Goal: Task Accomplishment & Management: Complete application form

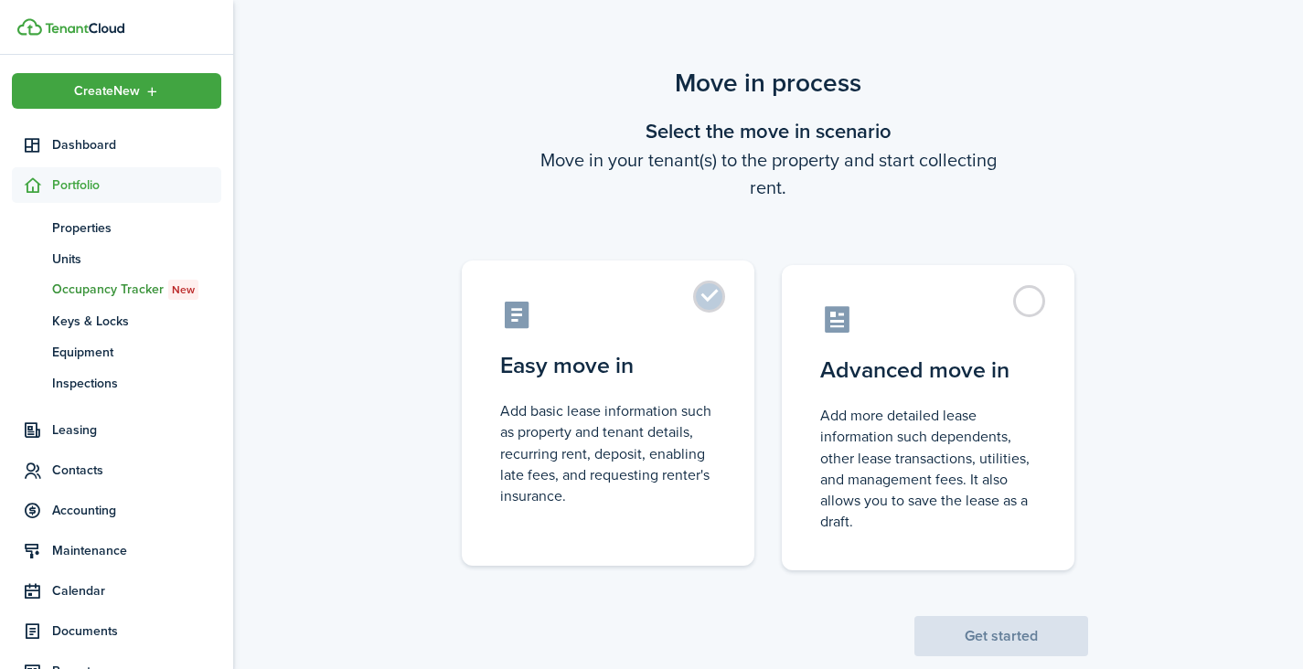
click at [710, 305] on label "Easy move in Add basic lease information such as property and tenant details, r…" at bounding box center [608, 413] width 293 height 305
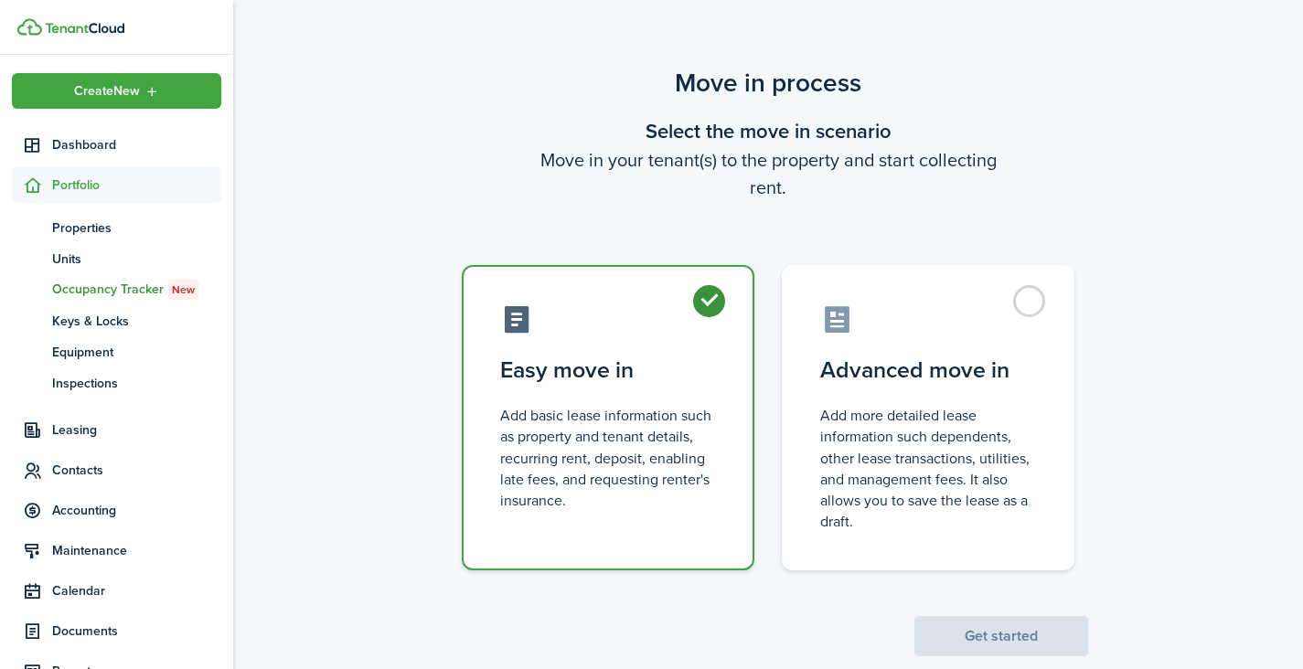
radio input "true"
click at [991, 640] on button "Get started" at bounding box center [1002, 636] width 174 height 40
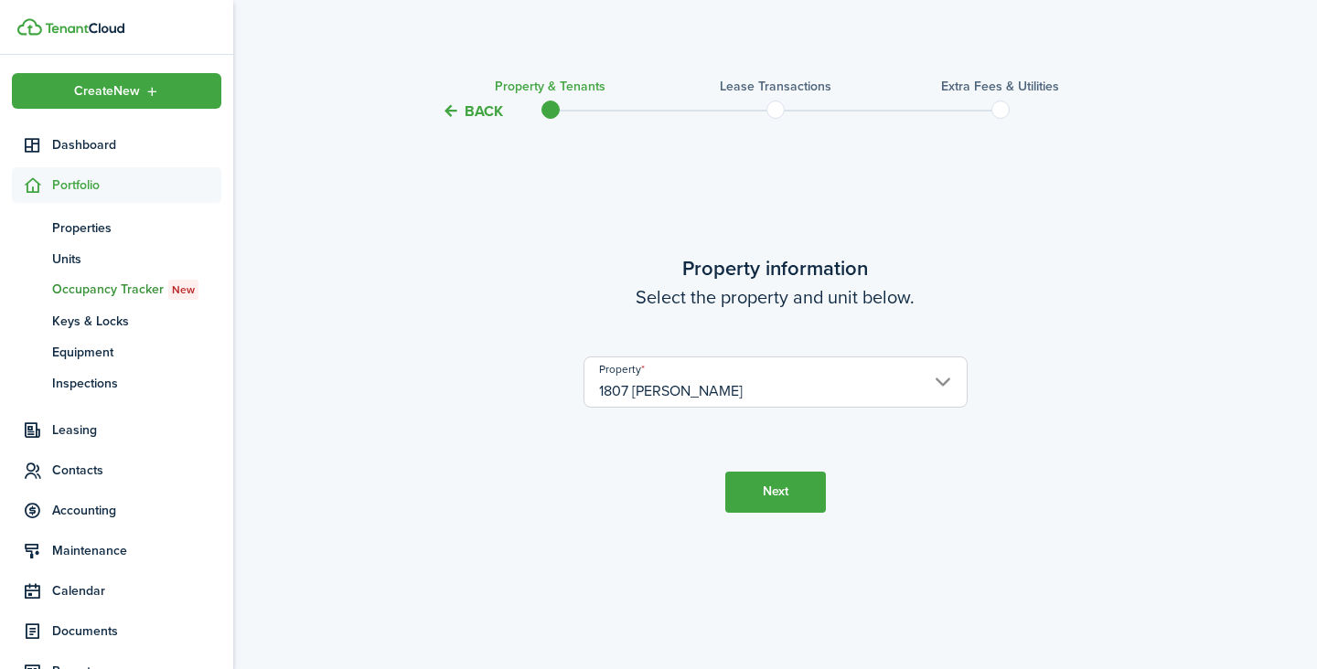
click at [786, 488] on button "Next" at bounding box center [775, 492] width 101 height 41
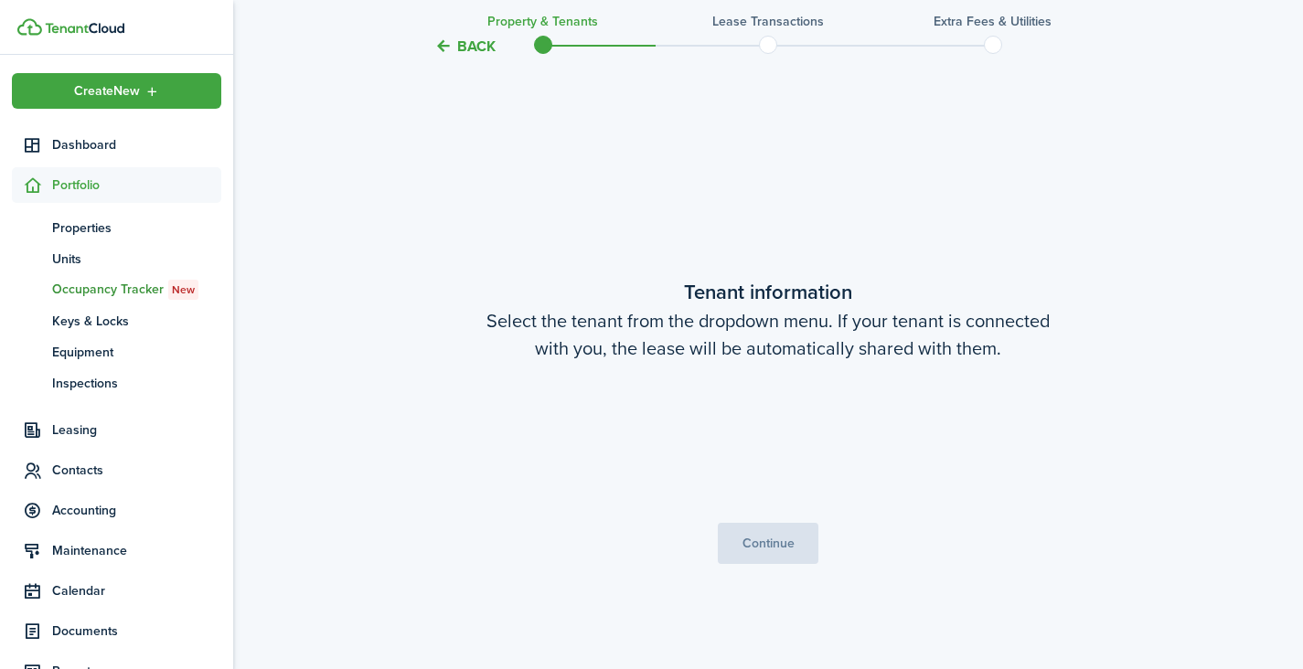
scroll to position [547, 0]
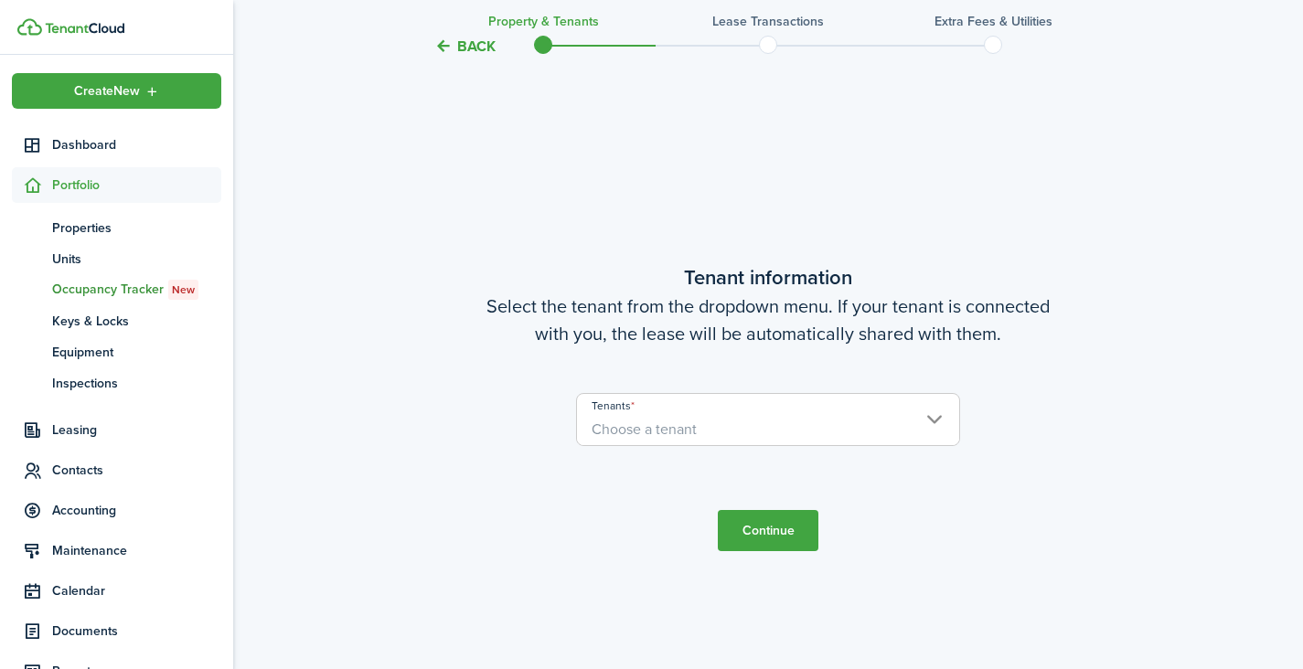
click at [762, 436] on span "Choose a tenant" at bounding box center [768, 429] width 382 height 31
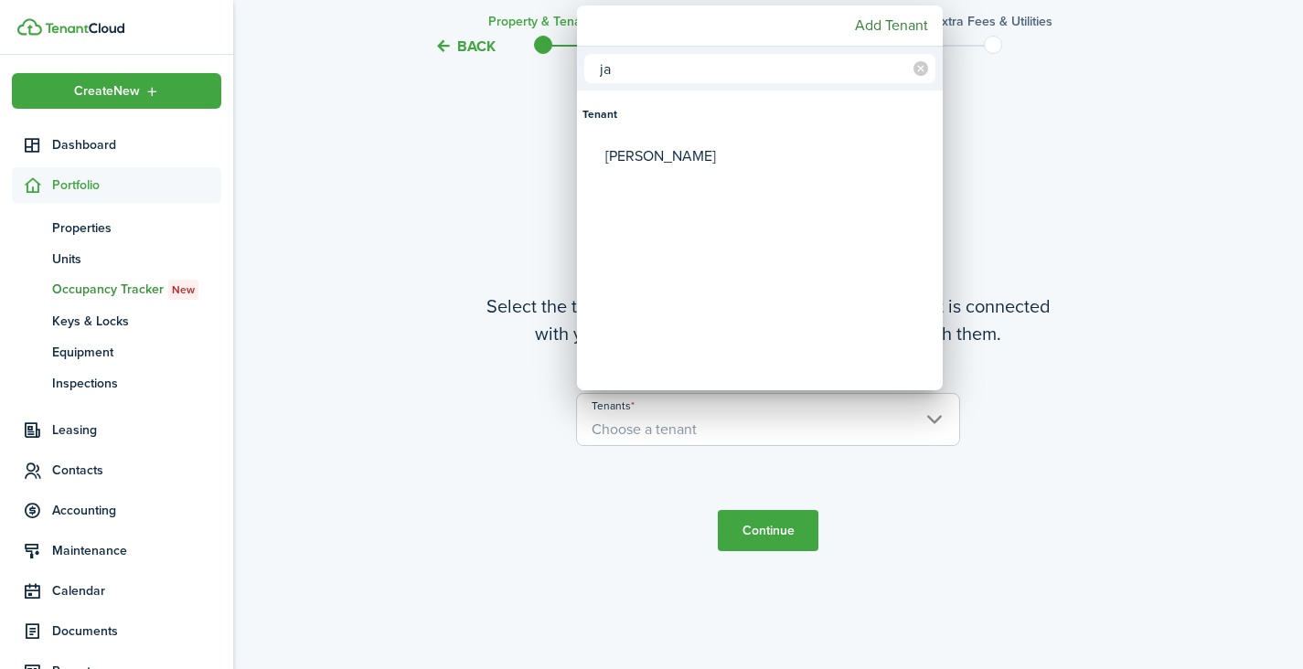
type input "j"
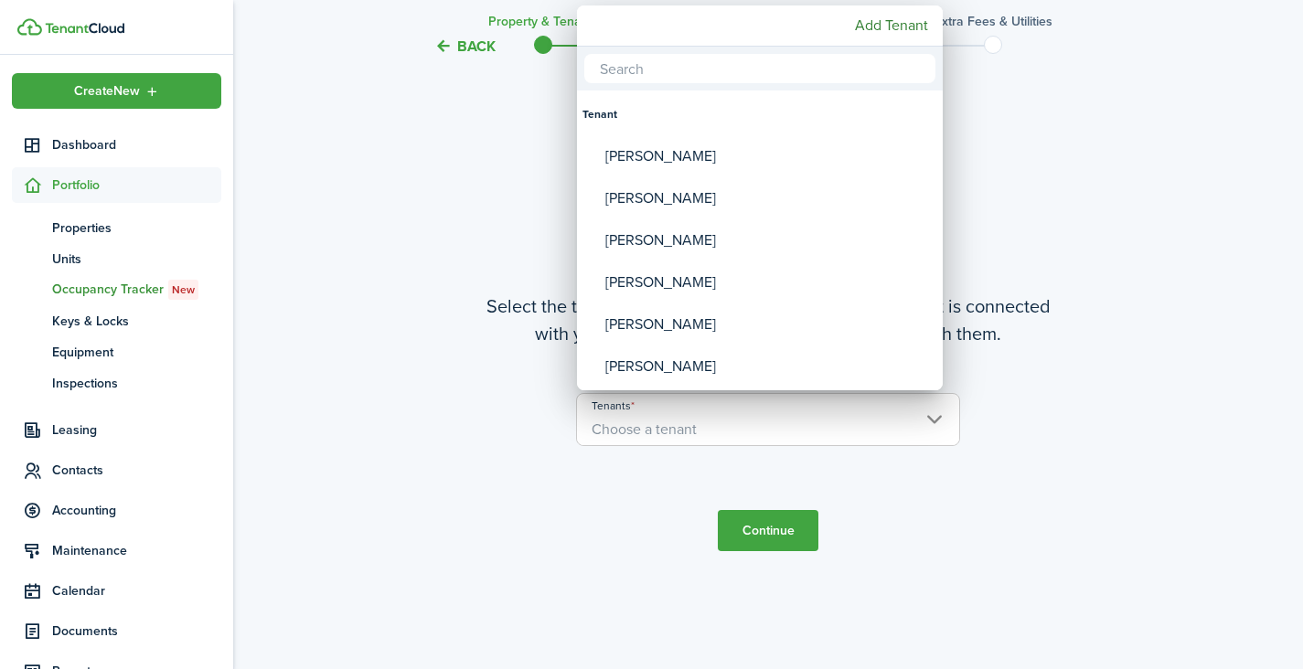
type input "H"
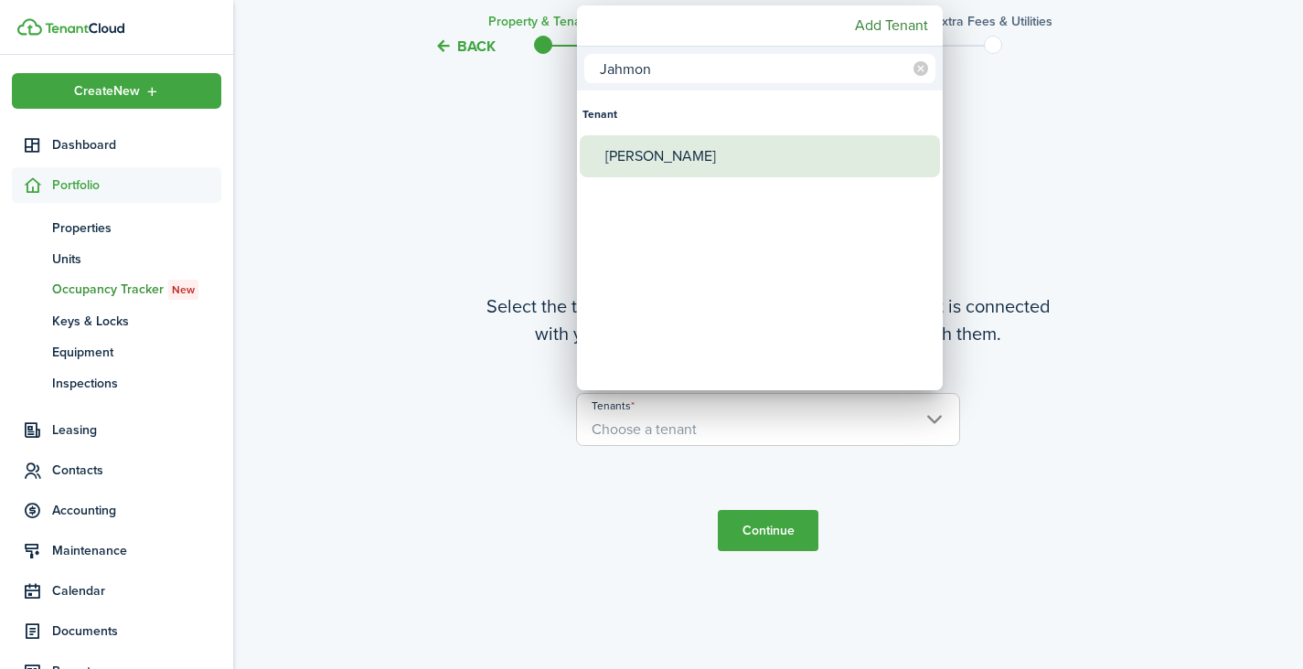
type input "Jahmon"
click at [637, 156] on div "[PERSON_NAME]" at bounding box center [767, 156] width 324 height 42
type input "[PERSON_NAME]"
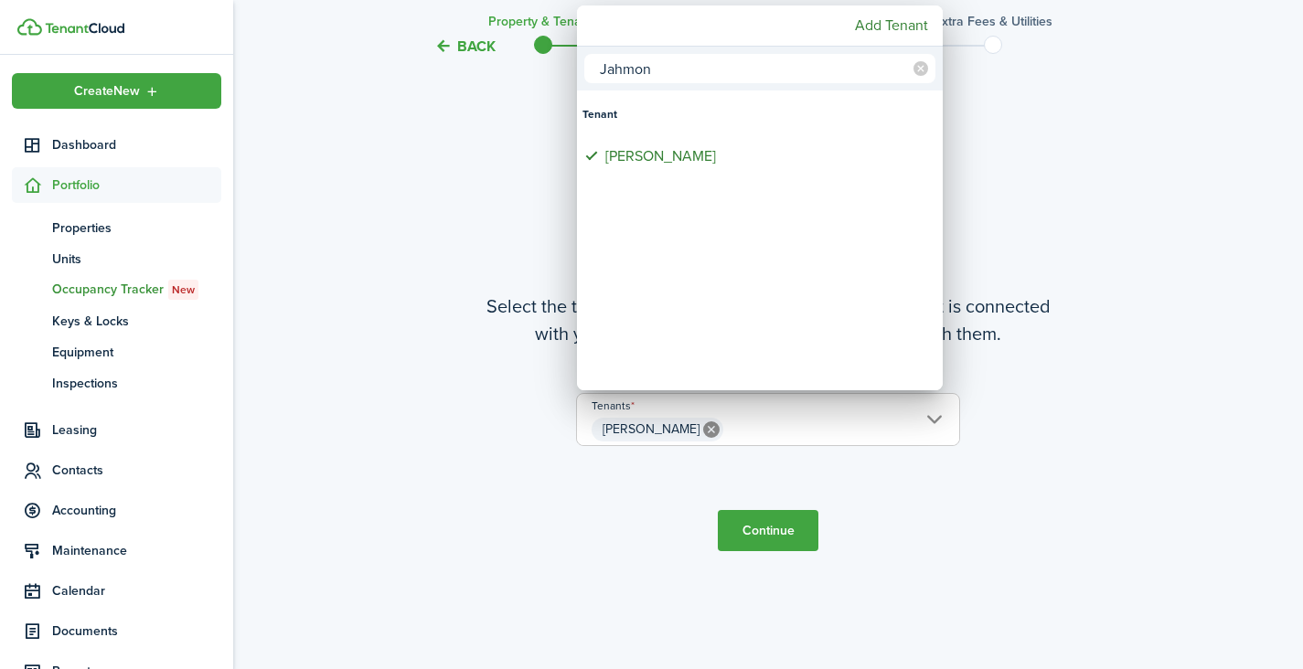
click at [872, 434] on div at bounding box center [652, 335] width 1596 height 962
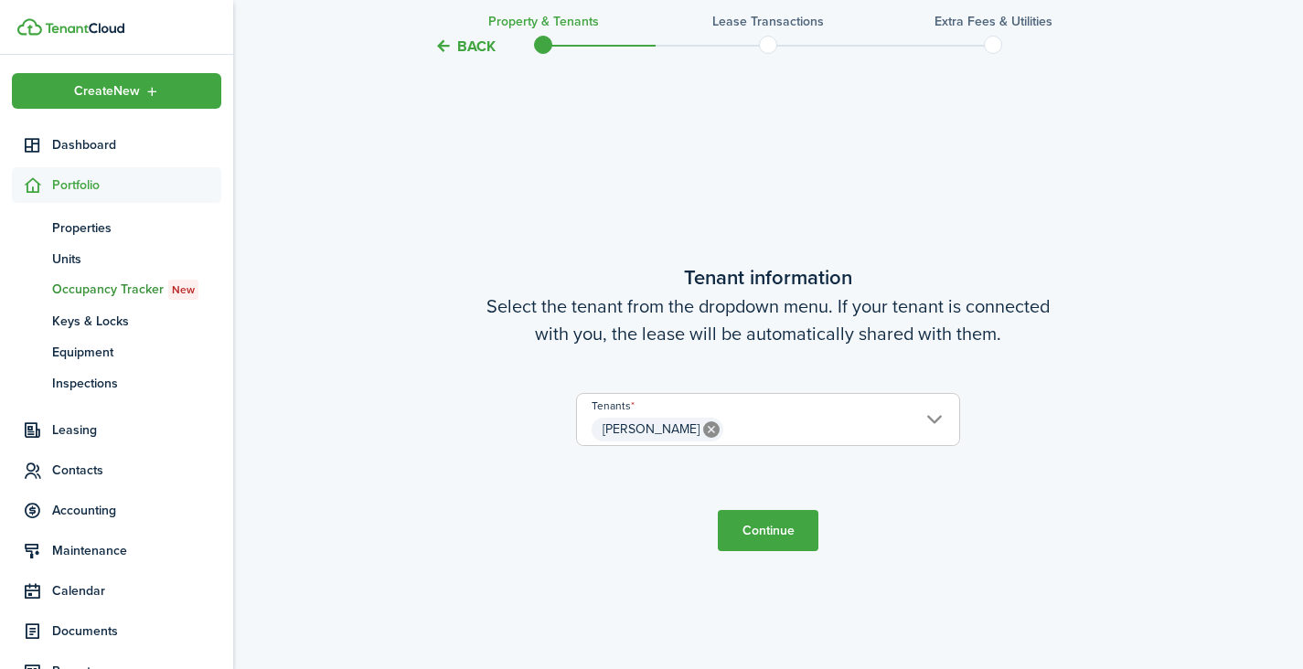
click at [854, 425] on span "[PERSON_NAME]" at bounding box center [768, 429] width 382 height 31
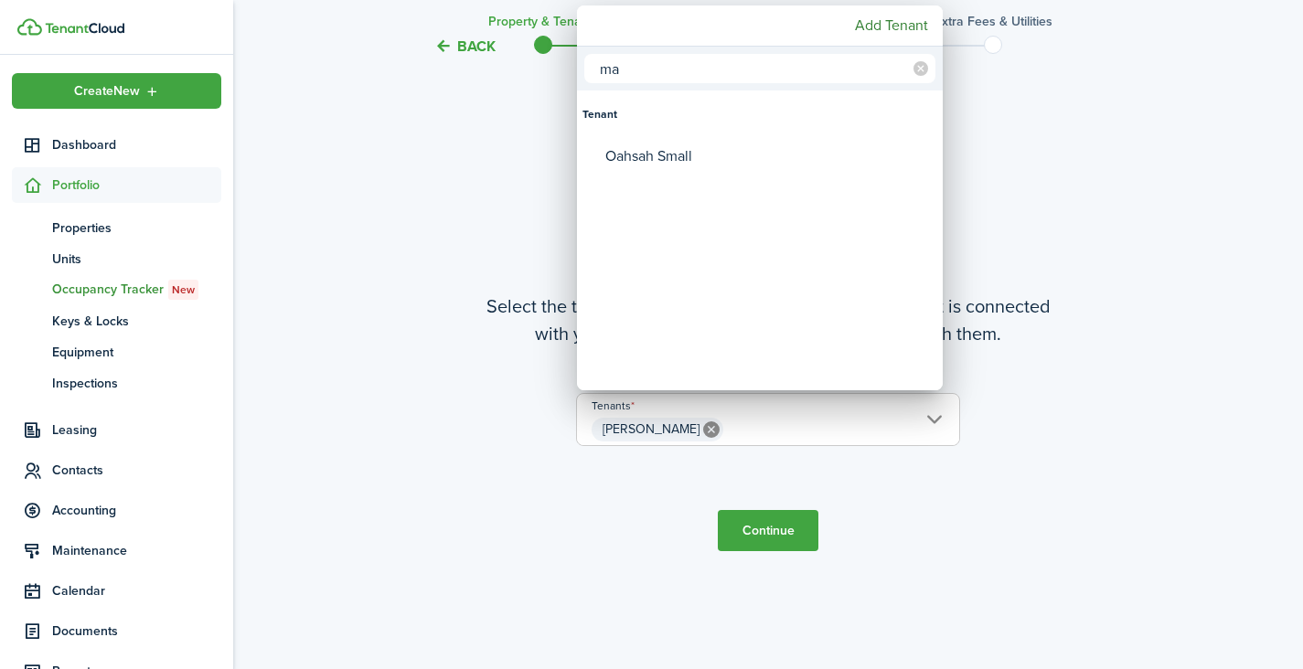
type input "m"
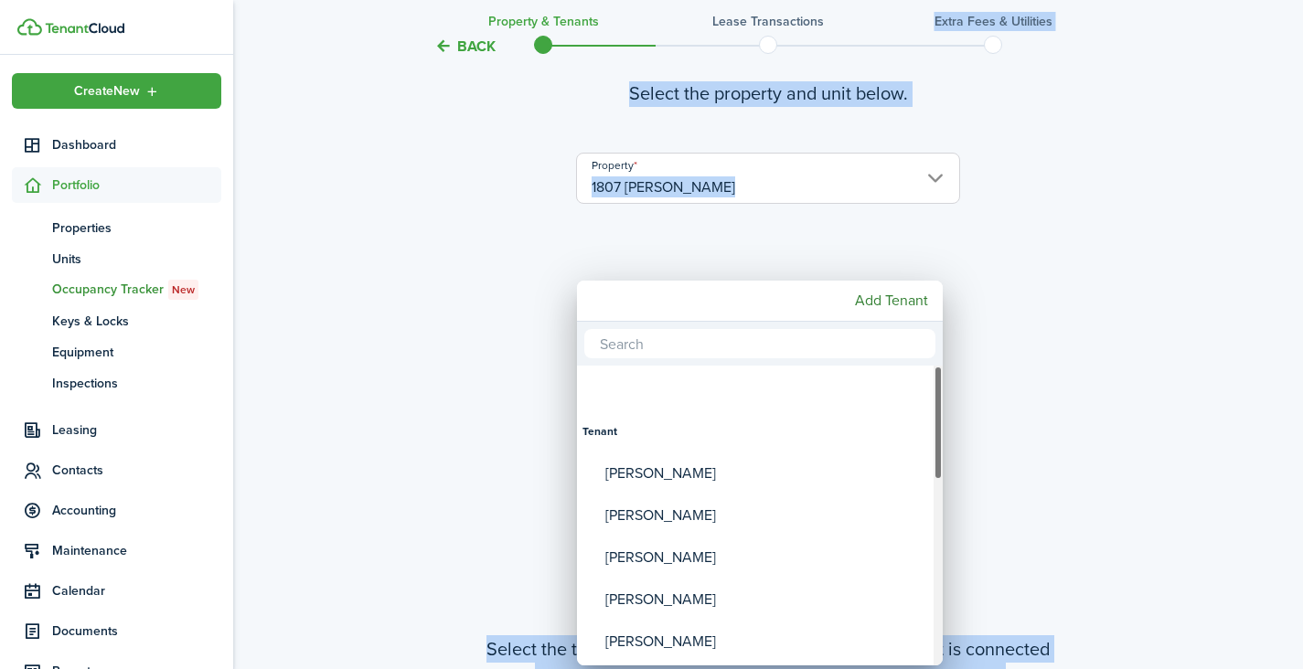
scroll to position [0, 0]
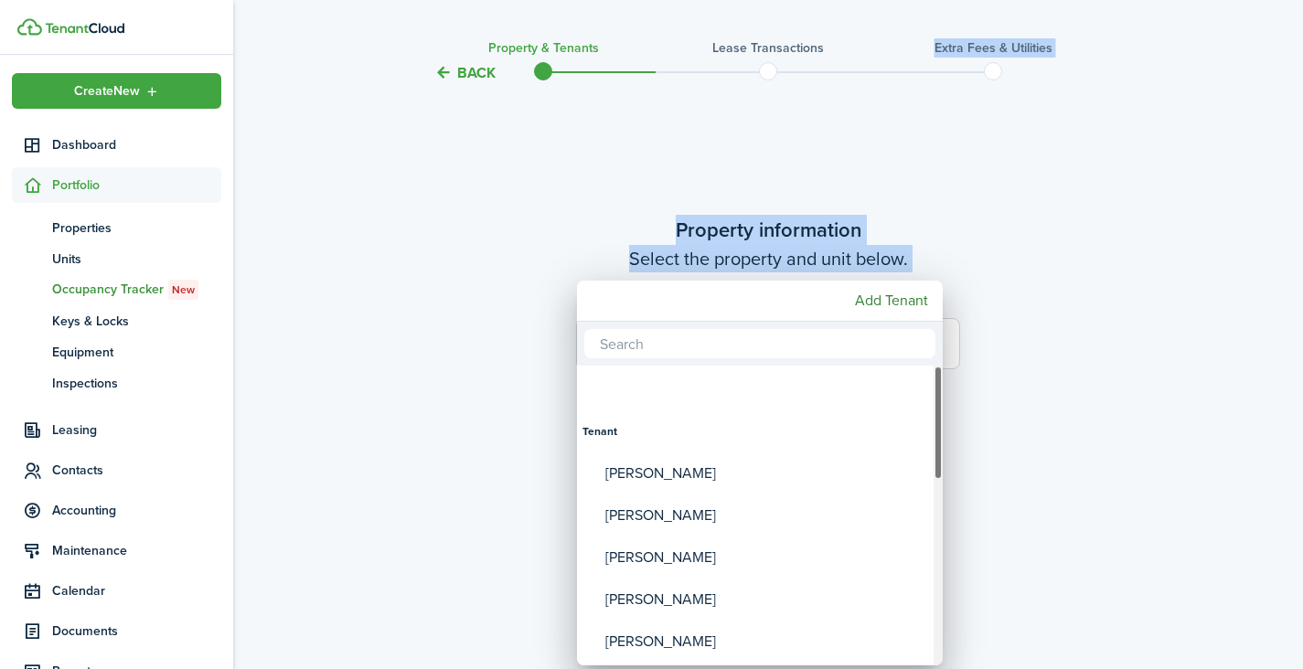
drag, startPoint x: 937, startPoint y: 136, endPoint x: 905, endPoint y: -95, distance: 233.6
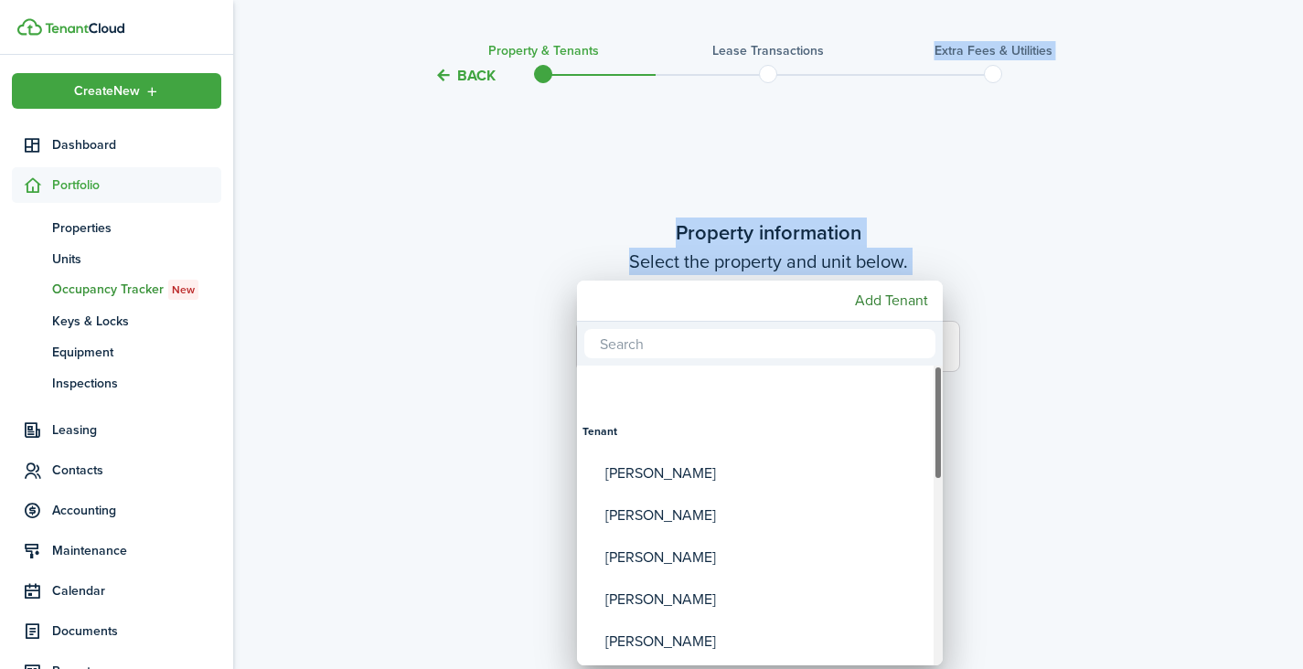
click at [905, 0] on html "Create New Dashboard Portfolio pt Properties un Units oc Occupancy Tracker New …" at bounding box center [651, 298] width 1303 height 669
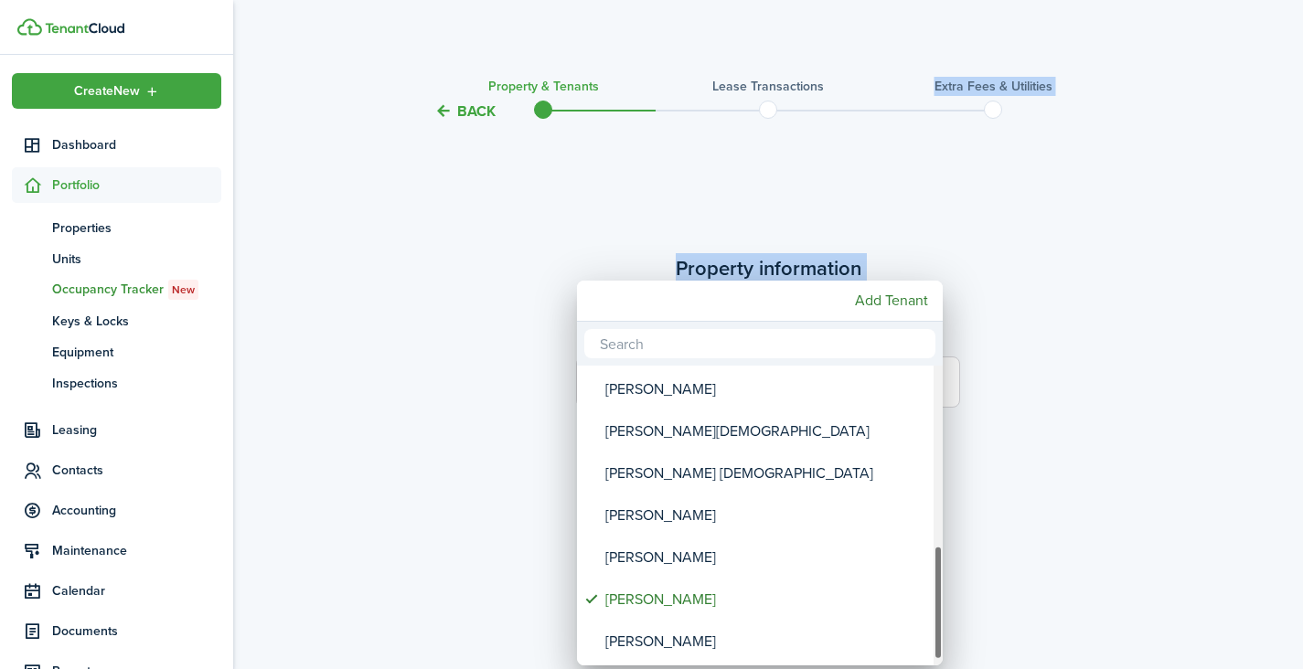
click at [475, 355] on div at bounding box center [652, 335] width 1596 height 962
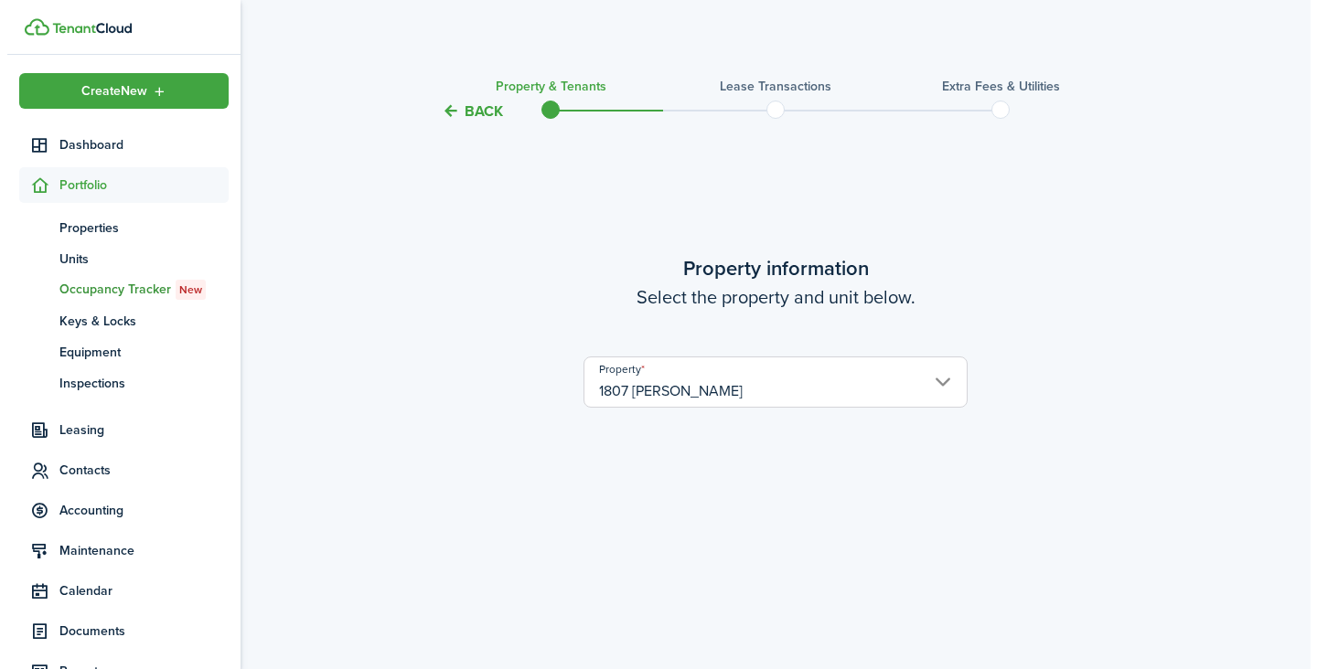
scroll to position [617, 0]
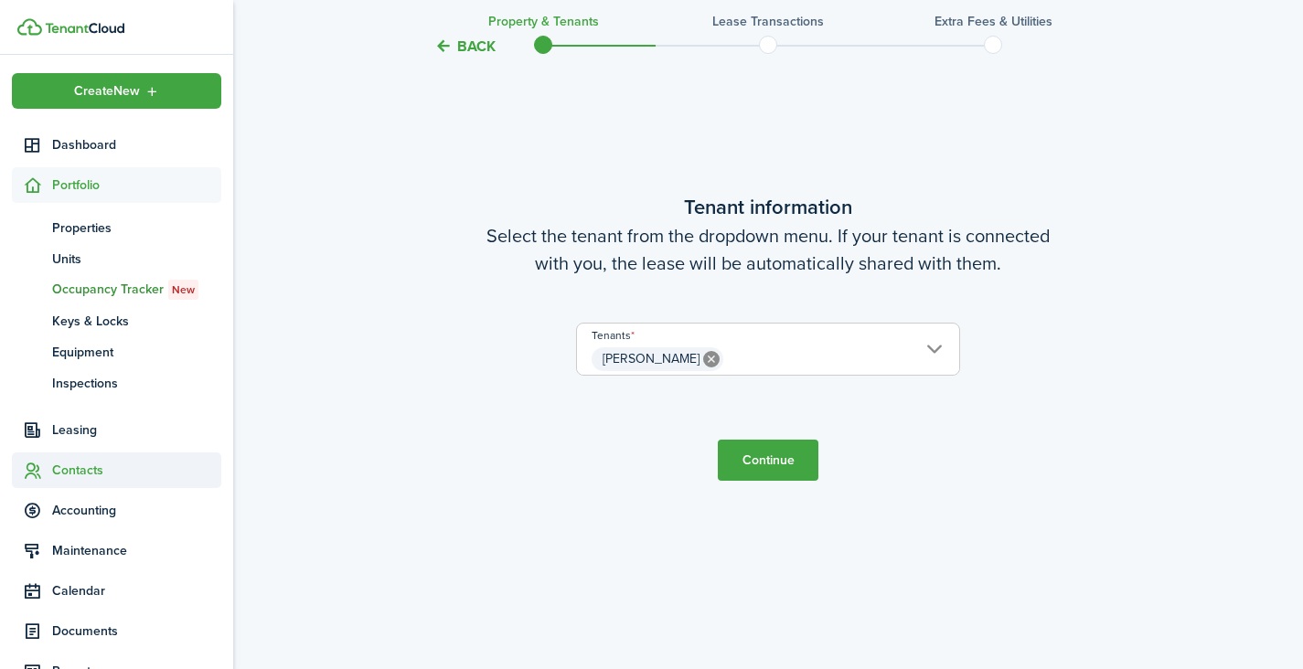
click at [75, 469] on span "Contacts" at bounding box center [136, 470] width 169 height 19
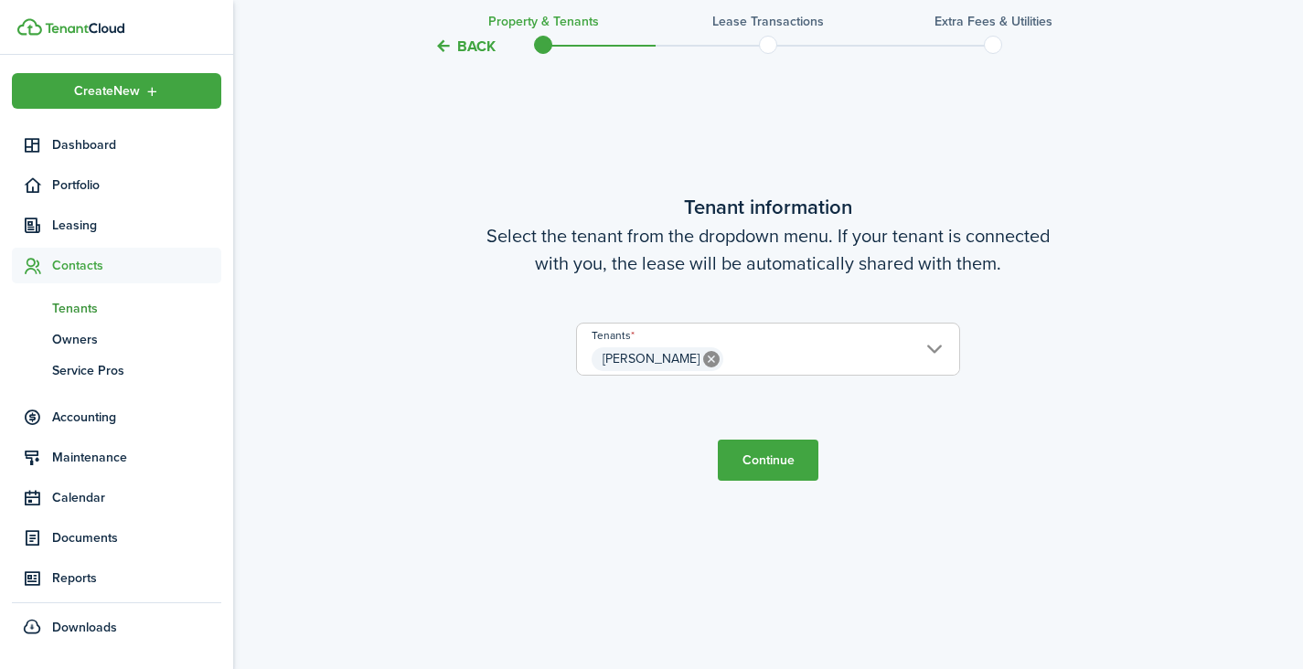
click at [83, 305] on span "Tenants" at bounding box center [136, 308] width 169 height 19
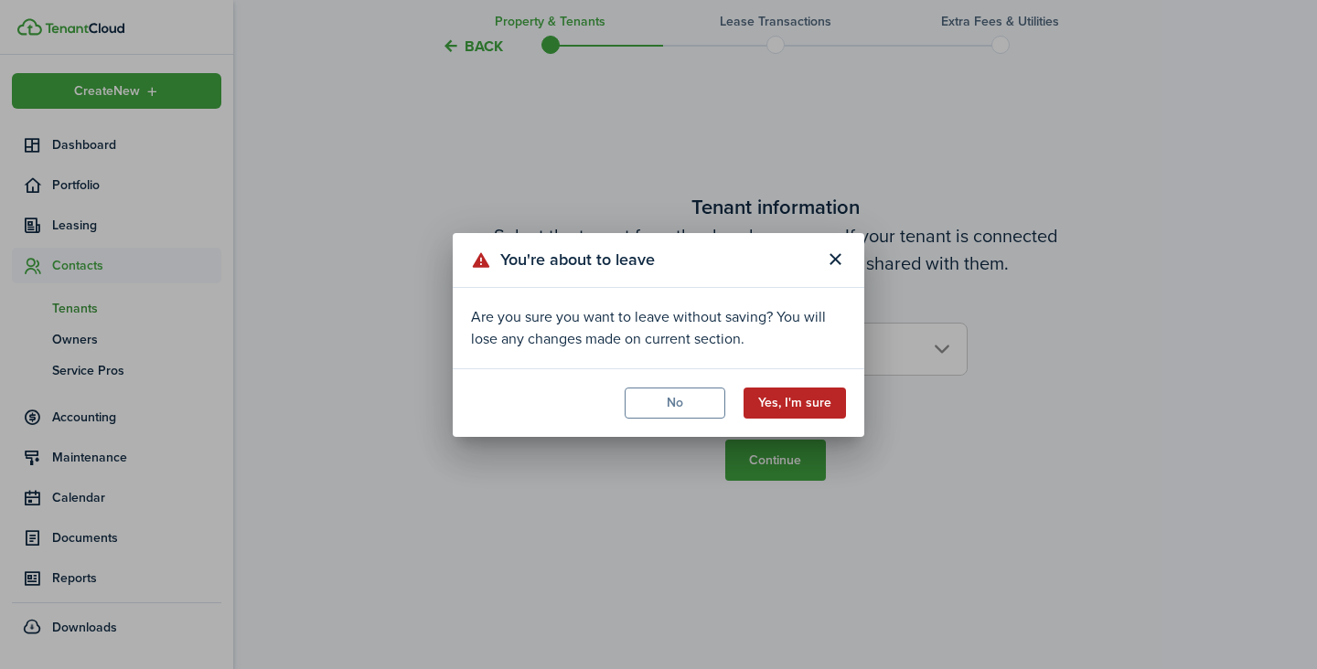
click at [787, 398] on button "Yes, I'm sure" at bounding box center [795, 403] width 102 height 31
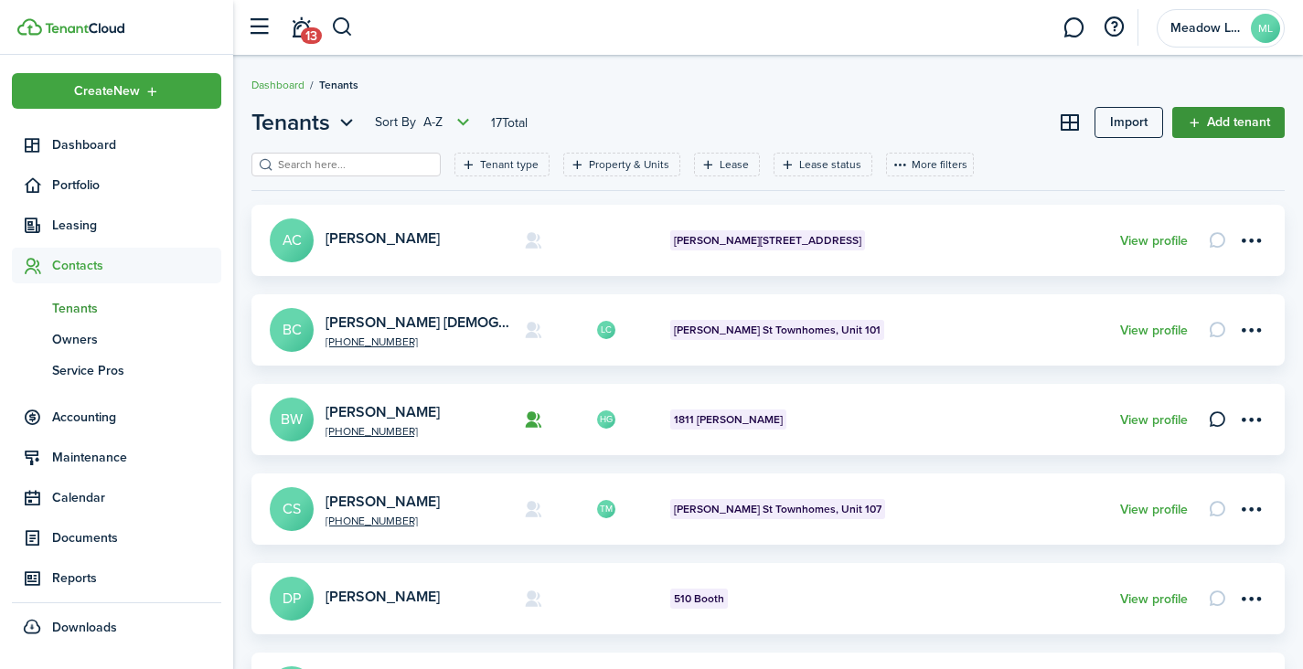
click at [1214, 121] on link "Add tenant" at bounding box center [1229, 122] width 112 height 31
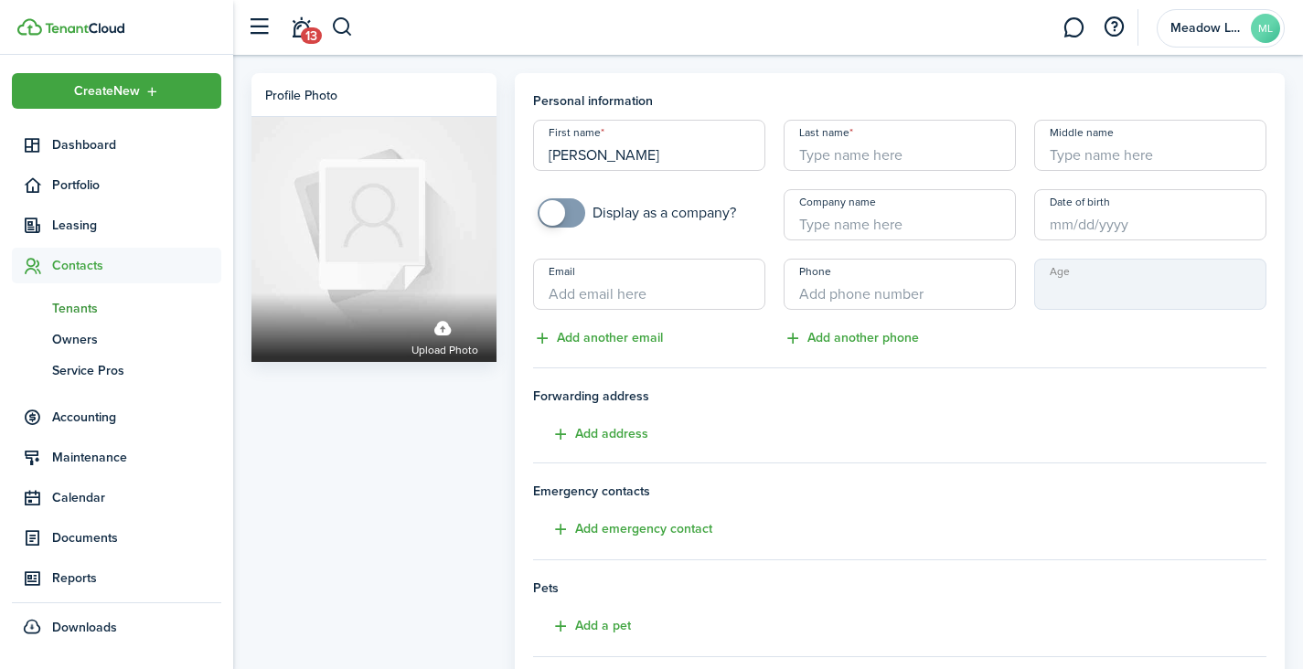
type input "[PERSON_NAME]"
click at [611, 283] on input "Email" at bounding box center [649, 284] width 232 height 51
click at [612, 289] on input "Email" at bounding box center [649, 284] width 232 height 51
click at [623, 290] on input "Email" at bounding box center [649, 284] width 232 height 51
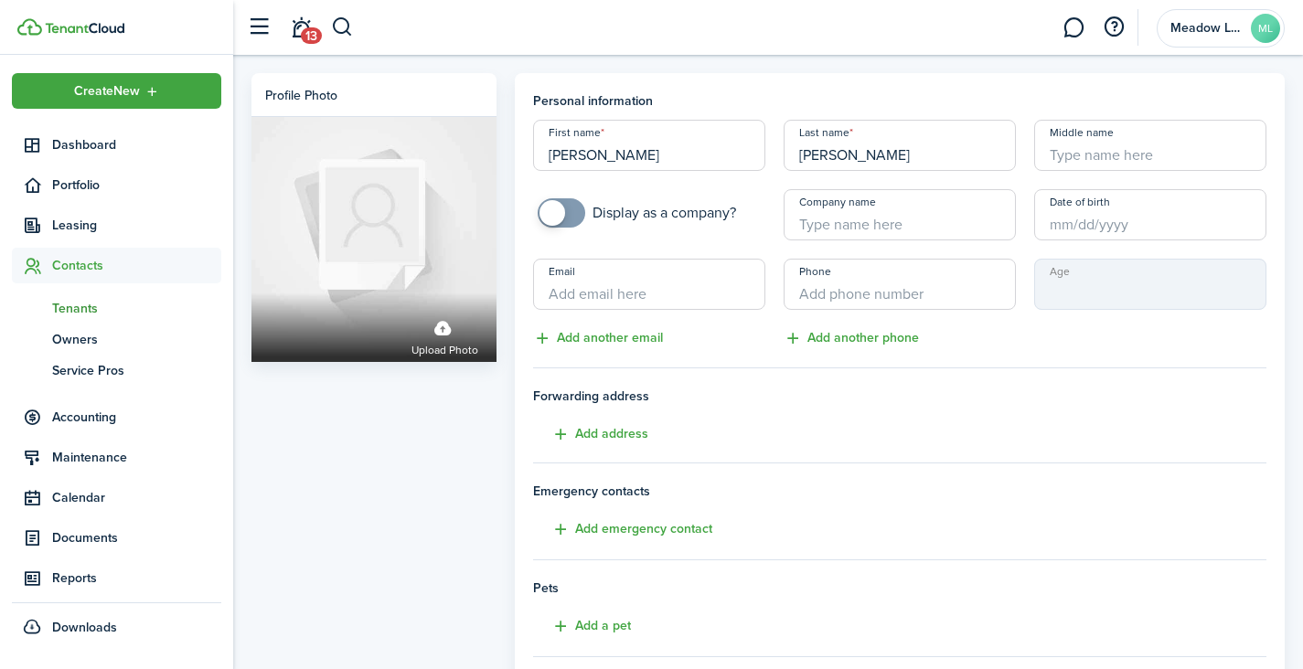
click at [957, 348] on div "Phone Add another phone" at bounding box center [900, 304] width 251 height 91
click at [708, 293] on input "Email" at bounding box center [649, 284] width 232 height 51
type input "[EMAIL_ADDRESS][DOMAIN_NAME]"
type input "+5"
type input "[PHONE_NUMBER]"
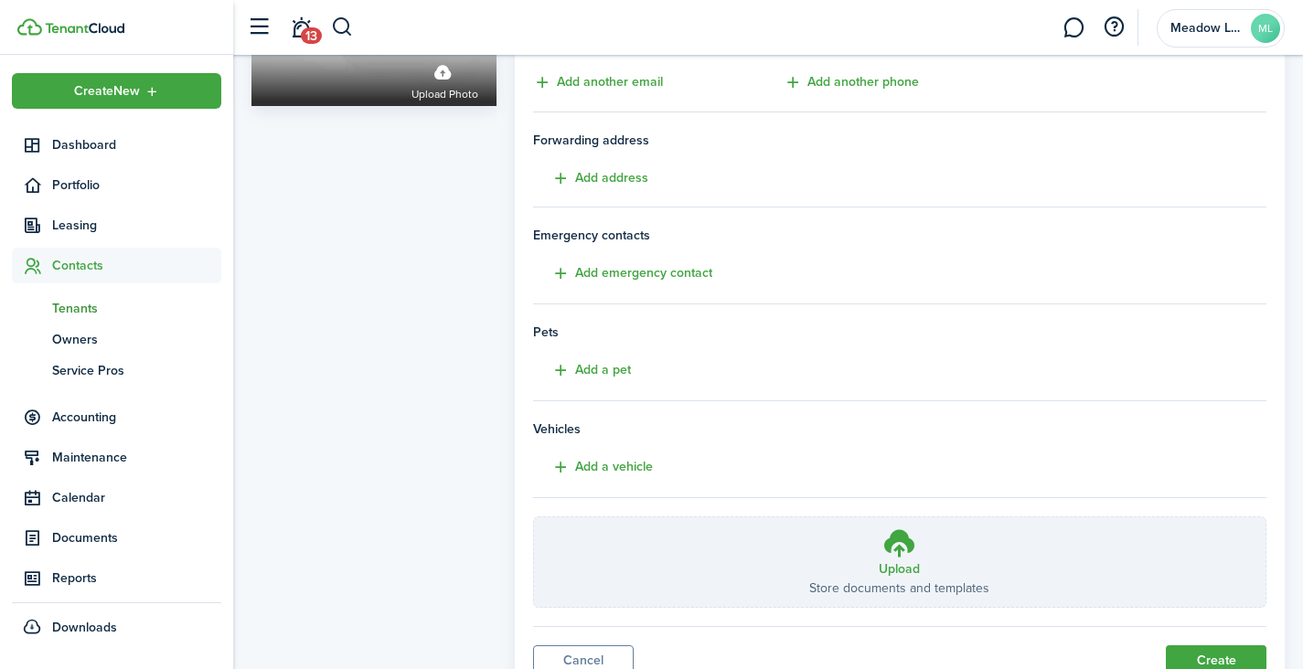
scroll to position [331, 0]
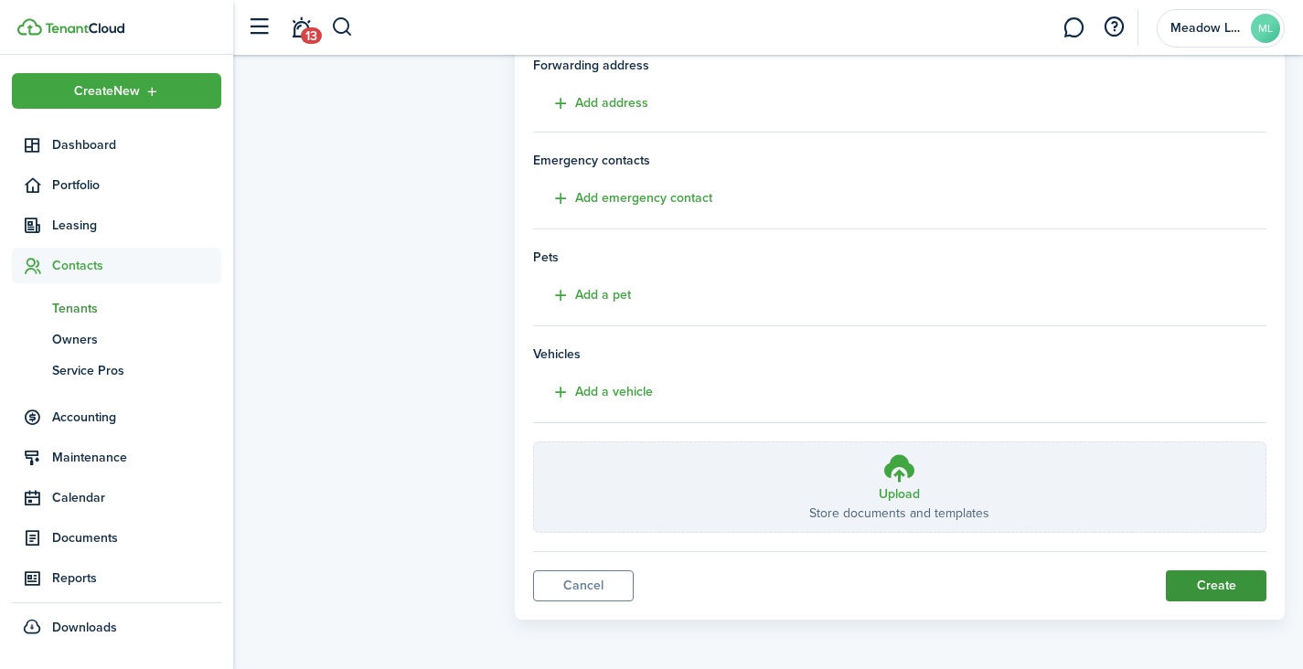
click at [1226, 585] on button "Create" at bounding box center [1216, 586] width 101 height 31
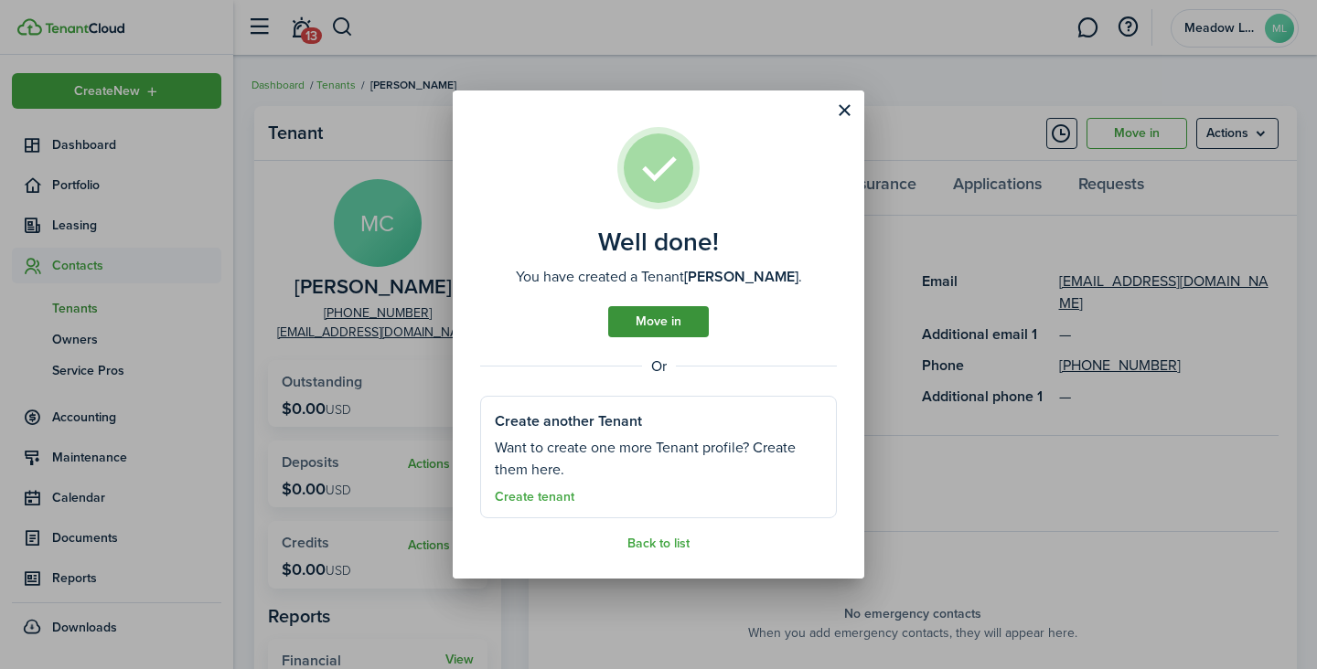
click at [669, 324] on link "Move in" at bounding box center [658, 321] width 101 height 31
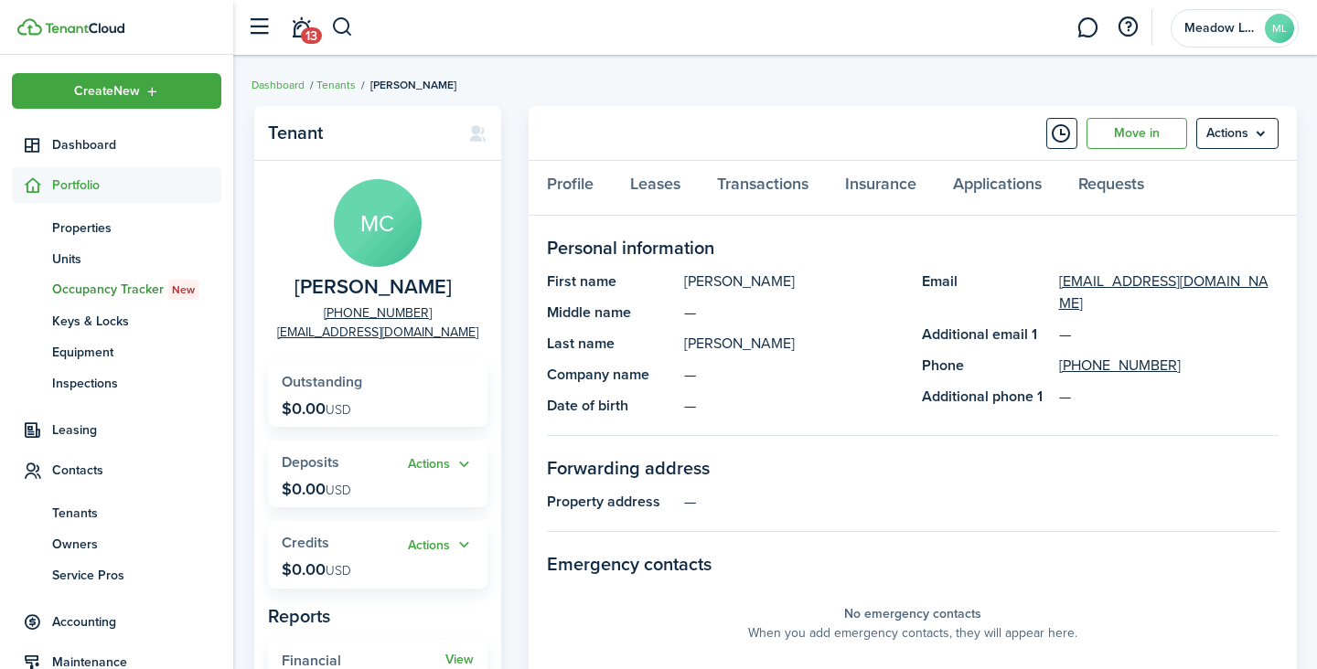
click at [669, 324] on div "Well done! You have created a Tenant [PERSON_NAME] . Move in Or Create another …" at bounding box center [658, 334] width 1317 height 669
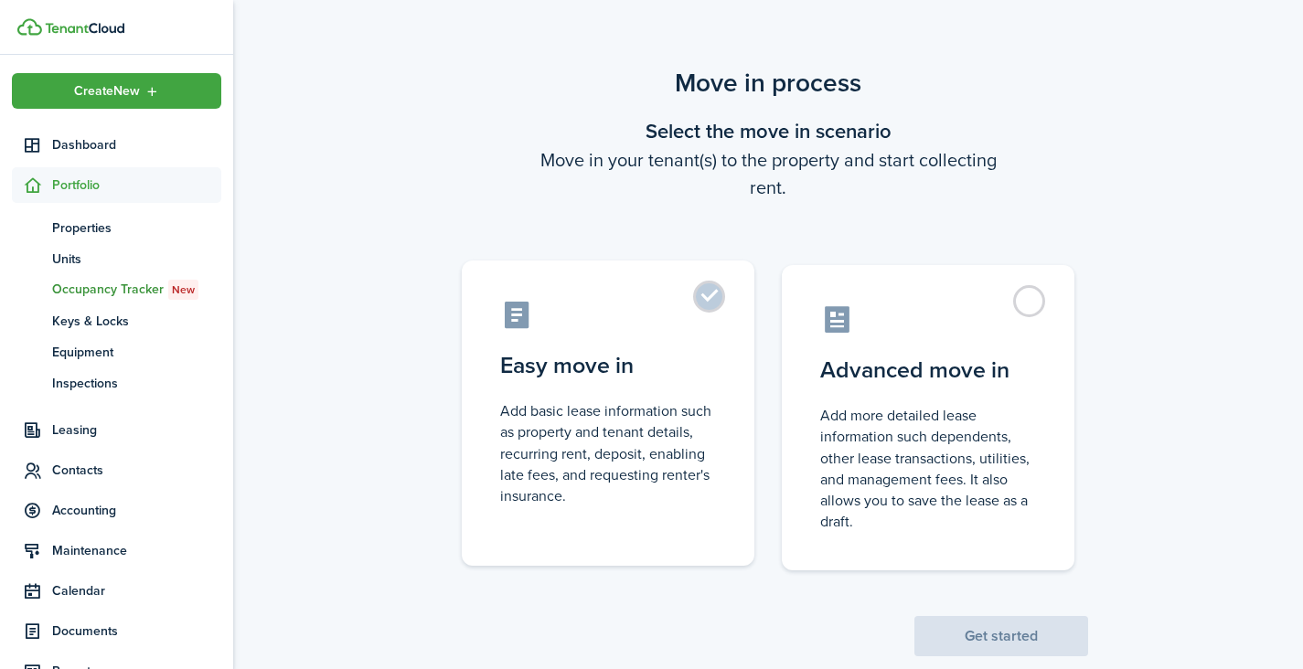
click at [709, 292] on label "Easy move in Add basic lease information such as property and tenant details, r…" at bounding box center [608, 413] width 293 height 305
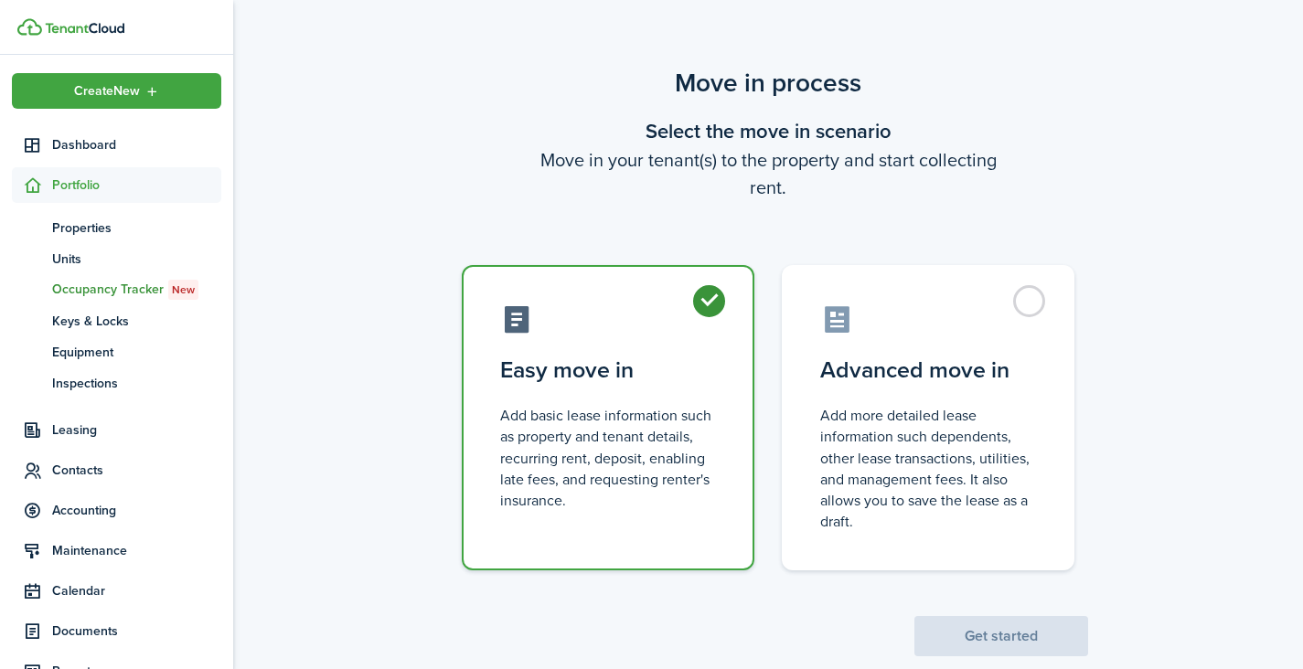
radio input "true"
click at [1014, 627] on button "Get started" at bounding box center [1002, 636] width 174 height 40
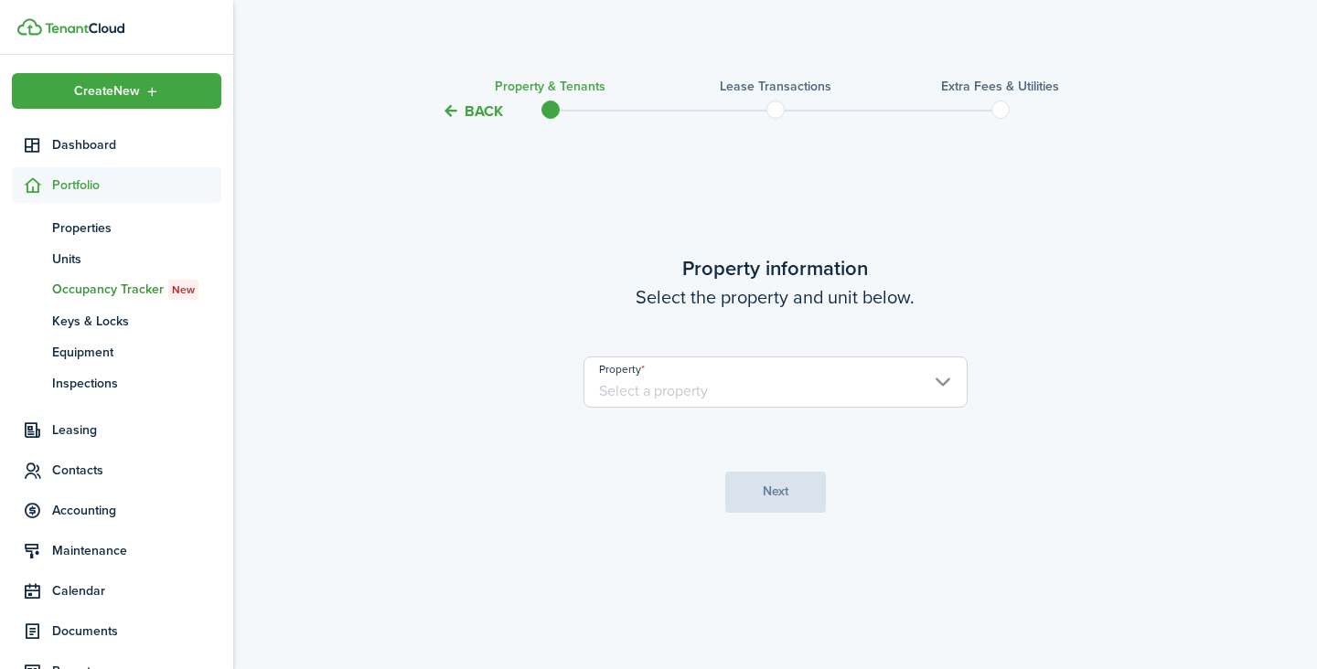
click at [803, 377] on input "Property" at bounding box center [776, 382] width 384 height 51
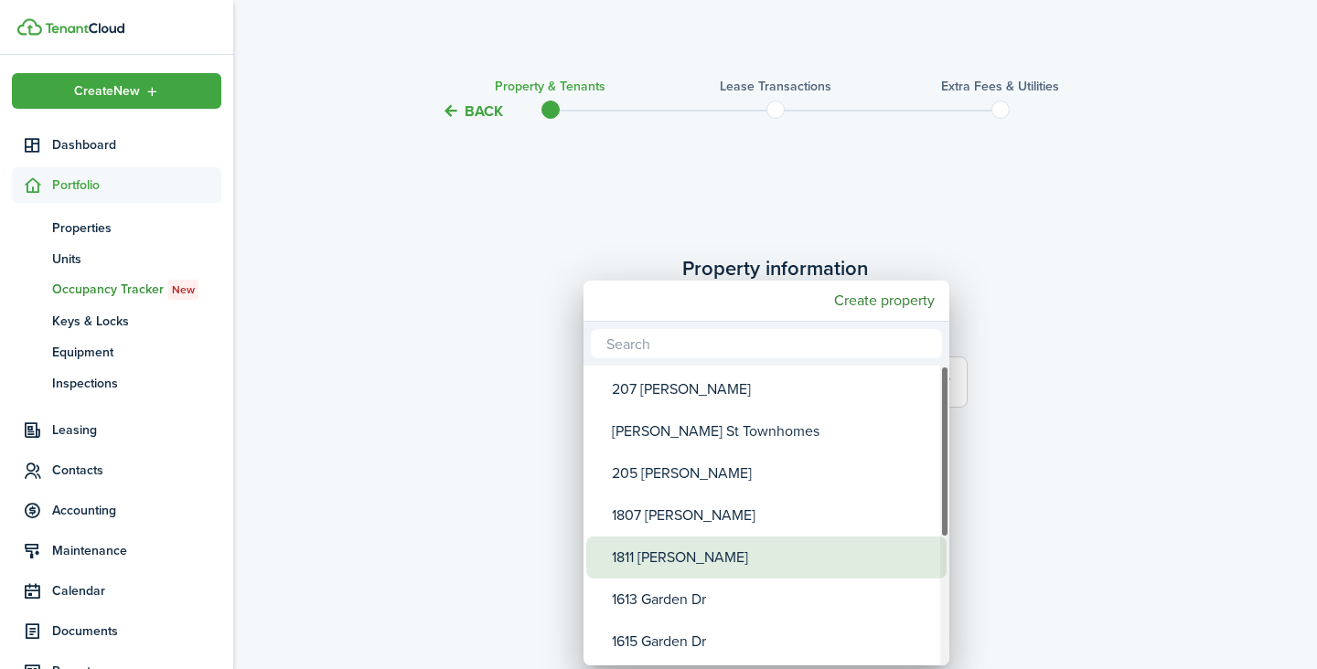
click at [702, 603] on div "1613 Garden Dr" at bounding box center [774, 600] width 324 height 42
type input "1613 Garden Dr"
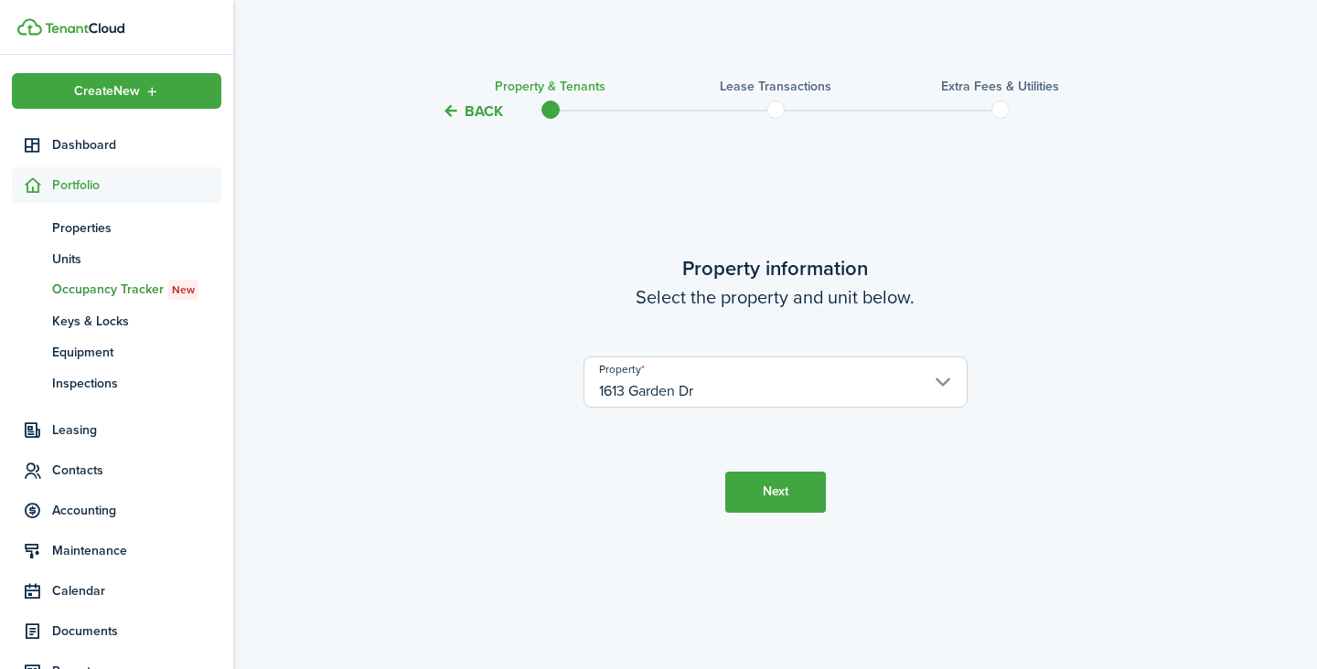
click at [741, 389] on input "1613 Garden Dr" at bounding box center [776, 382] width 384 height 51
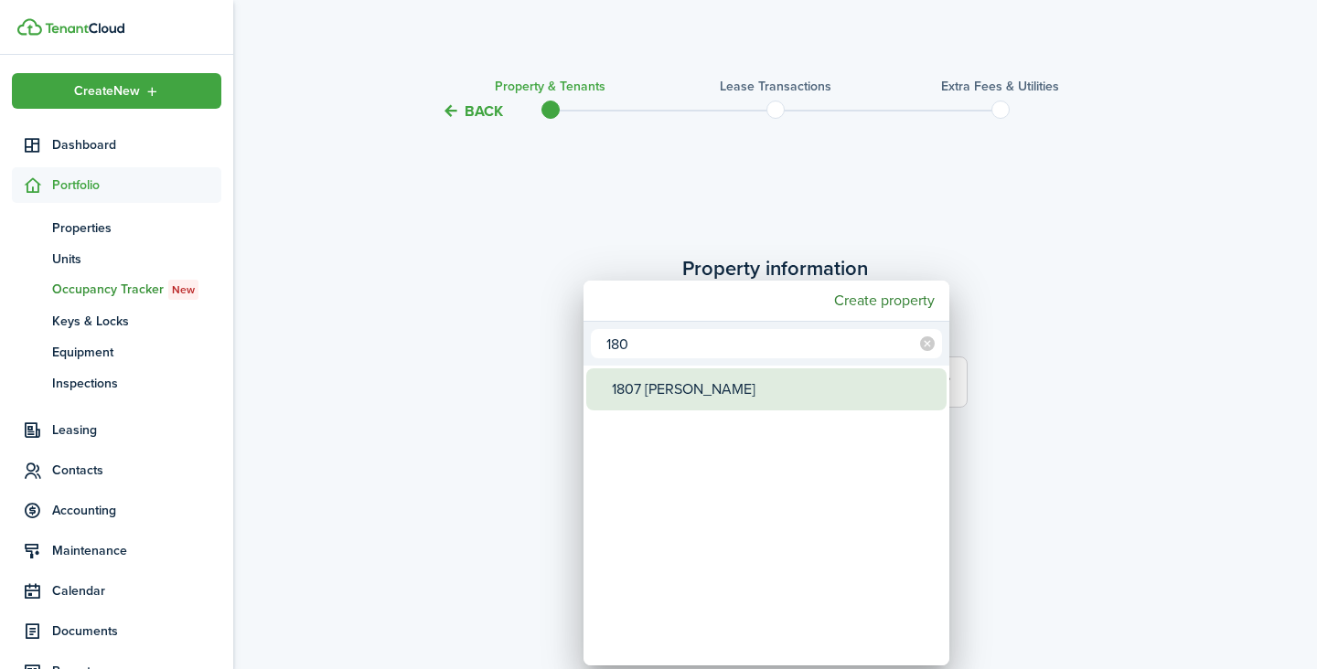
type input "180"
click at [671, 391] on div "1807 [PERSON_NAME]" at bounding box center [774, 390] width 324 height 42
type input "1807 [PERSON_NAME]"
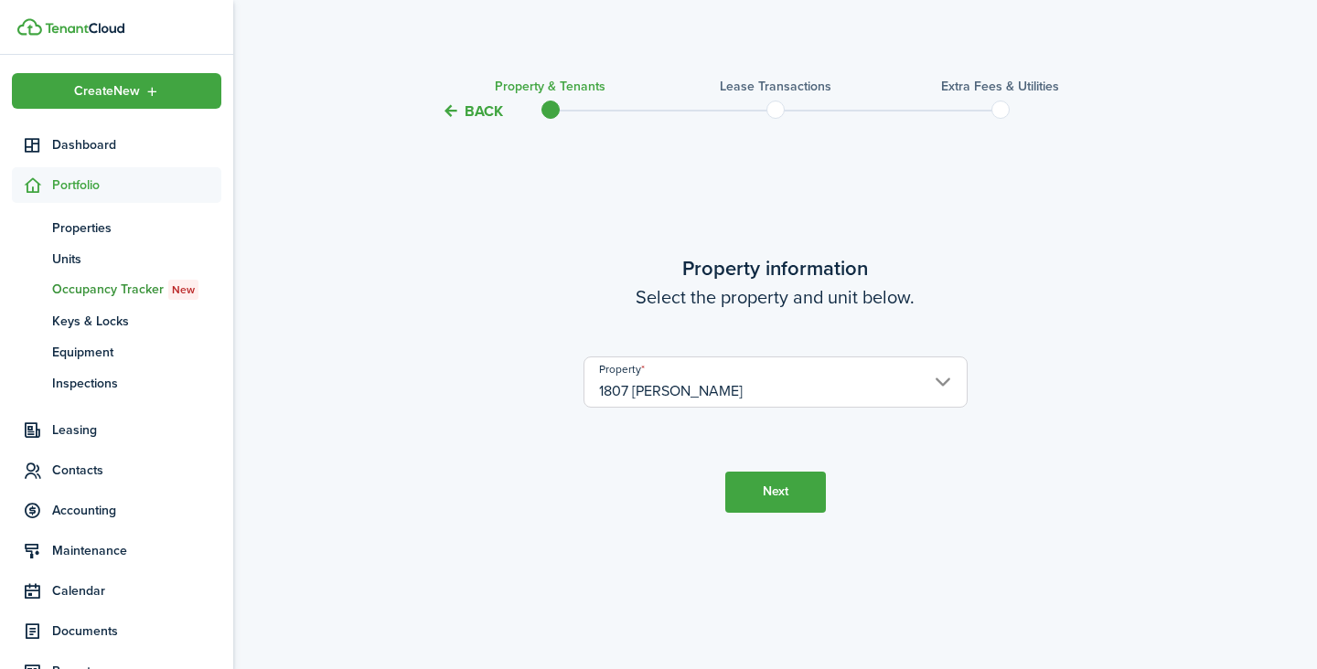
click at [782, 498] on button "Next" at bounding box center [775, 492] width 101 height 41
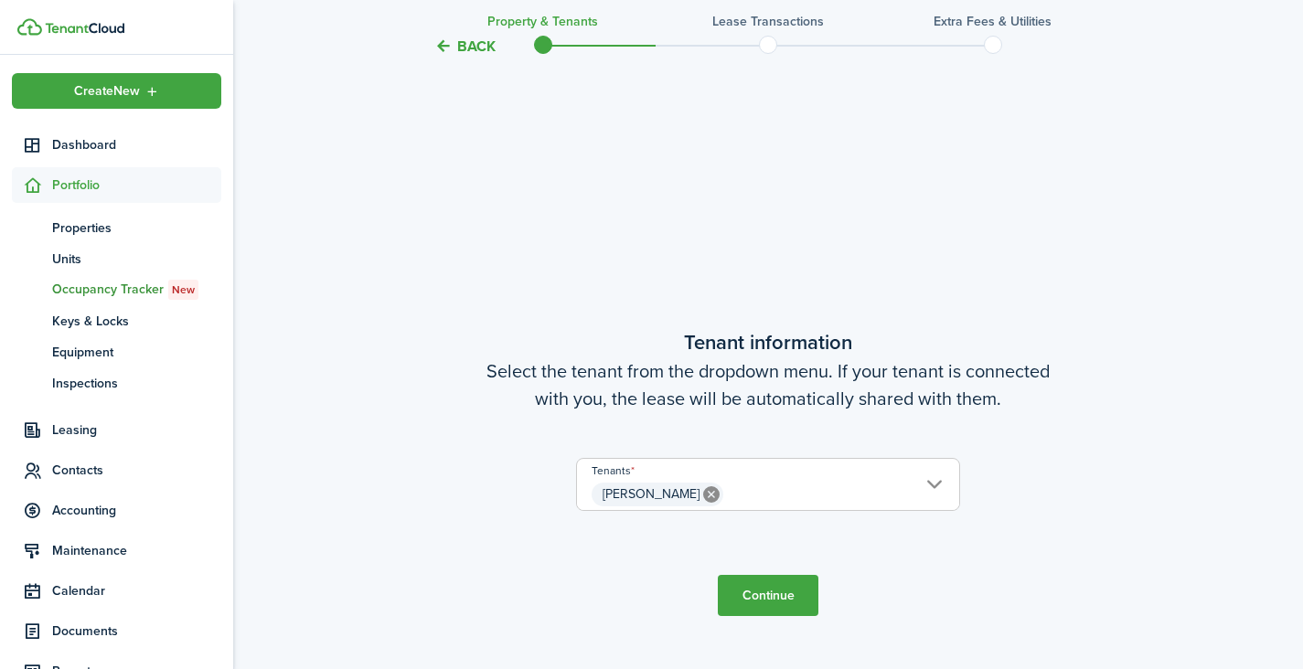
scroll to position [547, 0]
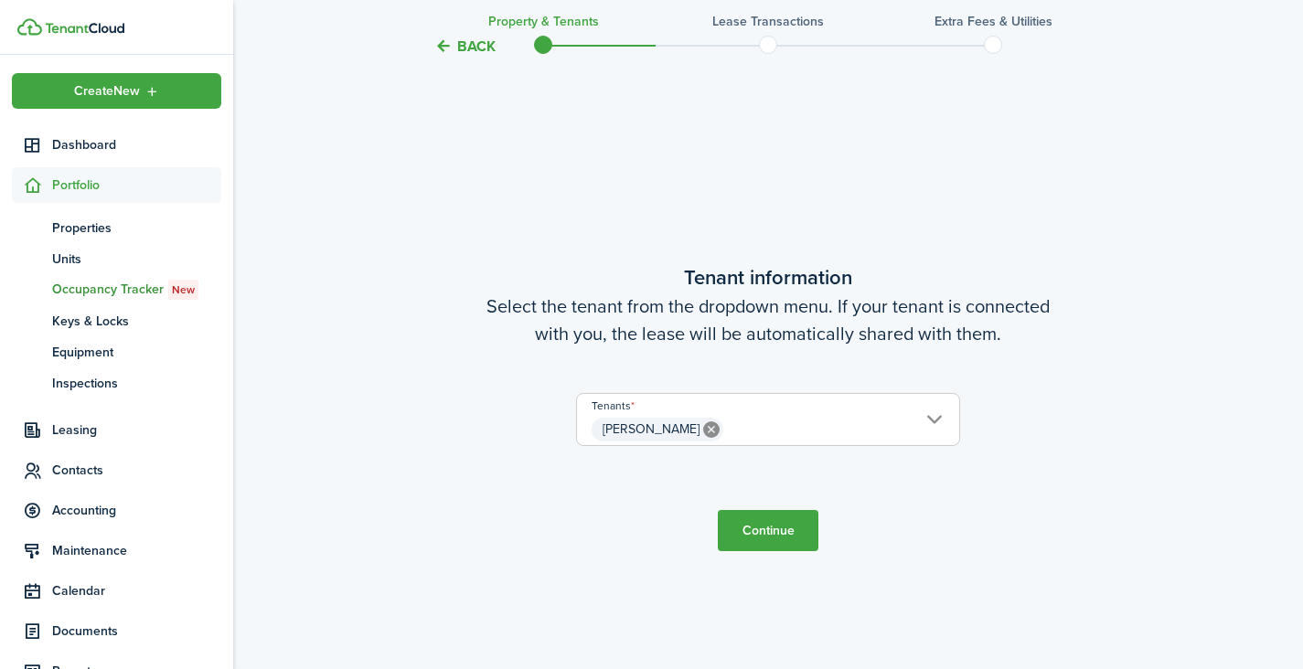
click at [843, 424] on span "[PERSON_NAME]" at bounding box center [768, 429] width 382 height 31
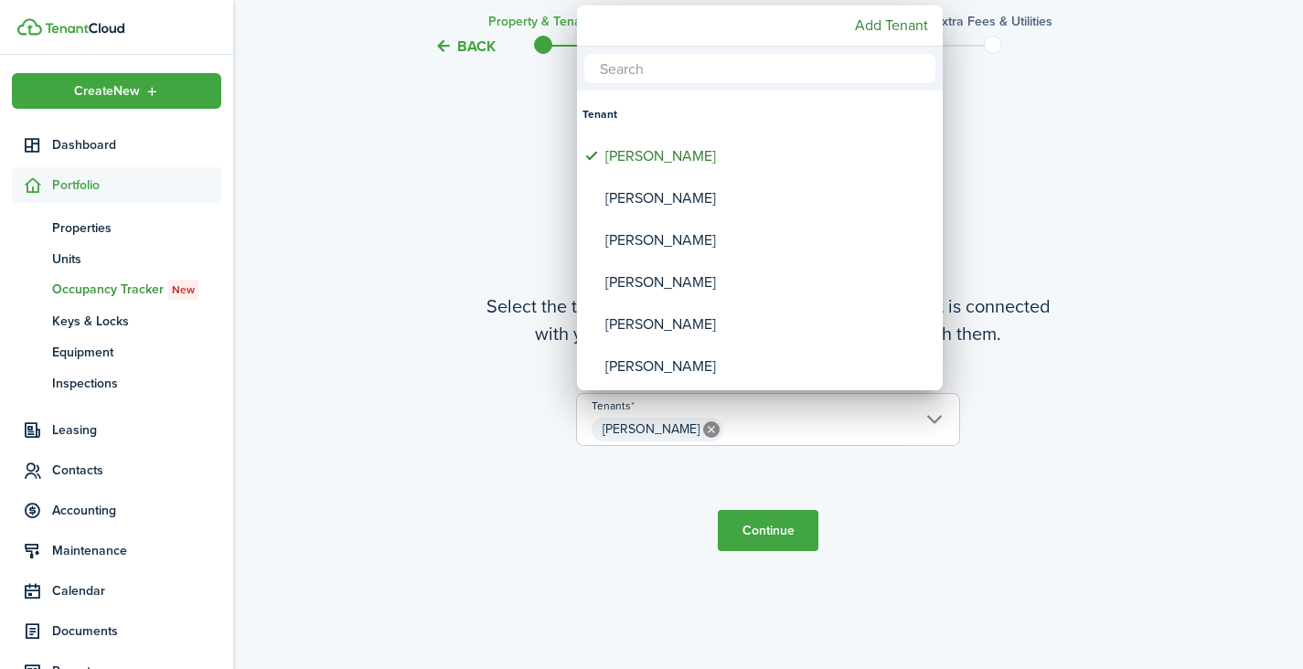
click at [741, 66] on input "text" at bounding box center [759, 68] width 351 height 29
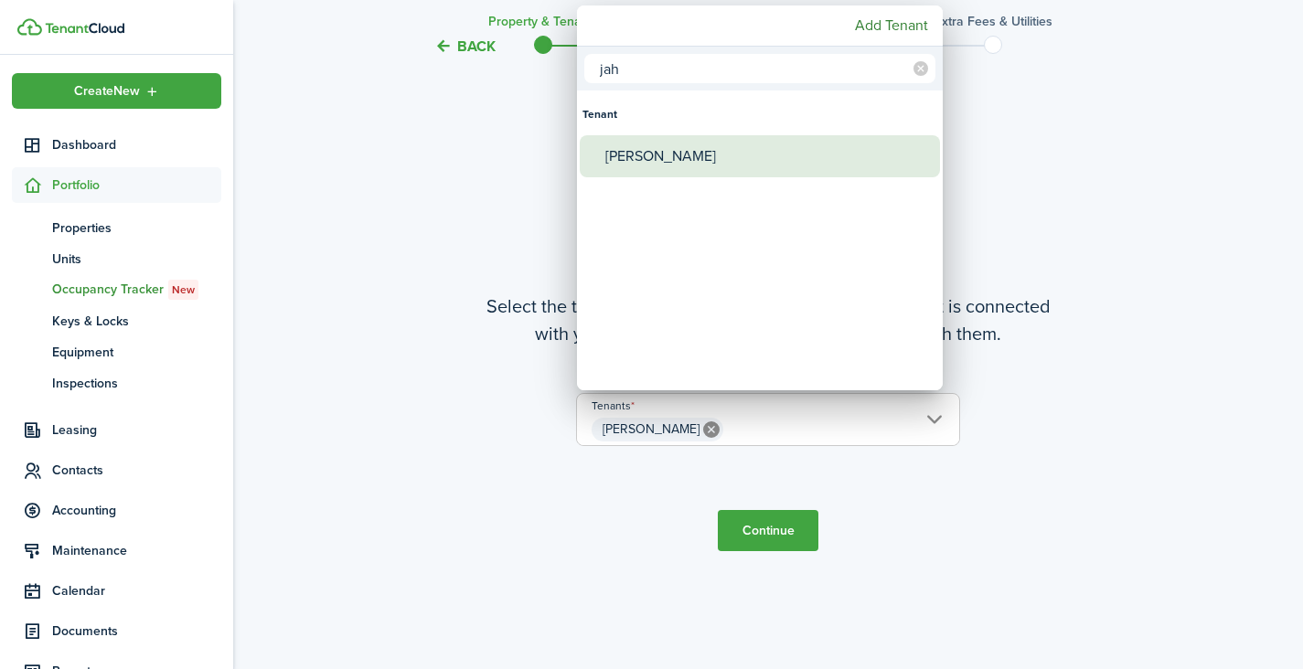
type input "jah"
click at [697, 156] on div "[PERSON_NAME]" at bounding box center [767, 156] width 324 height 42
click at [696, 157] on div "[PERSON_NAME]" at bounding box center [767, 156] width 324 height 42
click at [862, 162] on div "[PERSON_NAME]" at bounding box center [767, 156] width 324 height 42
type input "[PERSON_NAME], [PERSON_NAME]"
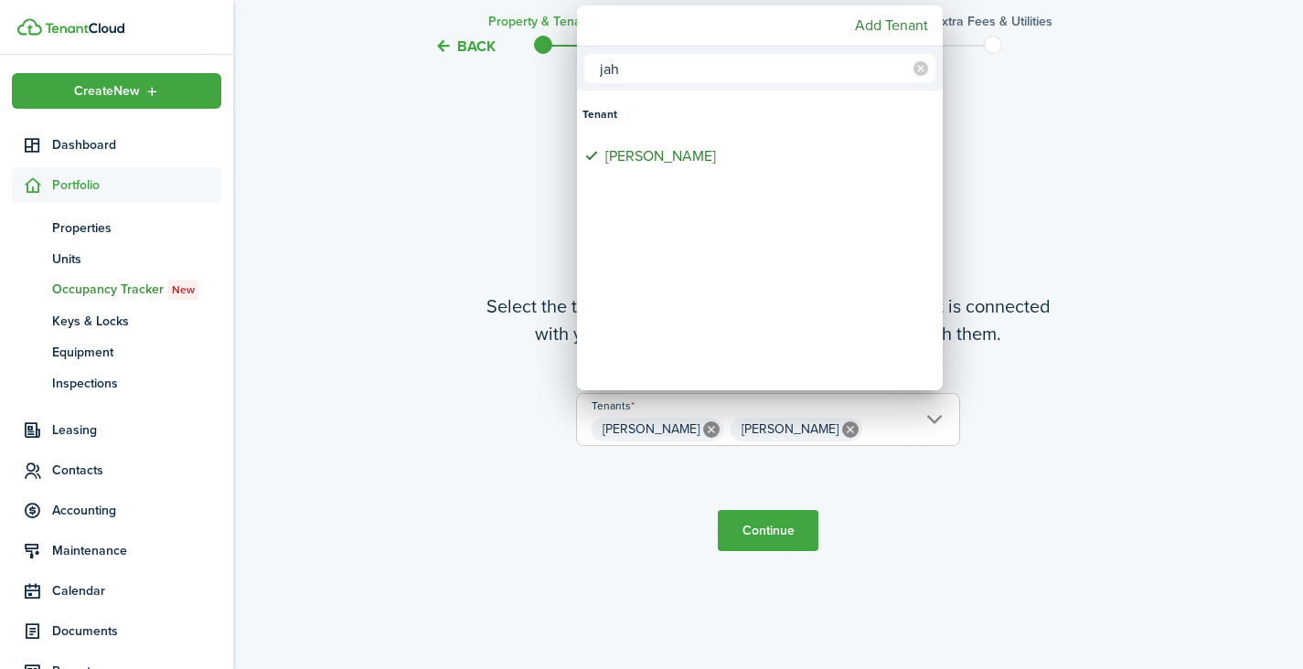
click at [989, 162] on div at bounding box center [652, 335] width 1596 height 962
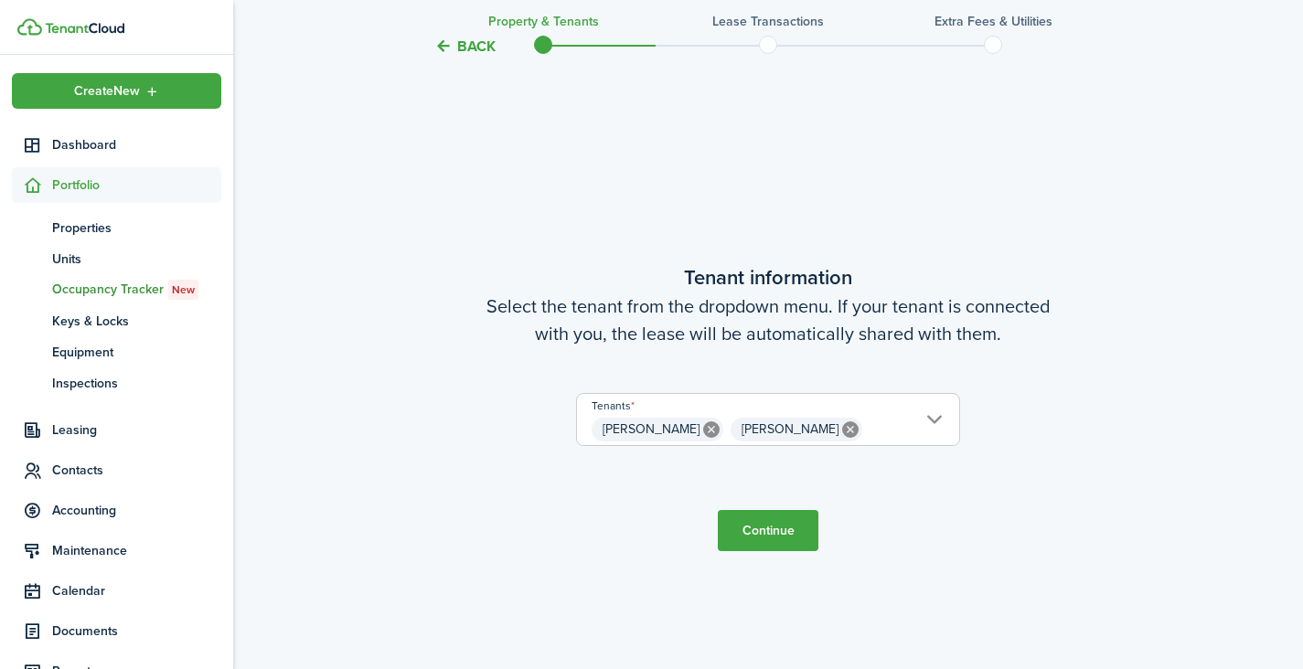
click at [756, 528] on button "Continue" at bounding box center [768, 530] width 101 height 41
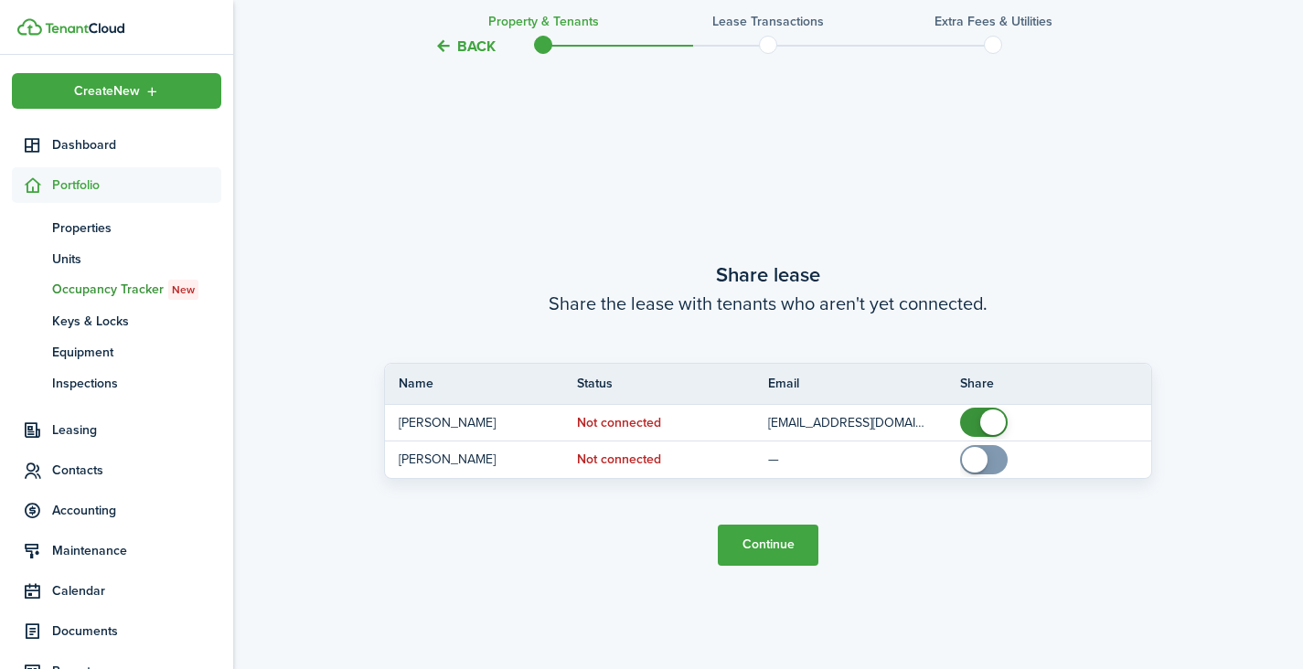
scroll to position [1216, 0]
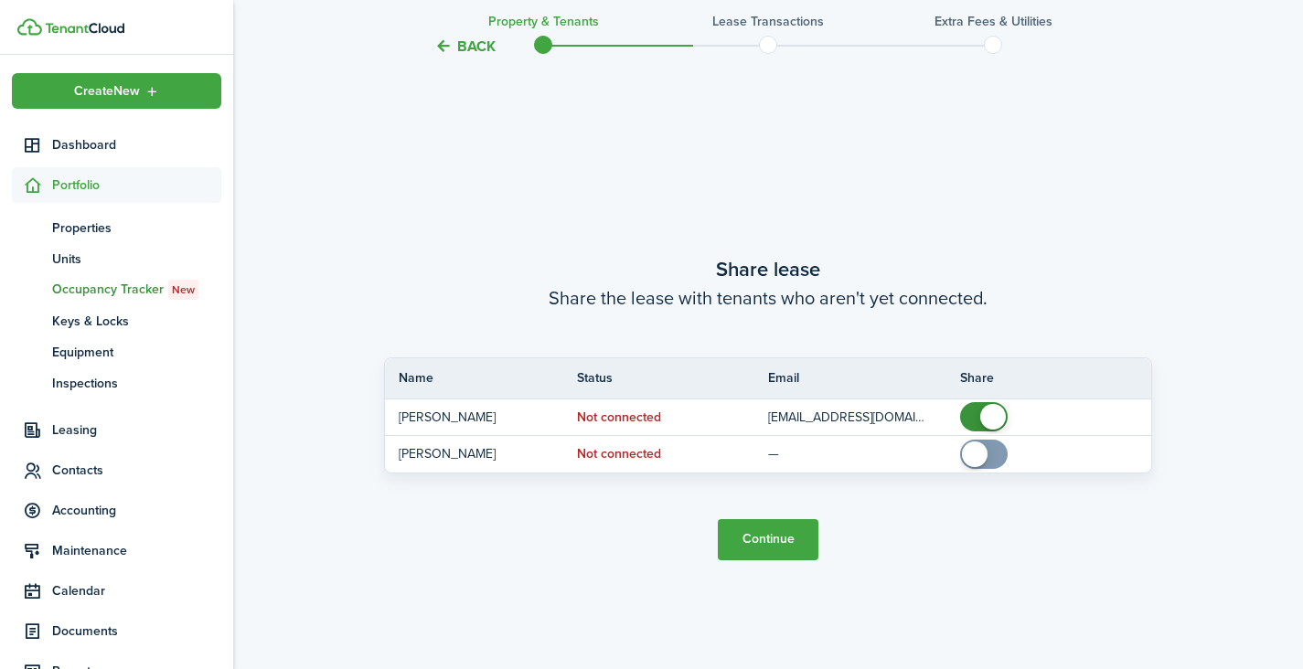
click at [780, 540] on button "Continue" at bounding box center [768, 539] width 101 height 41
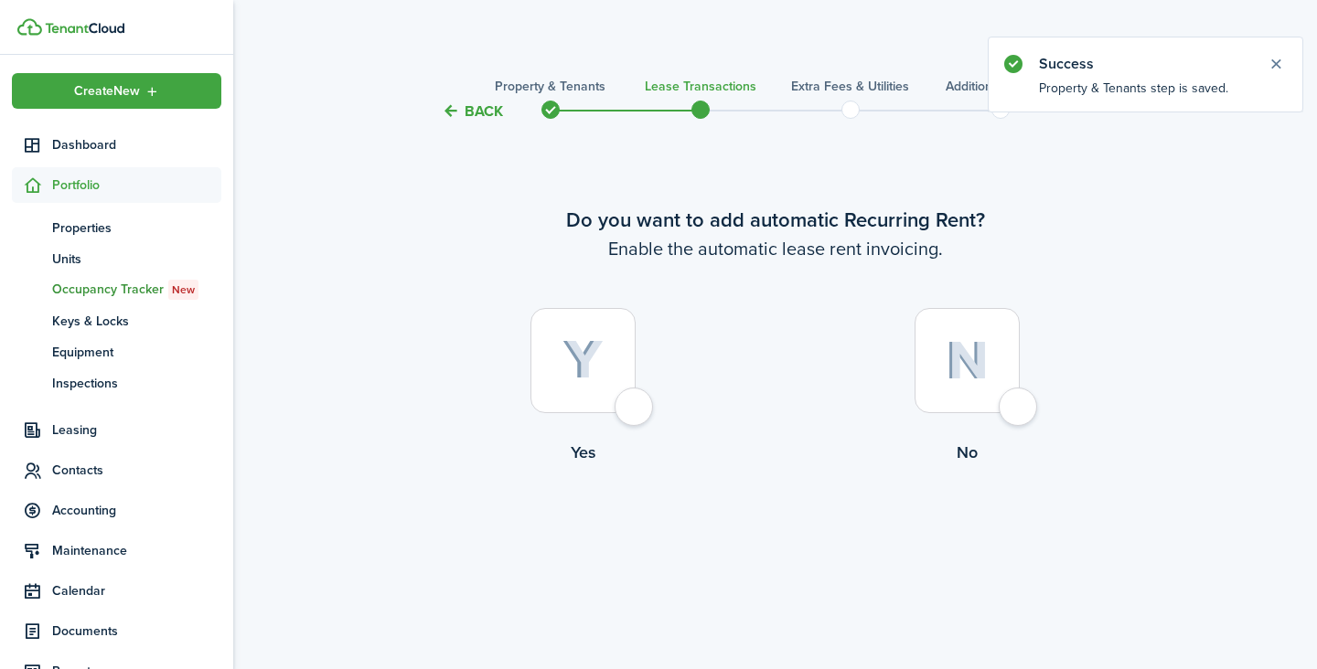
click at [602, 379] on img at bounding box center [582, 360] width 41 height 40
radio input "true"
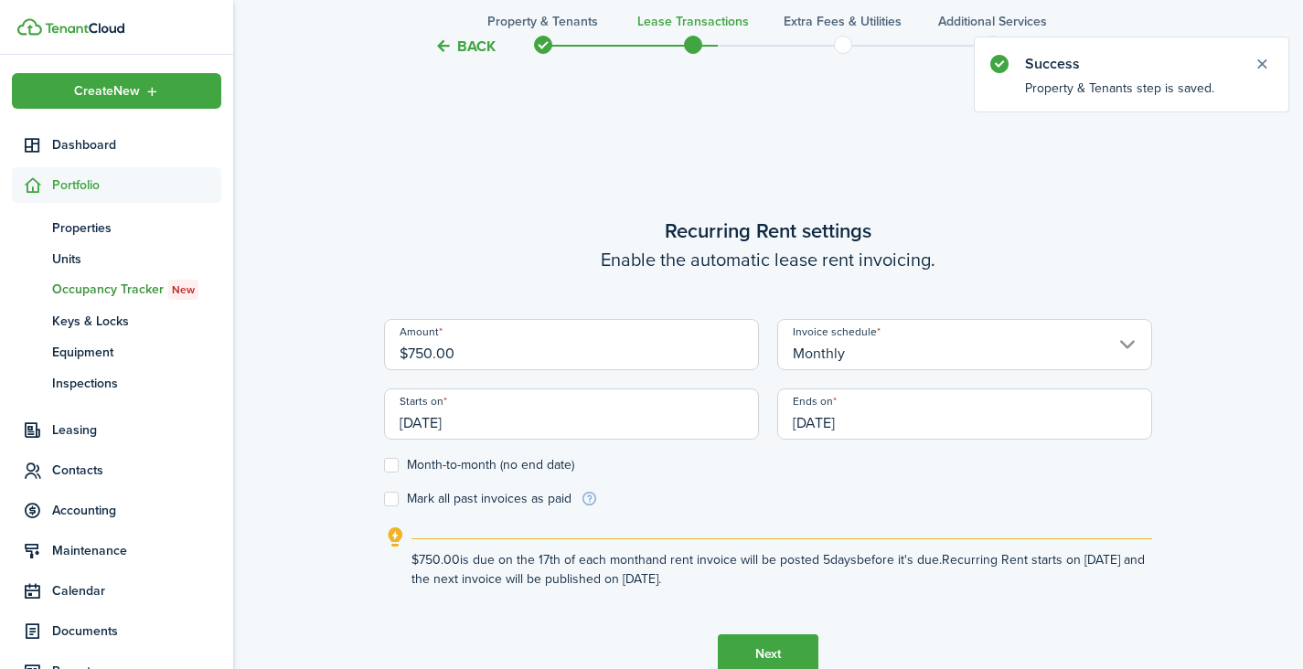
scroll to position [547, 0]
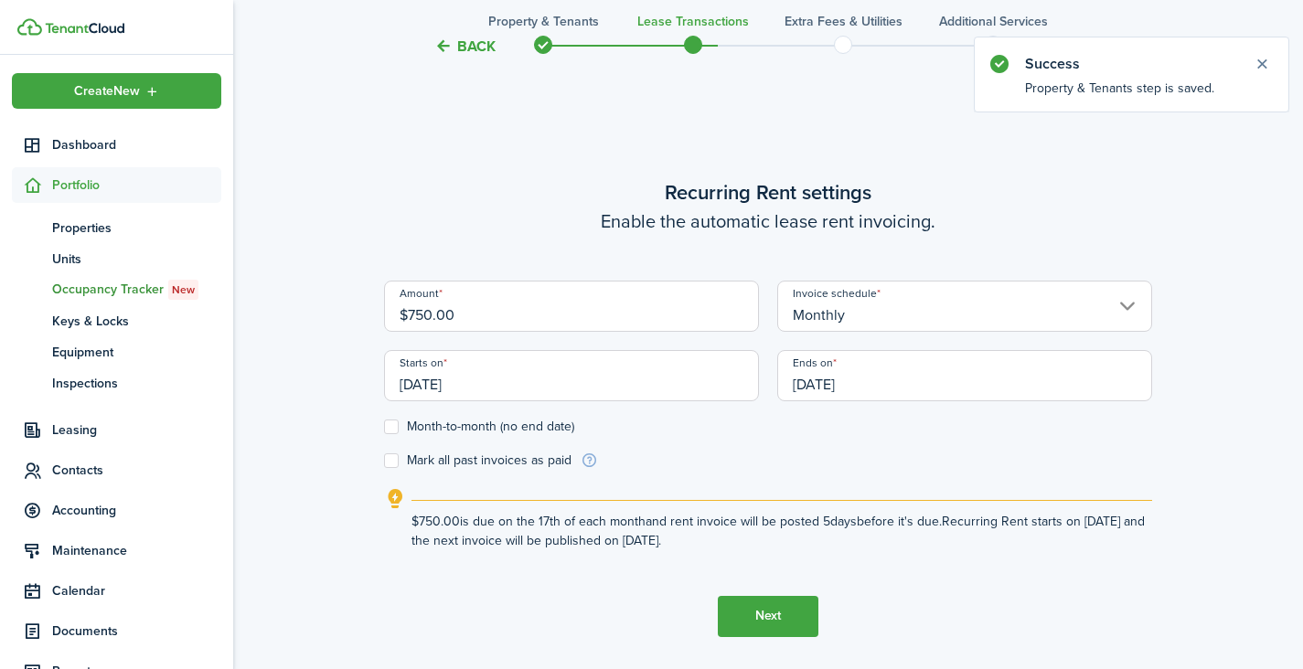
click at [478, 389] on input "[DATE]" at bounding box center [571, 375] width 375 height 51
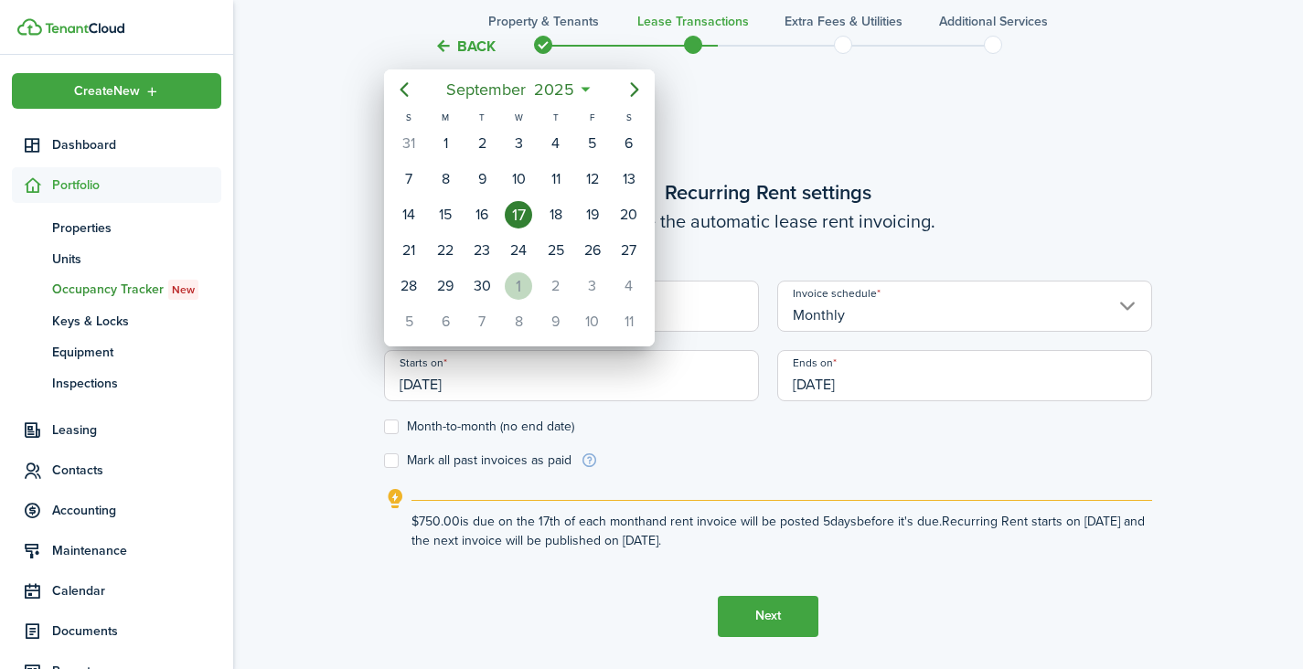
click at [522, 293] on div "1" at bounding box center [518, 286] width 27 height 27
type input "[DATE]"
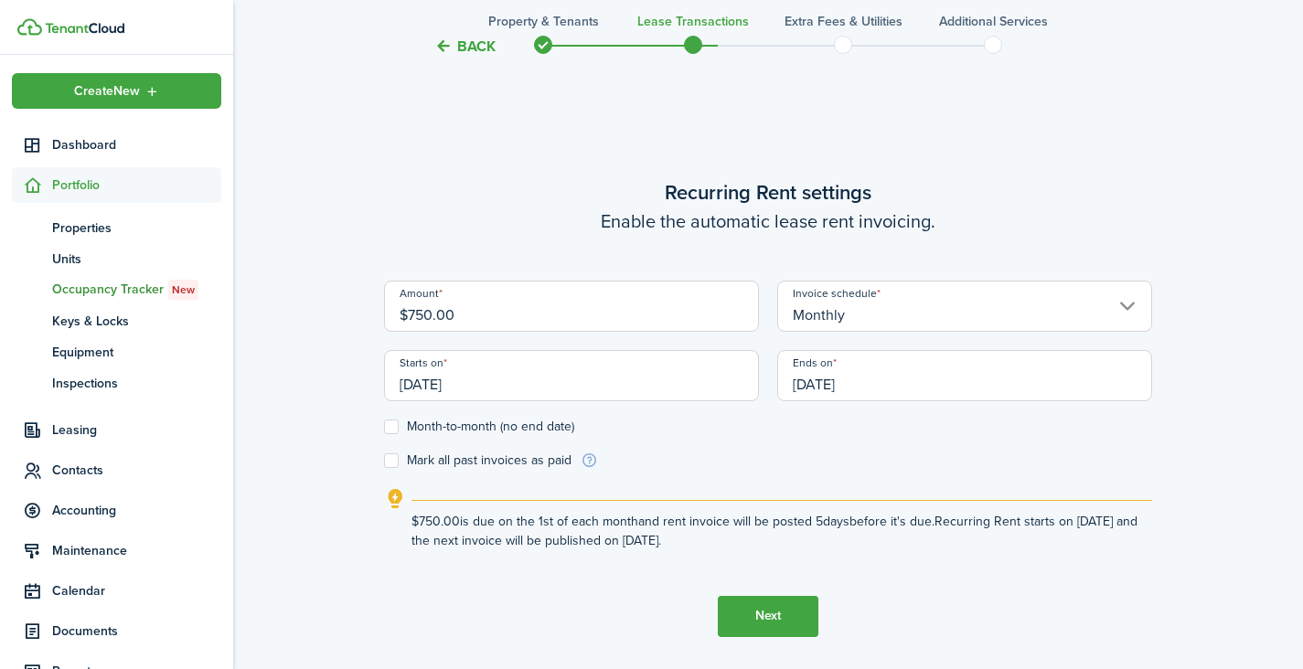
click at [866, 383] on input "[DATE]" at bounding box center [964, 375] width 375 height 51
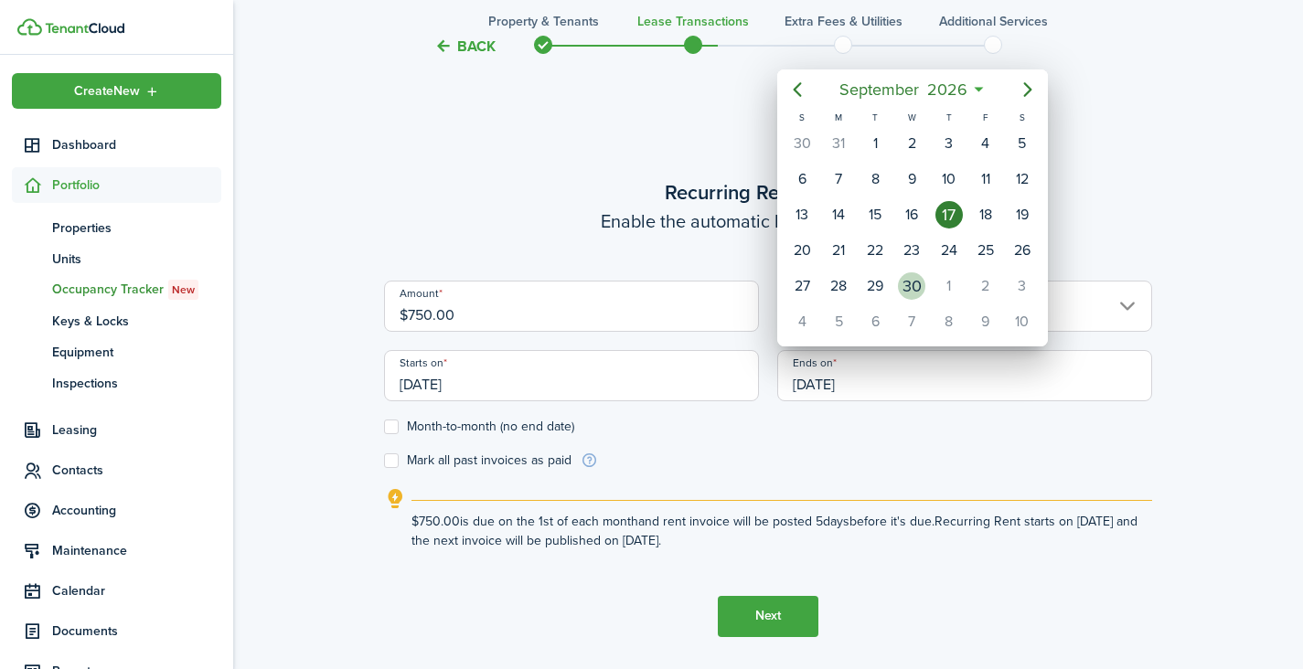
click at [918, 280] on div "30" at bounding box center [911, 286] width 27 height 27
type input "[DATE]"
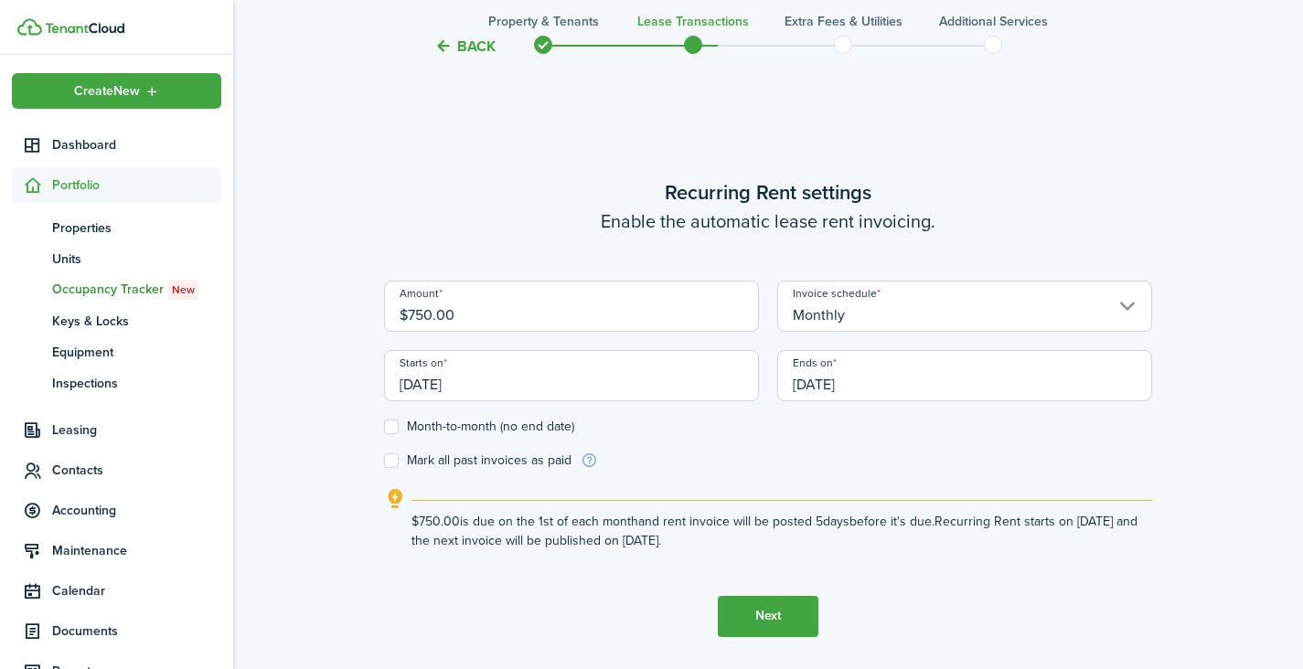
click at [391, 428] on label "Month-to-month (no end date)" at bounding box center [479, 427] width 190 height 15
click at [384, 427] on input "Month-to-month (no end date)" at bounding box center [383, 426] width 1 height 1
checkbox input "true"
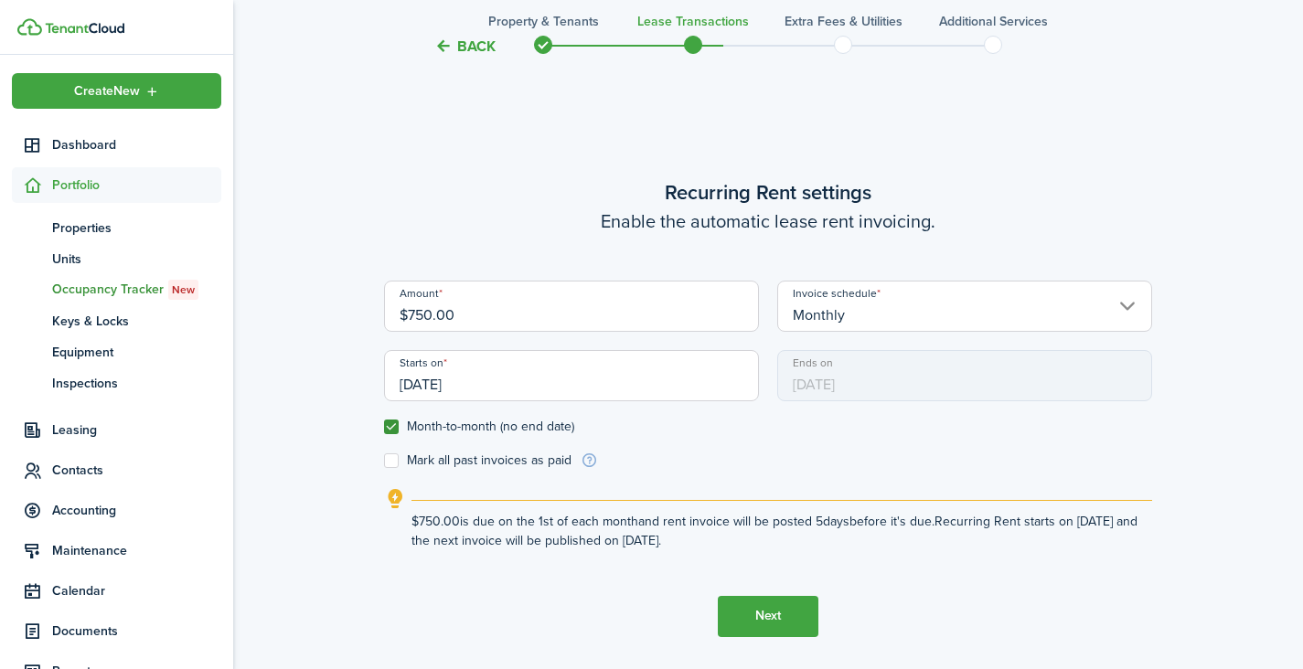
click at [413, 321] on input "$750.00" at bounding box center [571, 306] width 375 height 51
click at [556, 330] on input "$700.00" at bounding box center [571, 306] width 375 height 51
type input "$700.00"
click at [751, 614] on button "Next" at bounding box center [768, 616] width 101 height 41
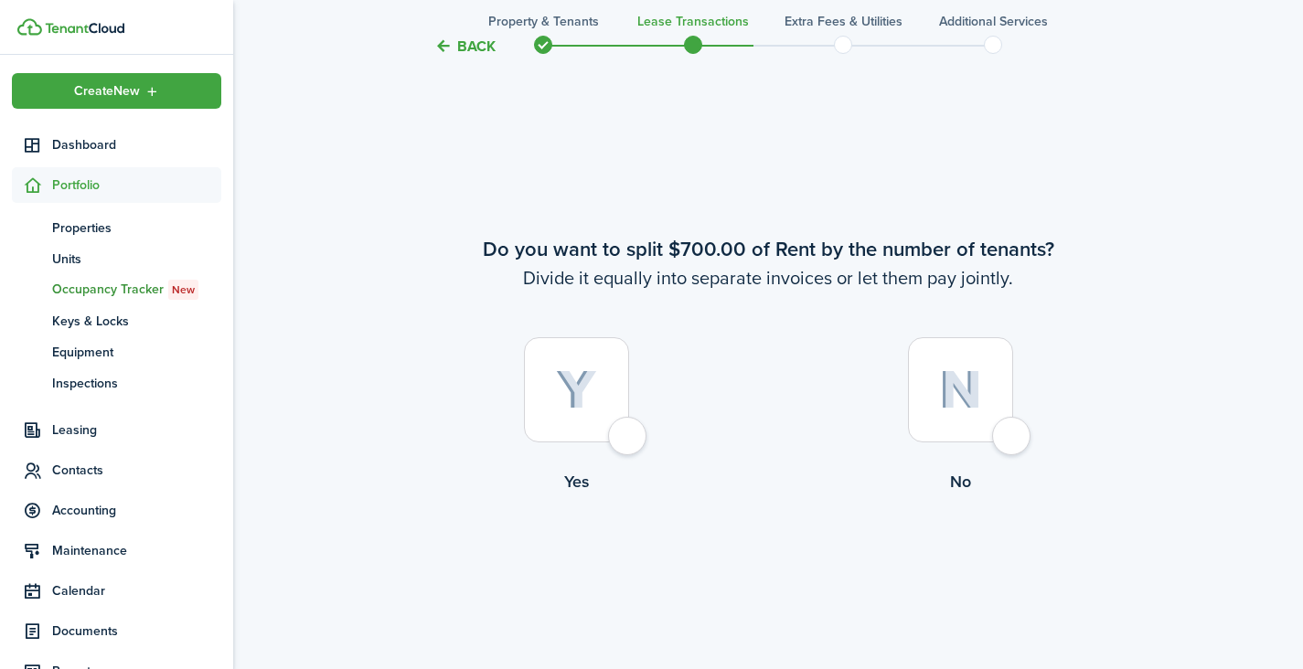
scroll to position [1216, 0]
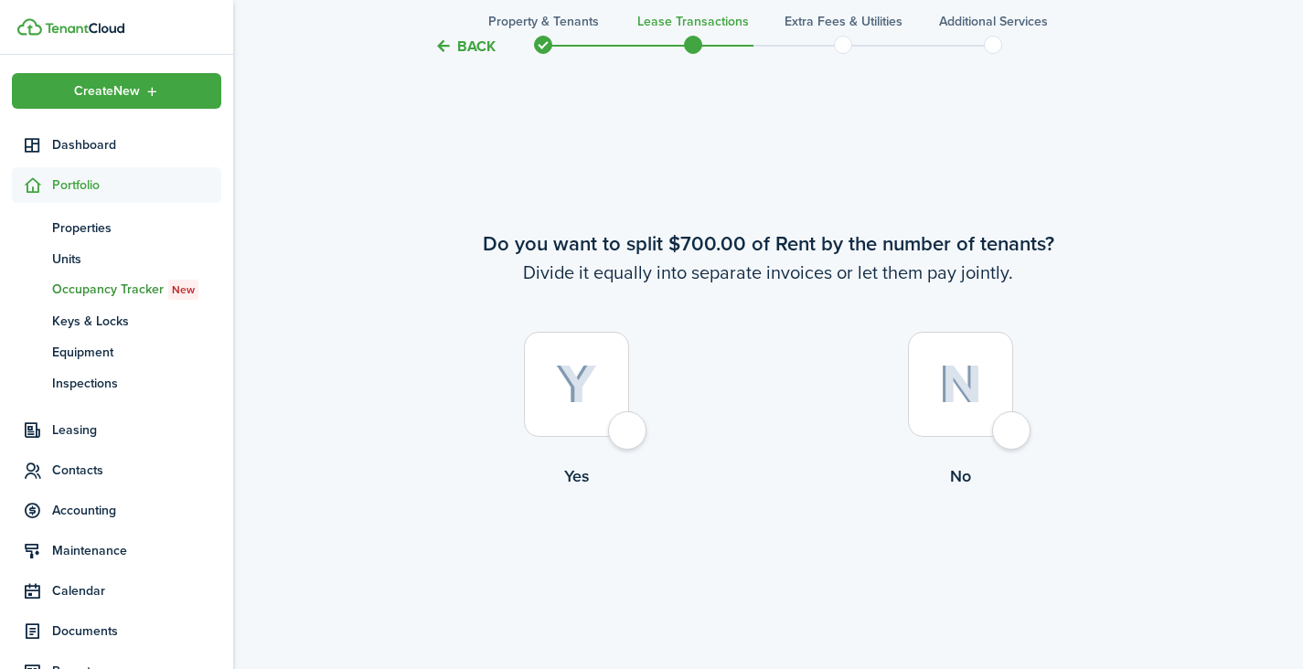
click at [980, 415] on div at bounding box center [960, 384] width 105 height 105
radio input "true"
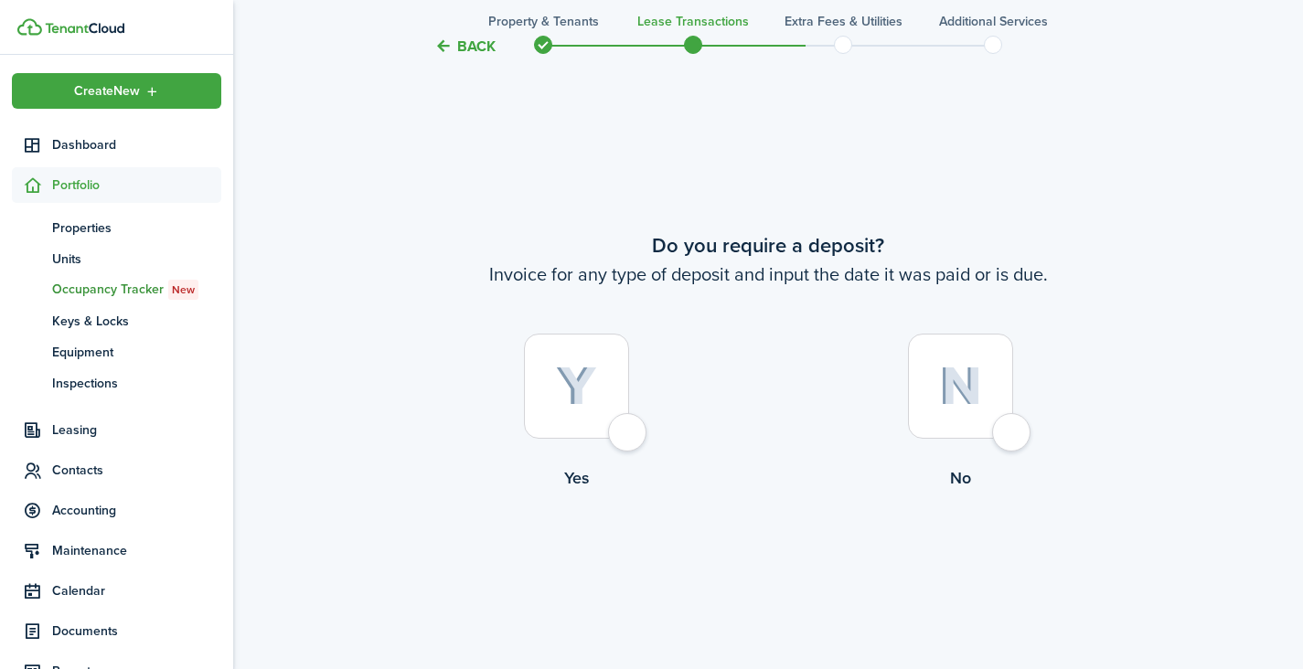
scroll to position [1886, 0]
click at [584, 409] on div at bounding box center [576, 384] width 105 height 105
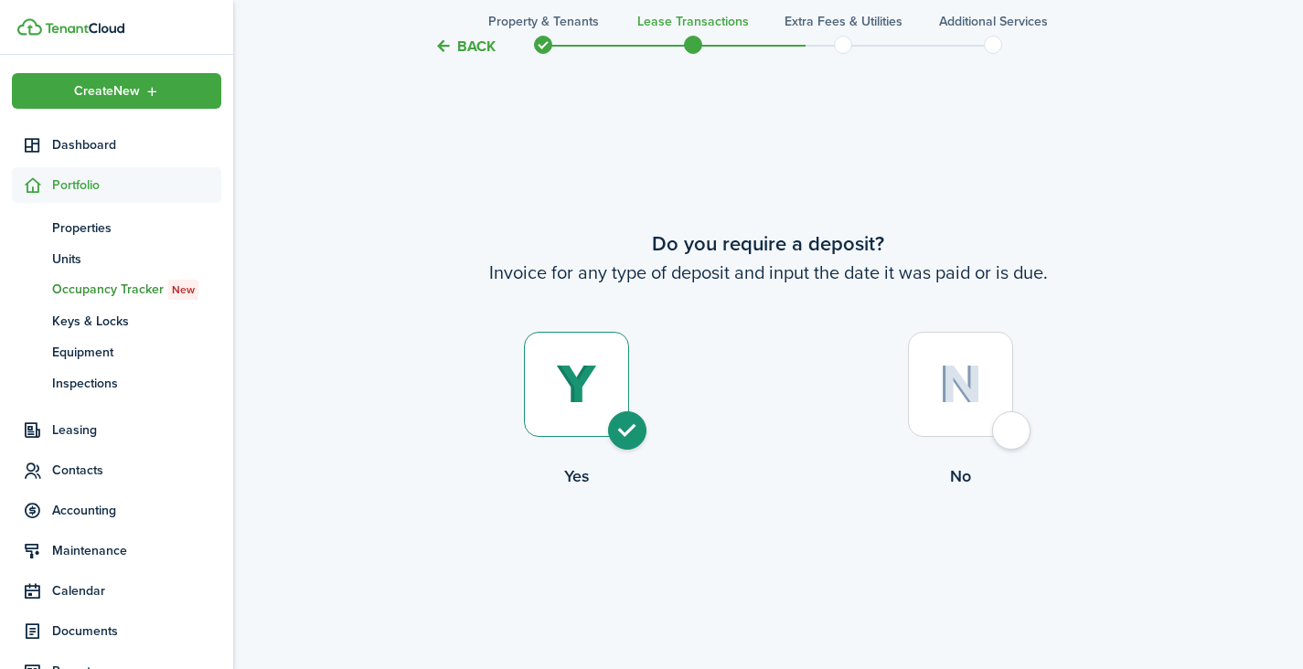
radio input "true"
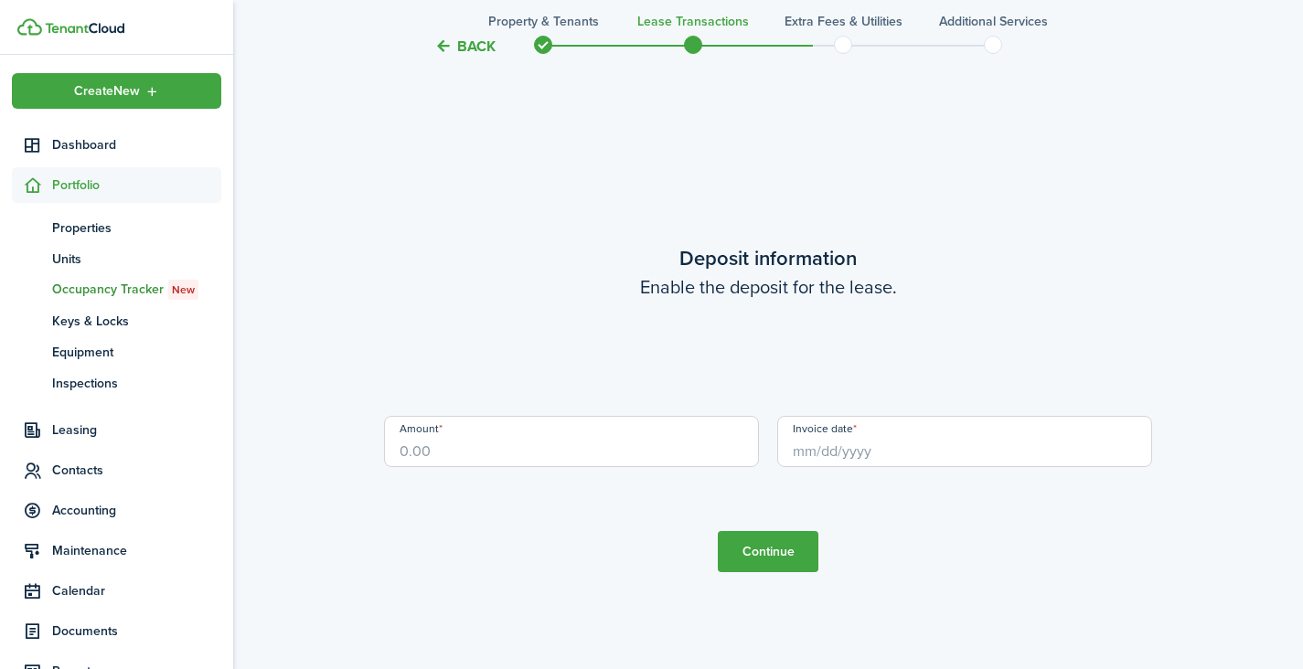
scroll to position [2555, 0]
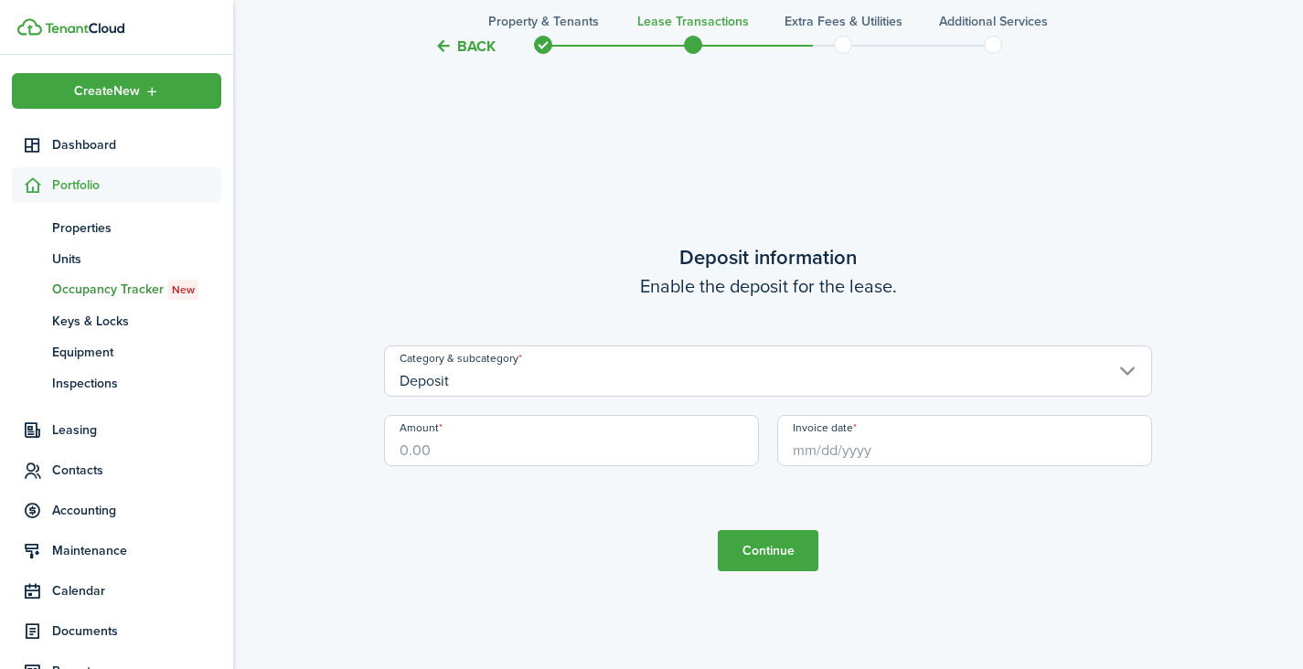
click at [601, 444] on input "Amount" at bounding box center [571, 440] width 375 height 51
type input "$"
click at [915, 454] on input "Invoice date" at bounding box center [964, 440] width 375 height 51
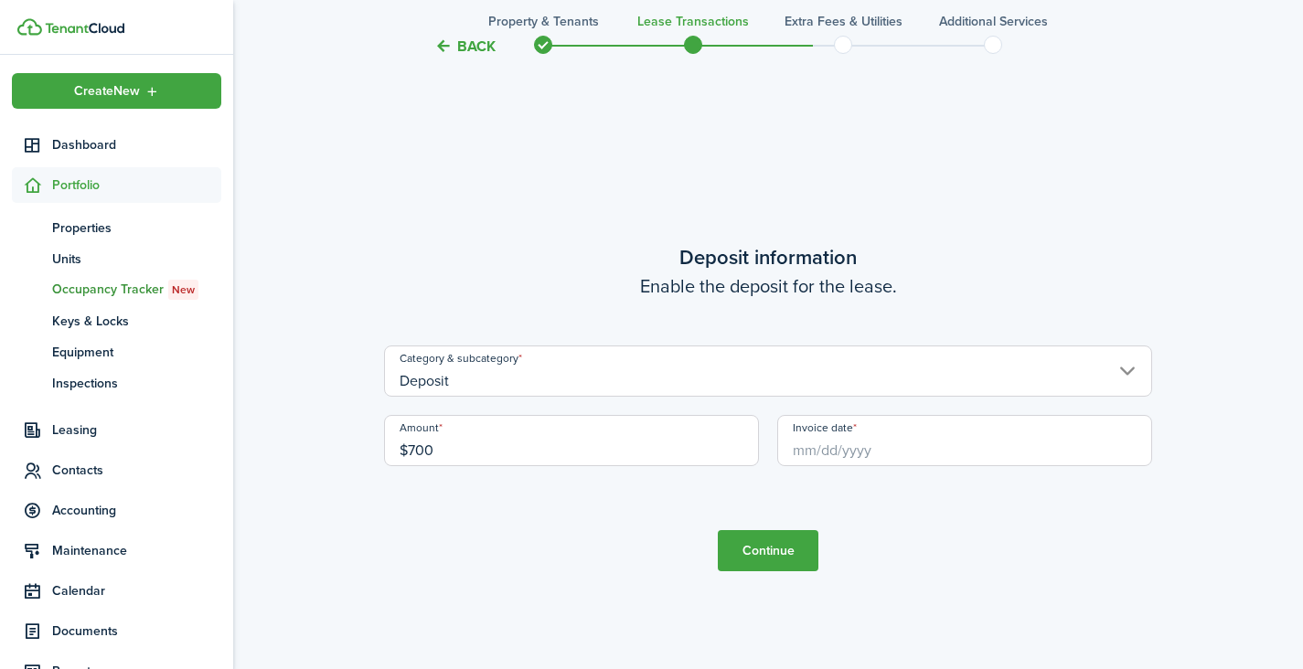
type input "$700.00"
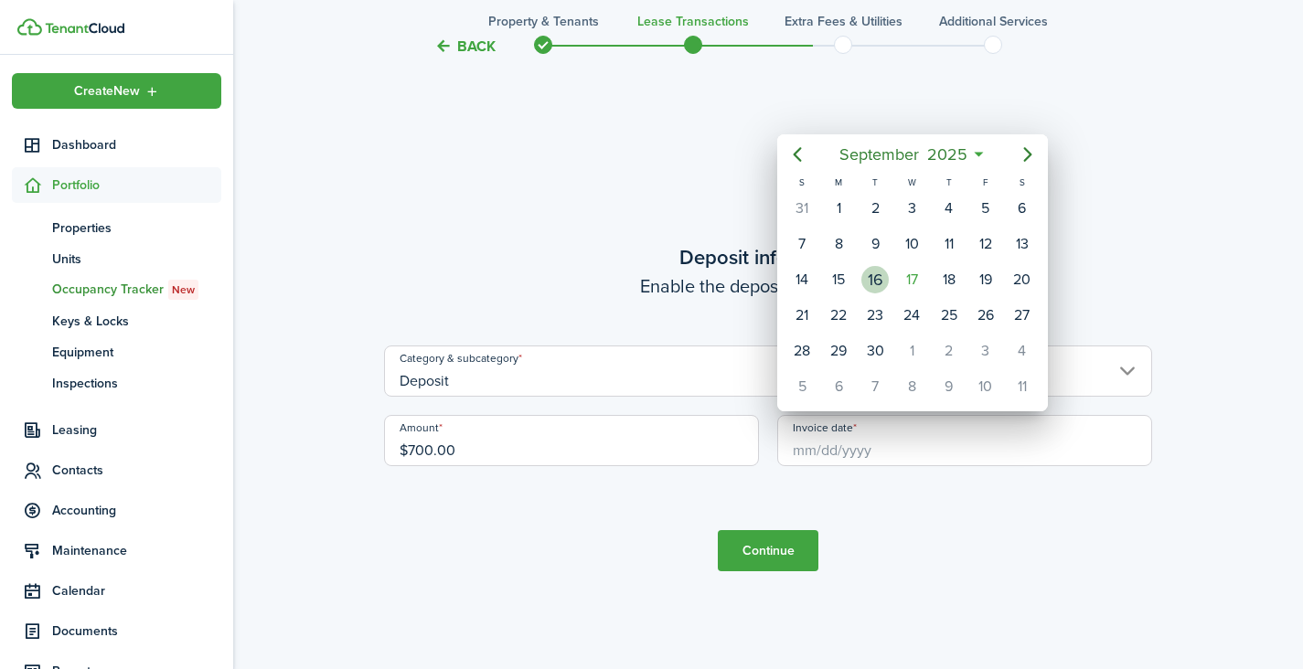
click at [869, 283] on div "16" at bounding box center [875, 279] width 27 height 27
type input "[DATE]"
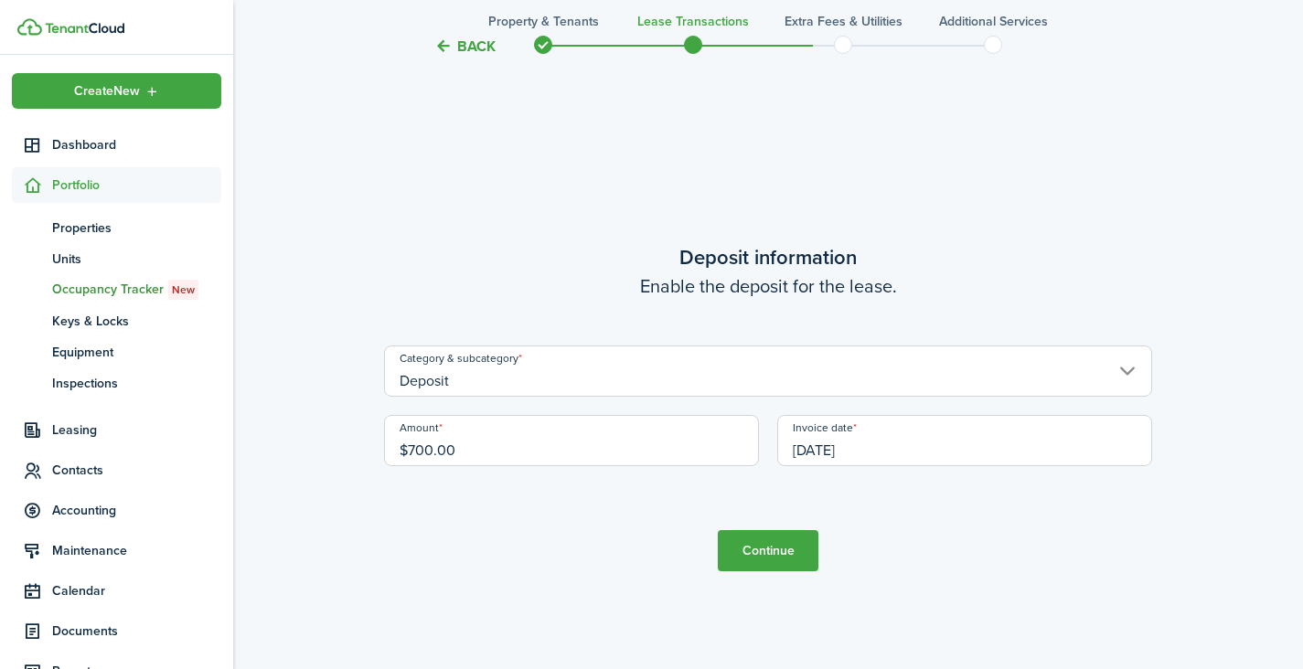
click at [757, 559] on button "Continue" at bounding box center [768, 550] width 101 height 41
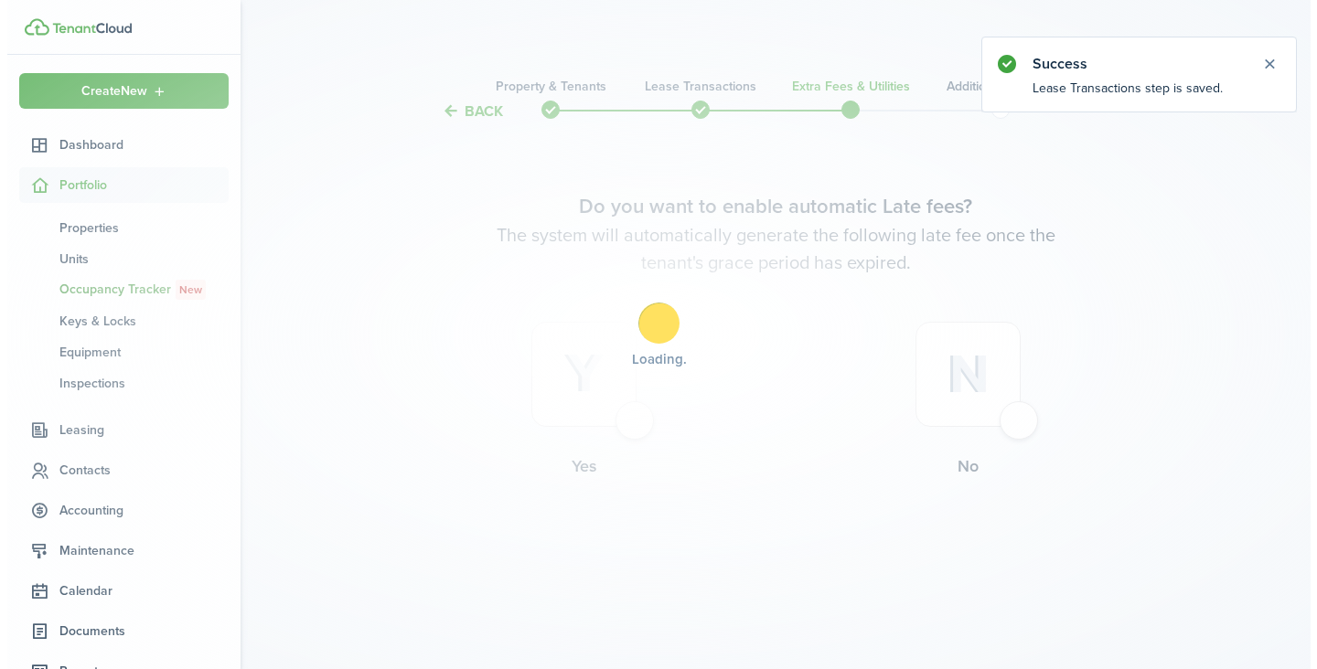
scroll to position [0, 0]
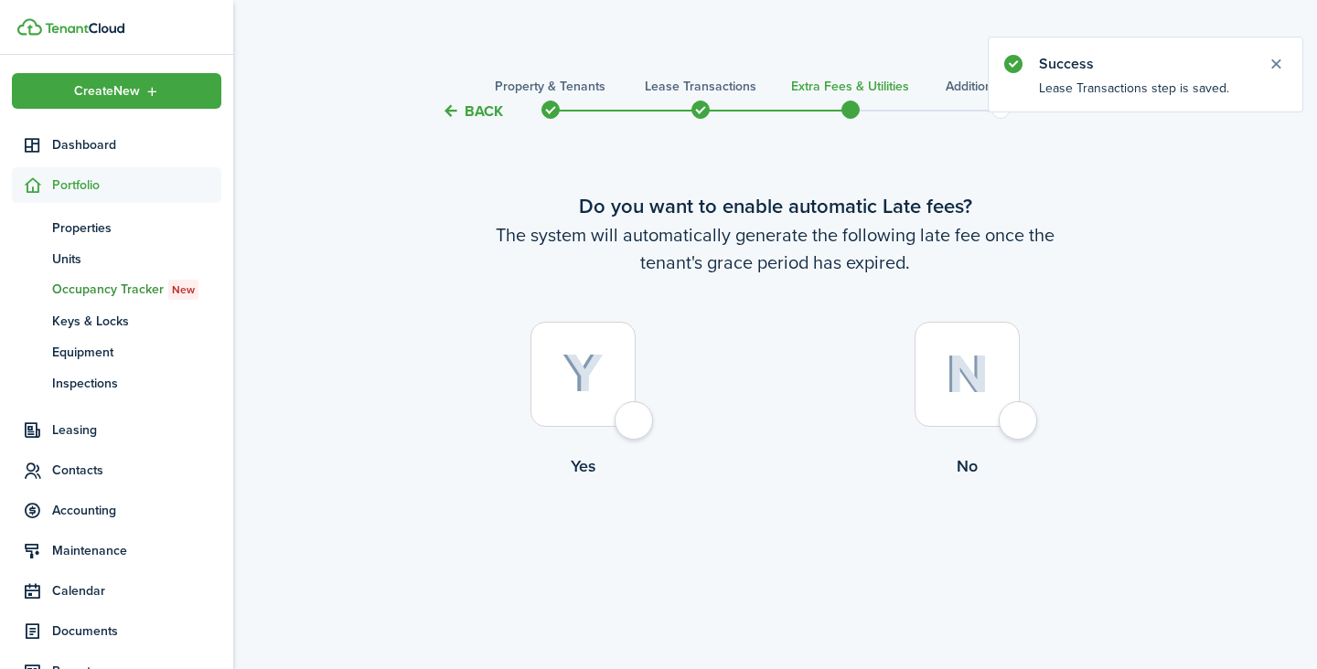
click at [629, 423] on div at bounding box center [582, 374] width 105 height 105
radio input "true"
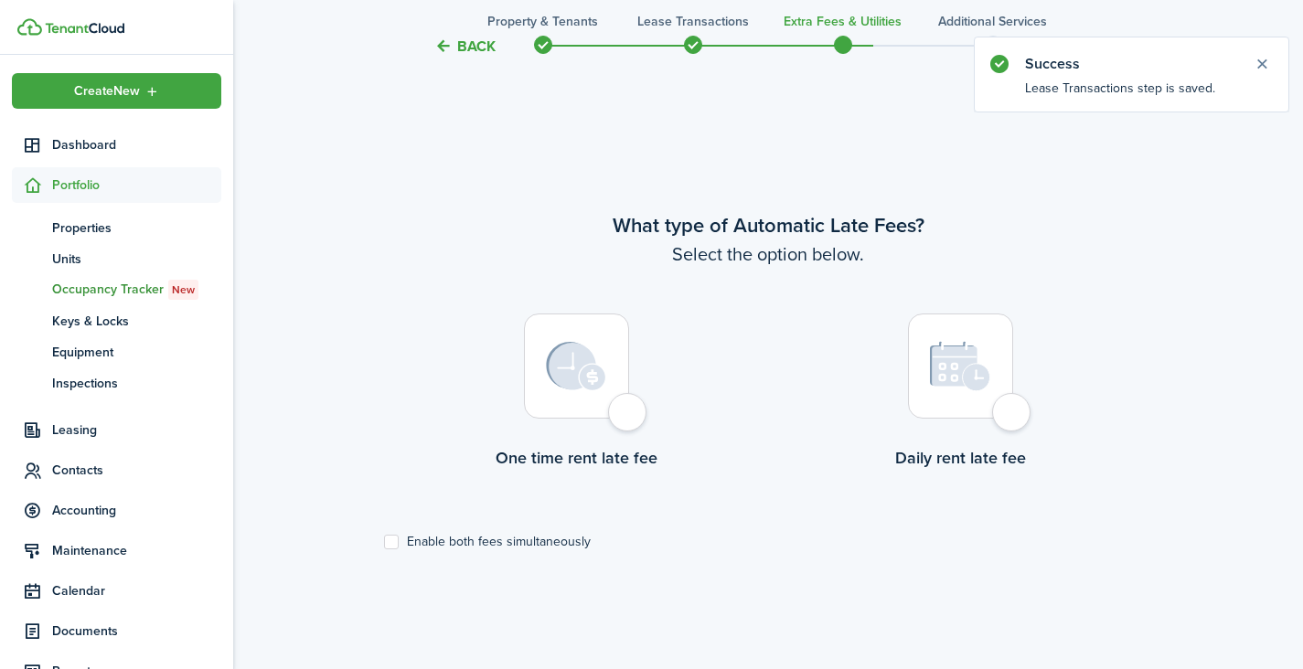
scroll to position [547, 0]
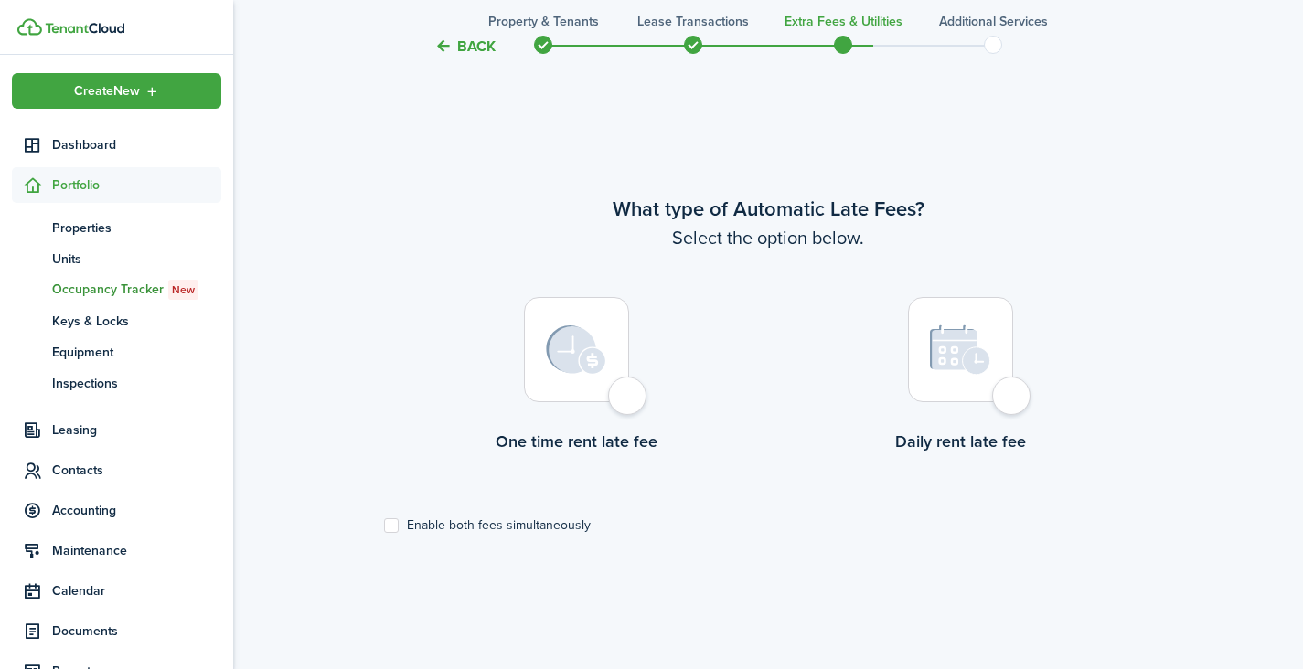
click at [629, 390] on div at bounding box center [576, 349] width 105 height 105
radio input "true"
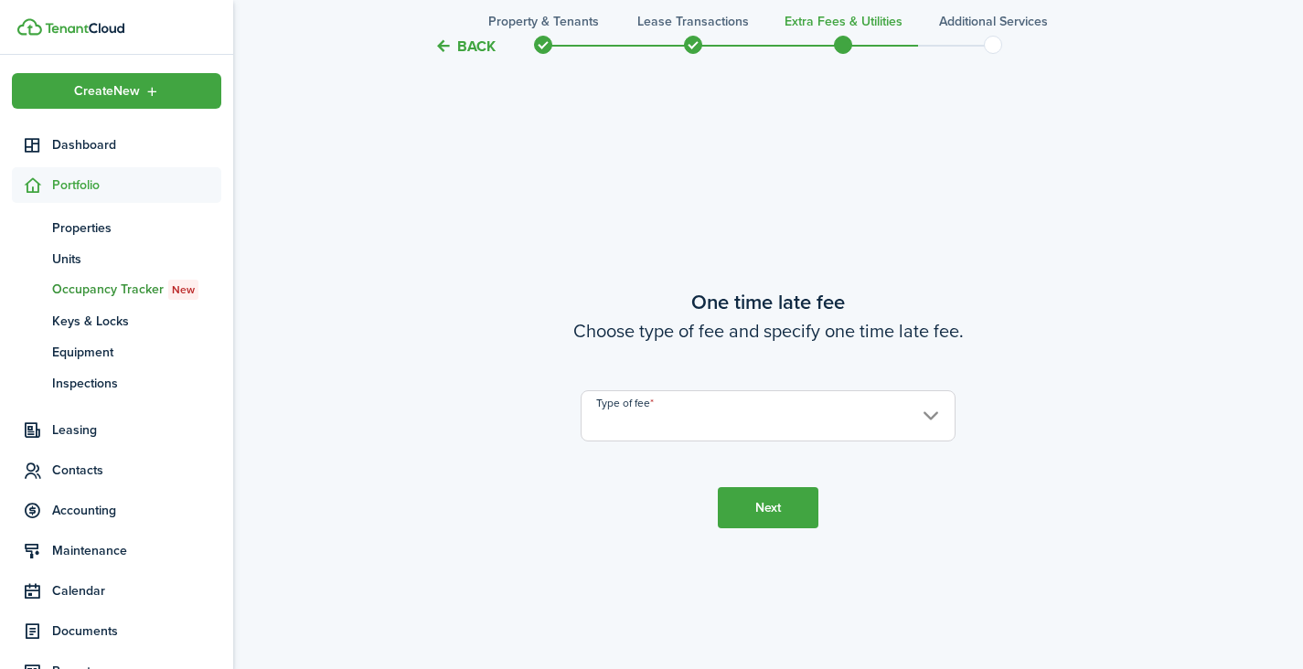
scroll to position [1216, 0]
click at [458, 46] on button "Back" at bounding box center [464, 46] width 61 height 19
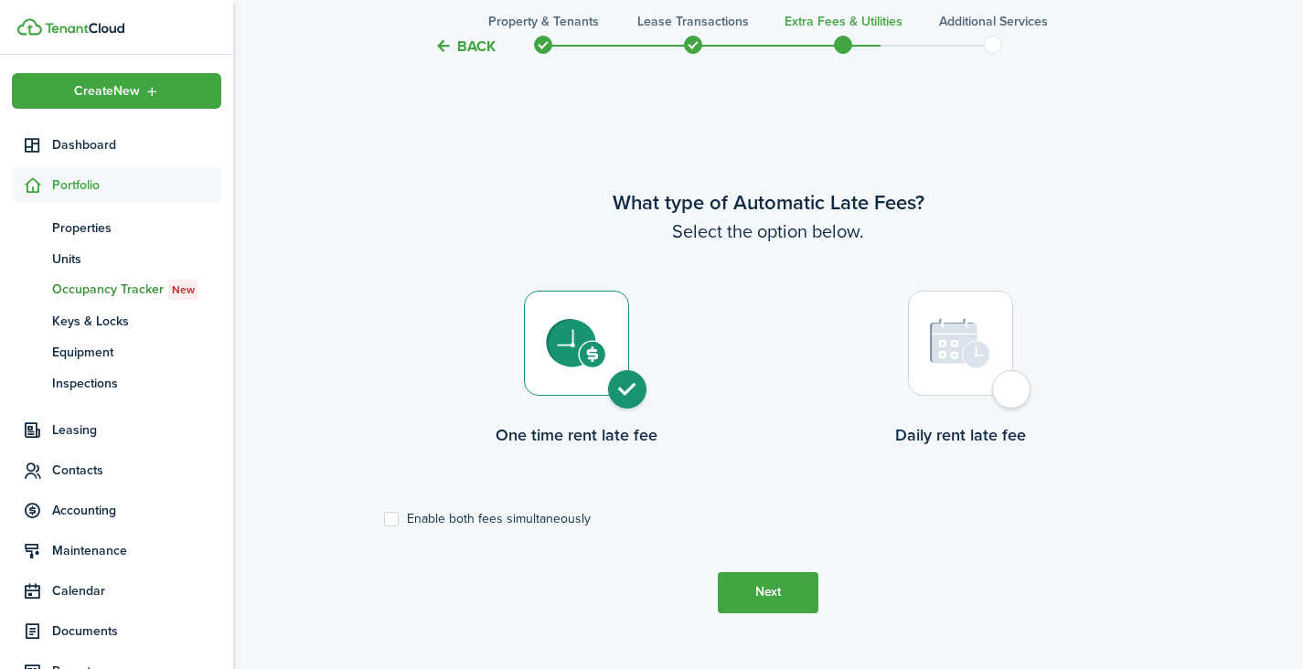
scroll to position [547, 0]
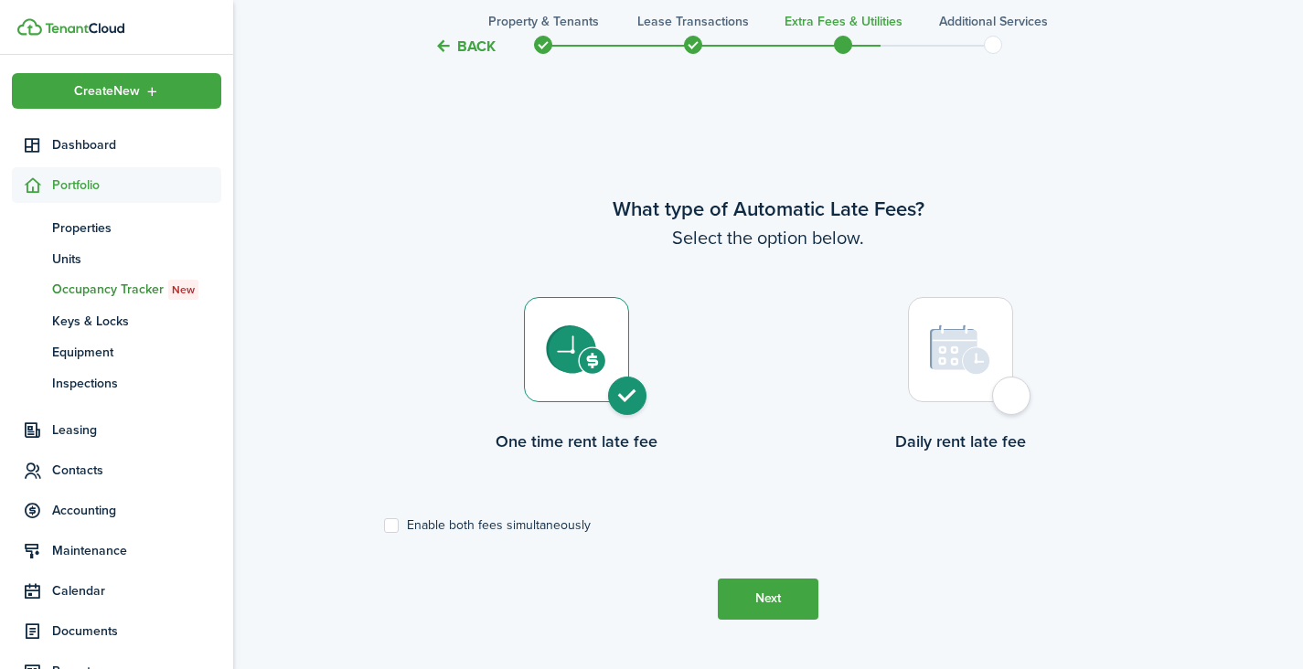
click at [399, 524] on label "Enable both fees simultaneously" at bounding box center [487, 526] width 207 height 15
click at [384, 525] on input "Enable both fees simultaneously" at bounding box center [383, 525] width 1 height 1
checkbox input "true"
click at [770, 601] on button "Next" at bounding box center [768, 599] width 101 height 41
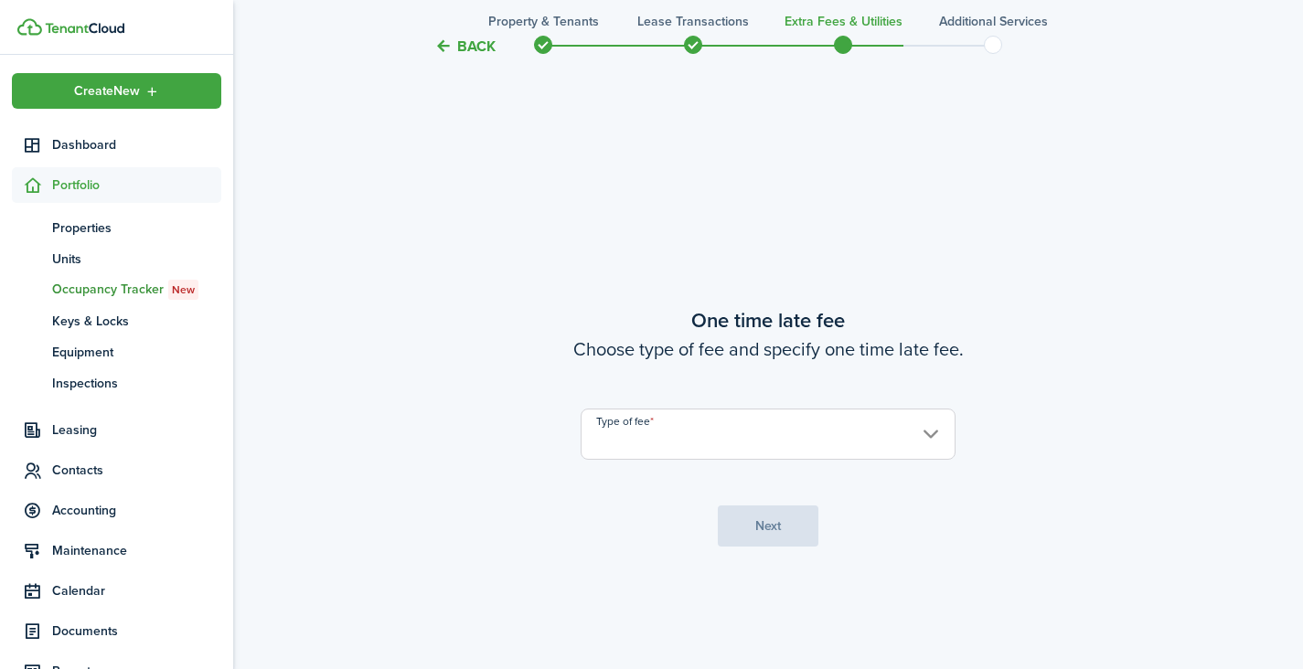
scroll to position [1216, 0]
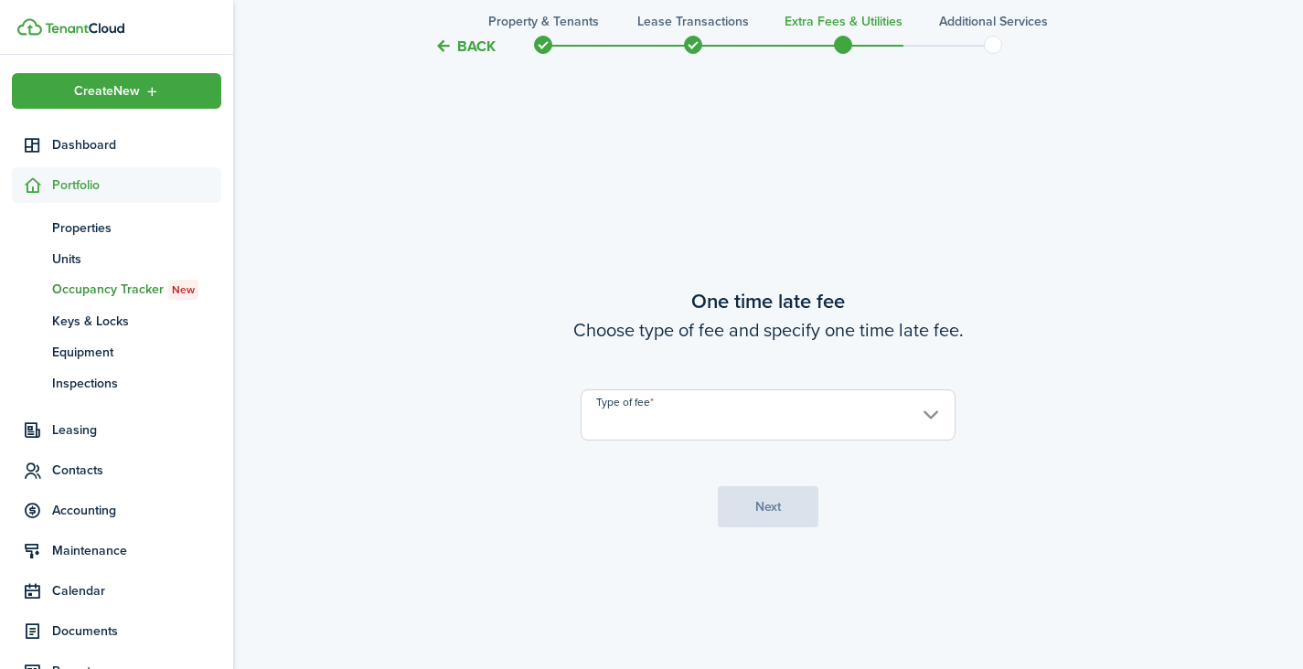
click at [674, 412] on input "Type of fee" at bounding box center [768, 415] width 375 height 51
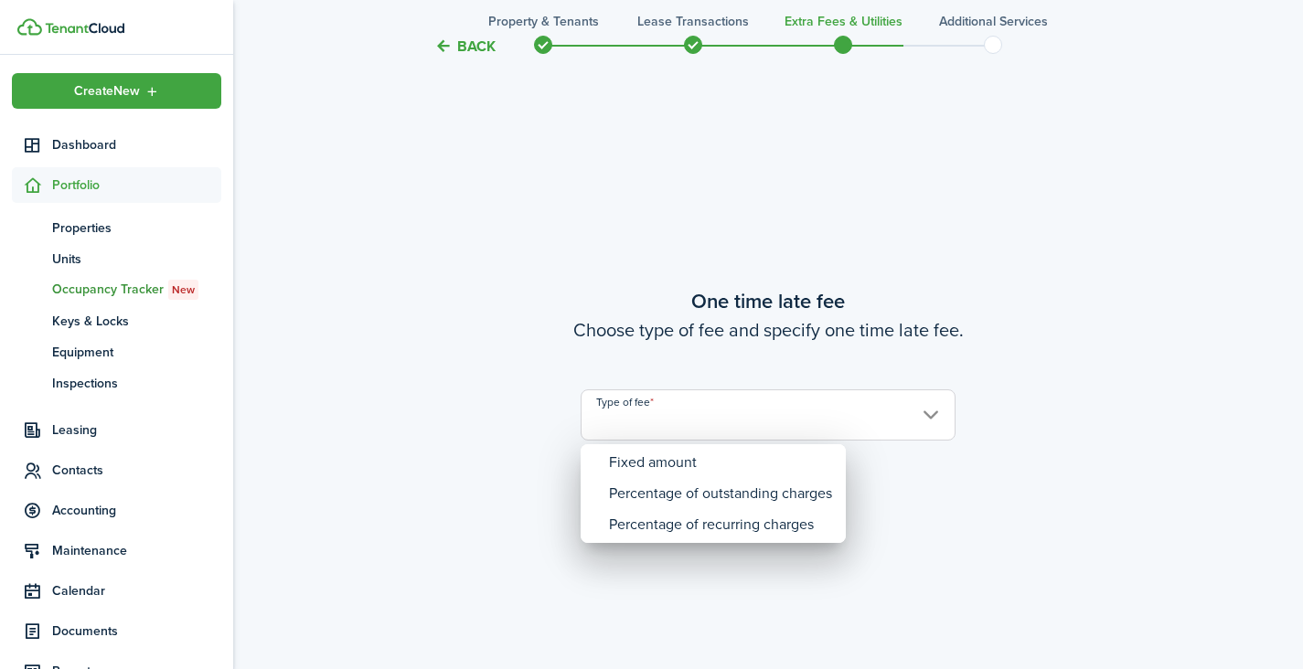
click at [674, 412] on div at bounding box center [652, 335] width 1596 height 962
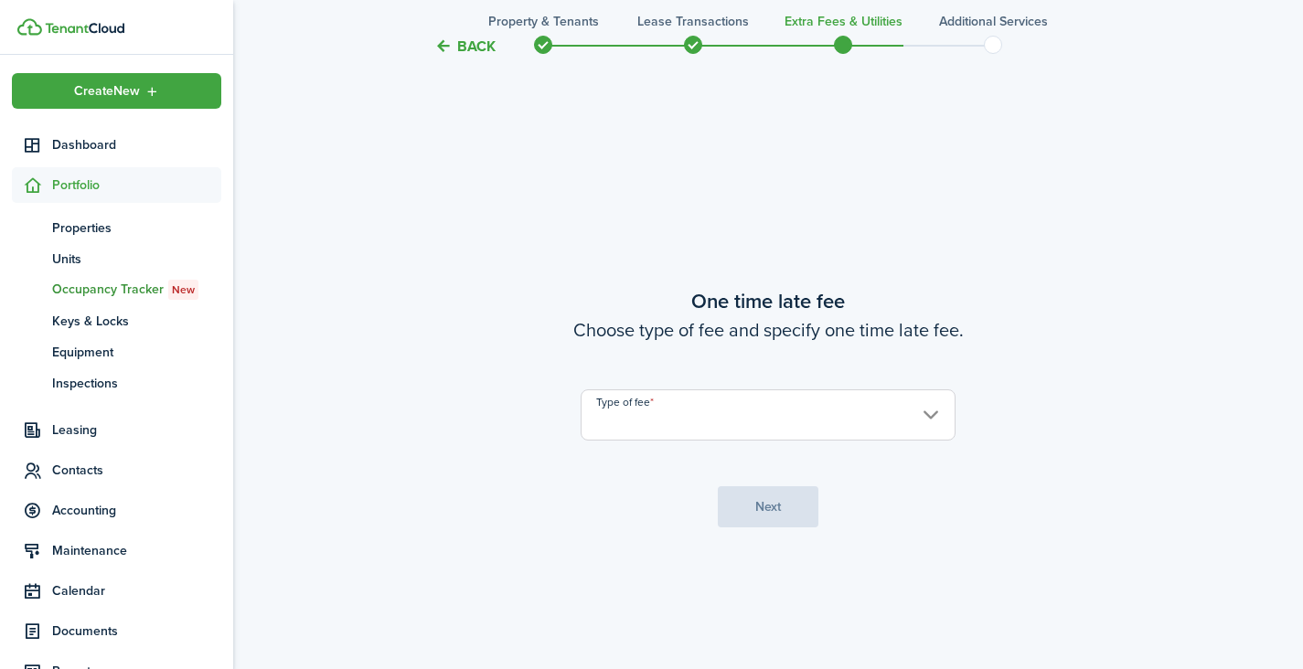
click at [660, 430] on input "Type of fee" at bounding box center [768, 415] width 375 height 51
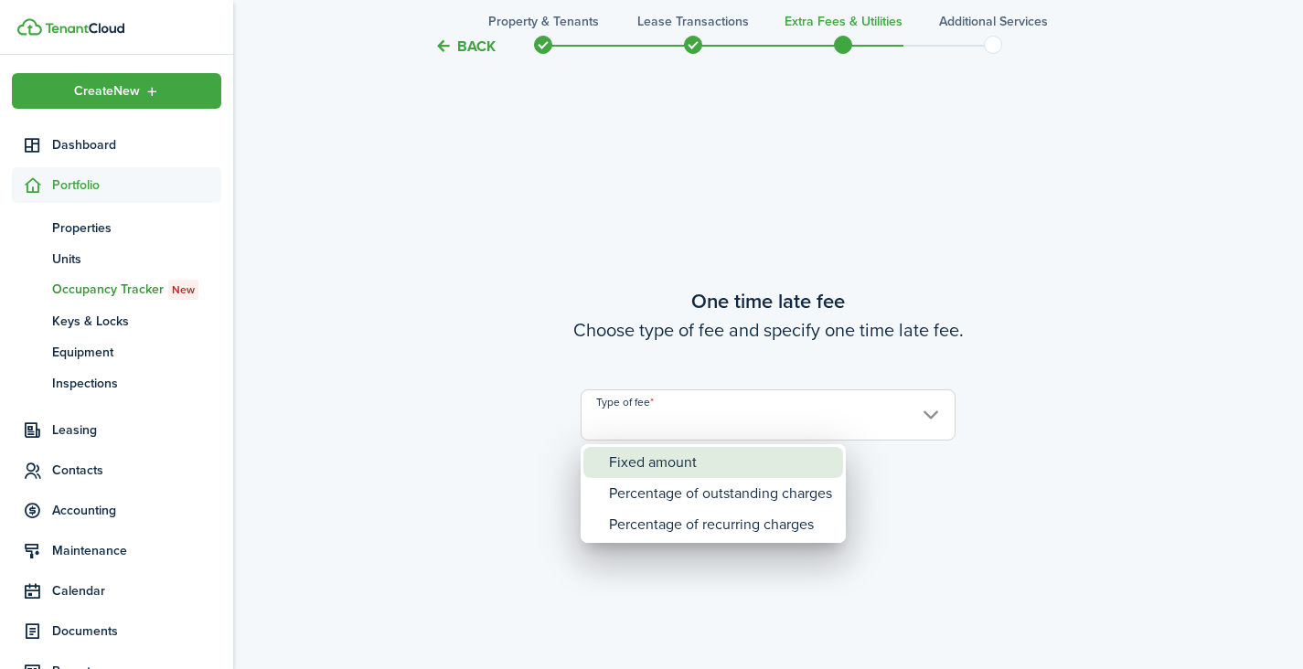
click at [679, 470] on div "Fixed amount" at bounding box center [720, 462] width 223 height 31
type input "Fixed amount"
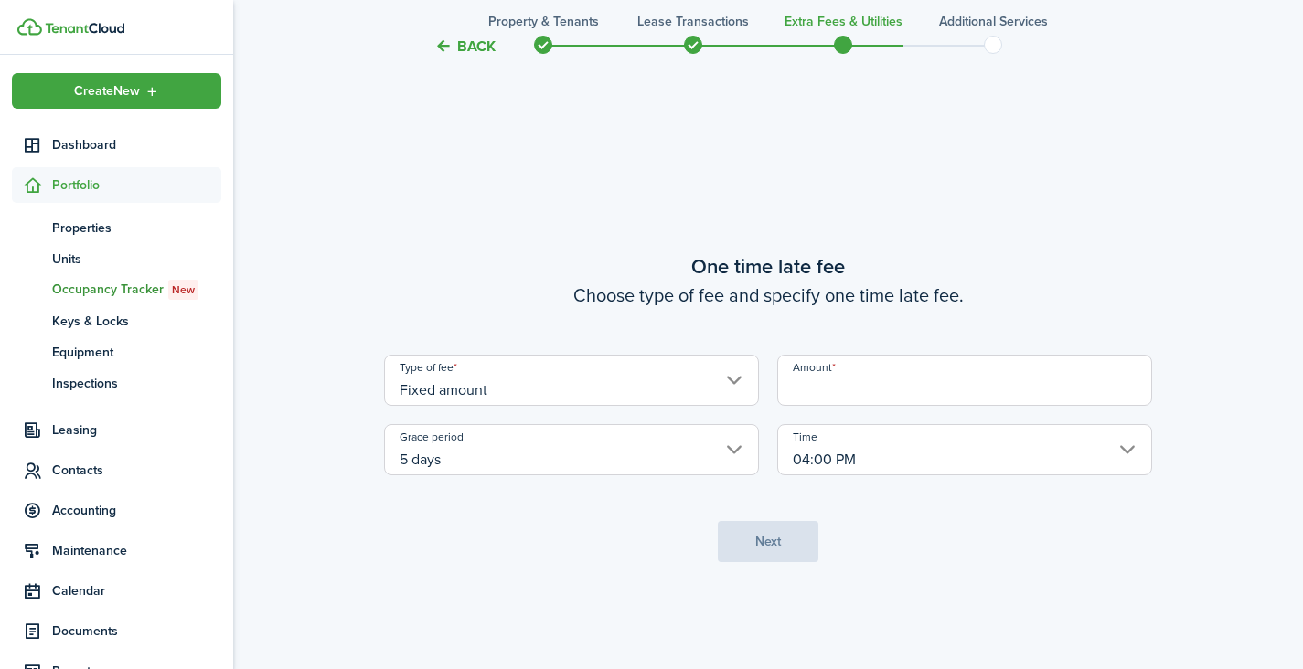
click at [819, 392] on input "Amount" at bounding box center [964, 380] width 375 height 51
click at [817, 459] on input "04:00 PM" at bounding box center [964, 449] width 375 height 51
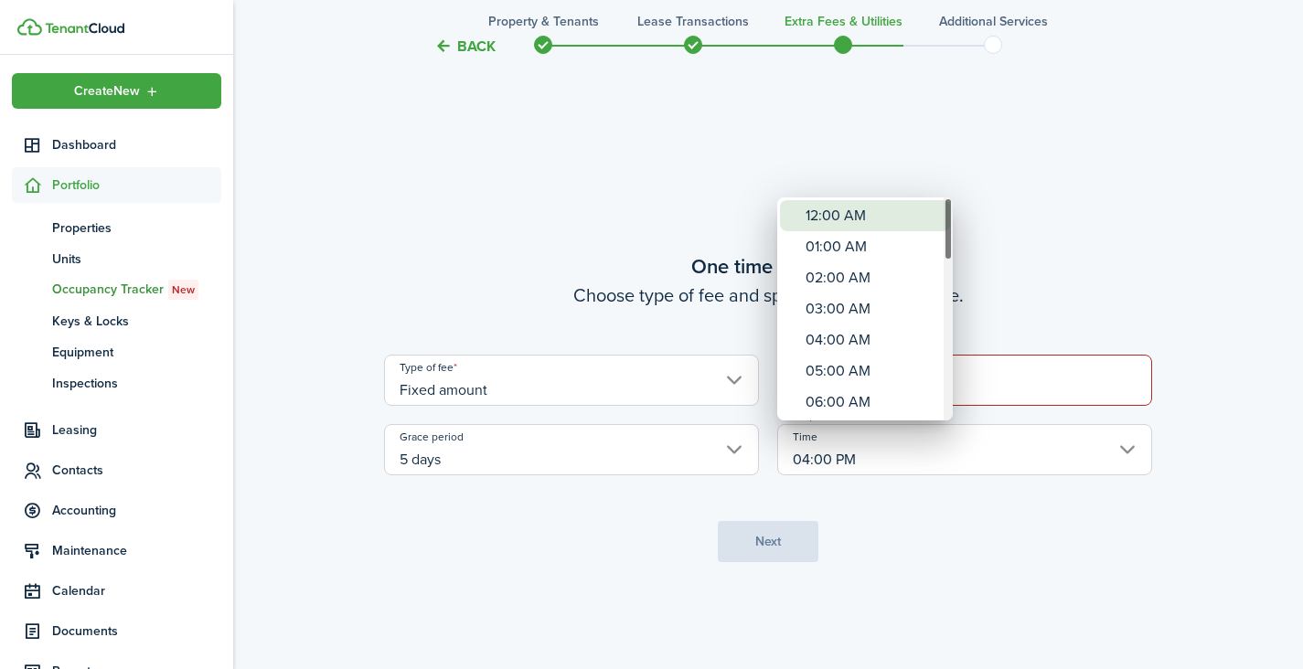
click at [829, 221] on div "12:00 AM" at bounding box center [873, 215] width 134 height 31
type input "12:00 AM"
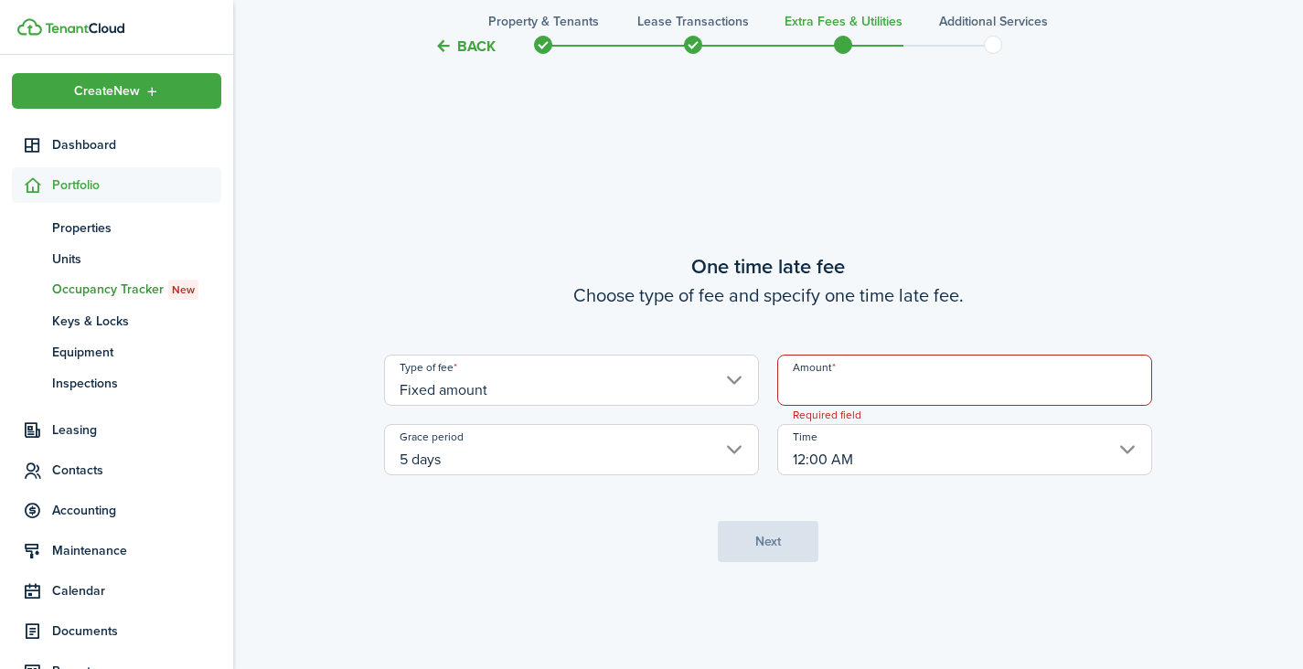
click at [849, 391] on input "Amount" at bounding box center [964, 380] width 375 height 51
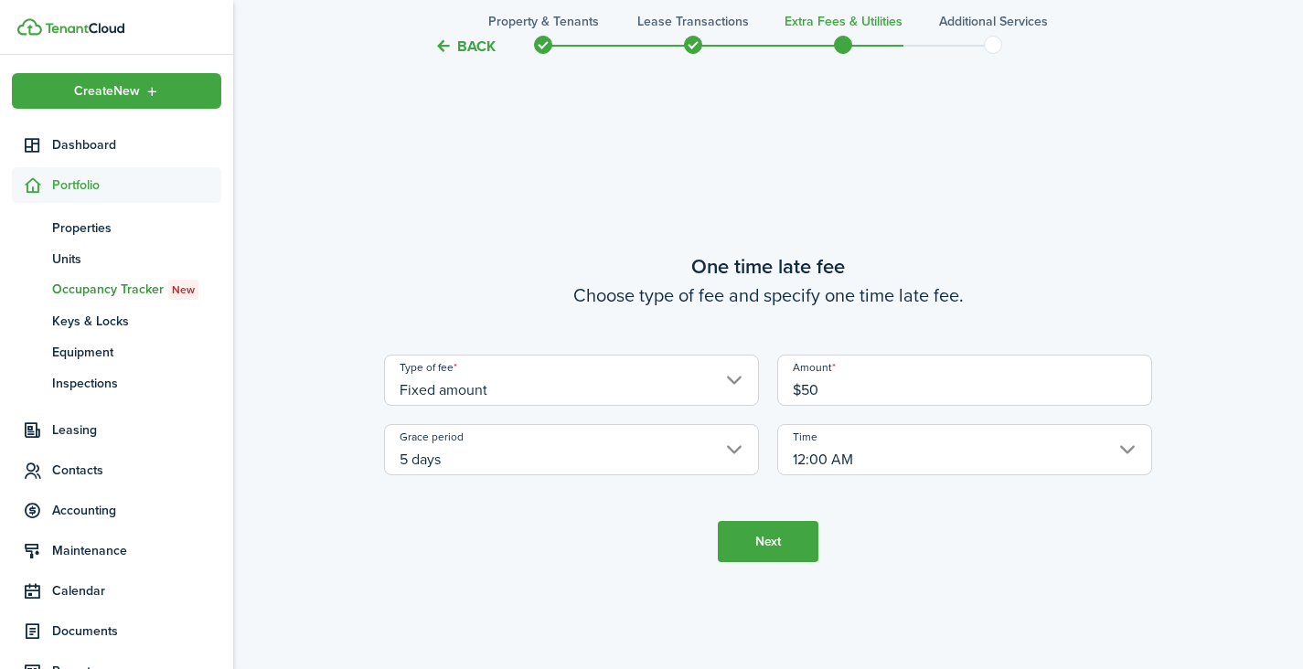
type input "$50.00"
click at [762, 552] on button "Next" at bounding box center [768, 541] width 101 height 41
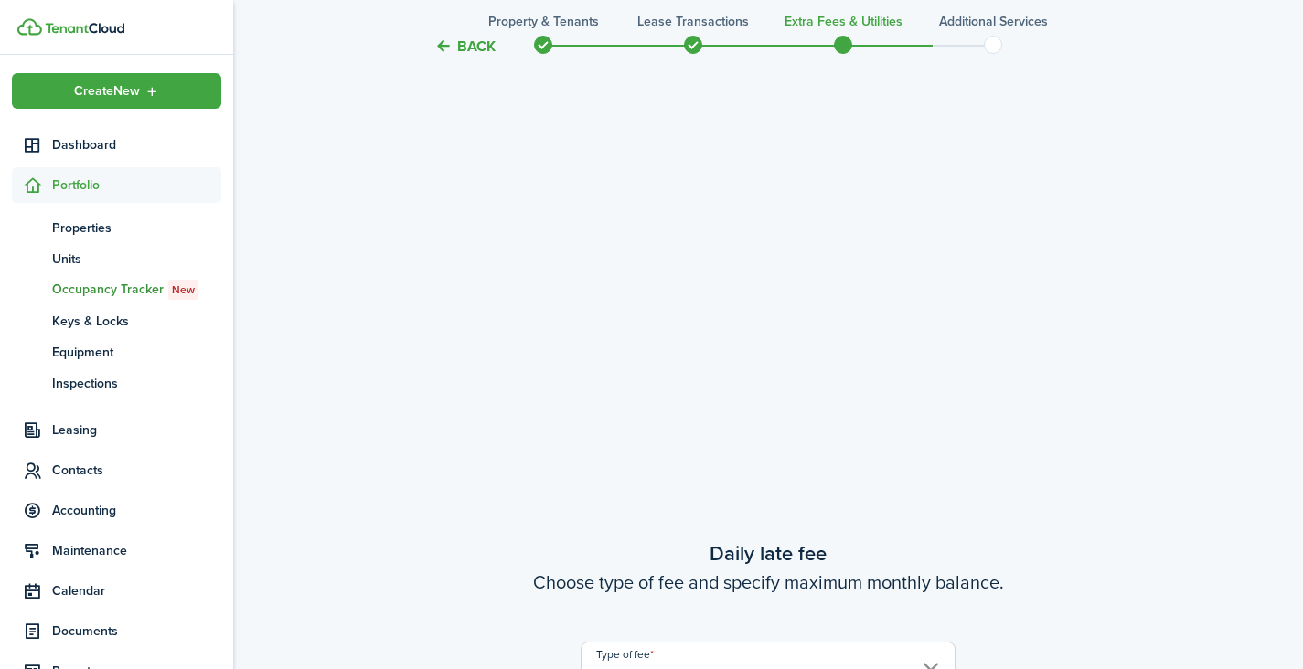
click at [762, 552] on tc-wizard-step "Daily late fee Choose type of fee and specify maximum monthly balance. Type of …" at bounding box center [768, 659] width 768 height 669
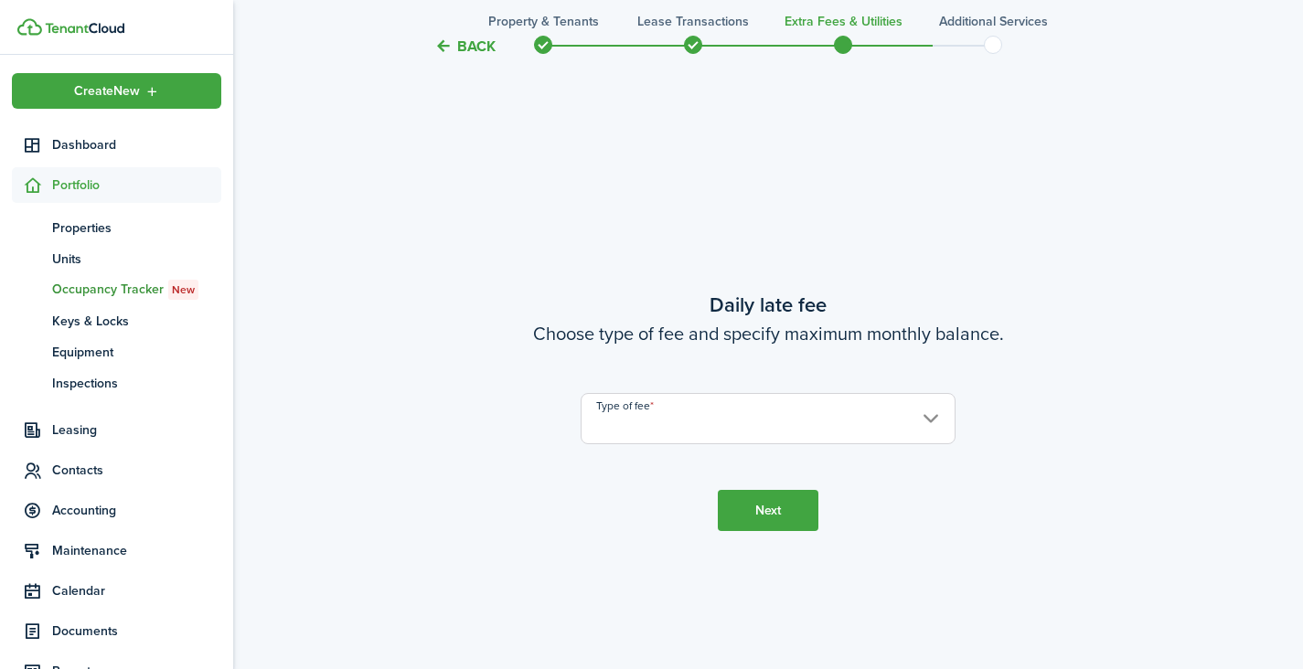
scroll to position [1886, 0]
click at [688, 428] on input "Type of fee" at bounding box center [768, 415] width 375 height 51
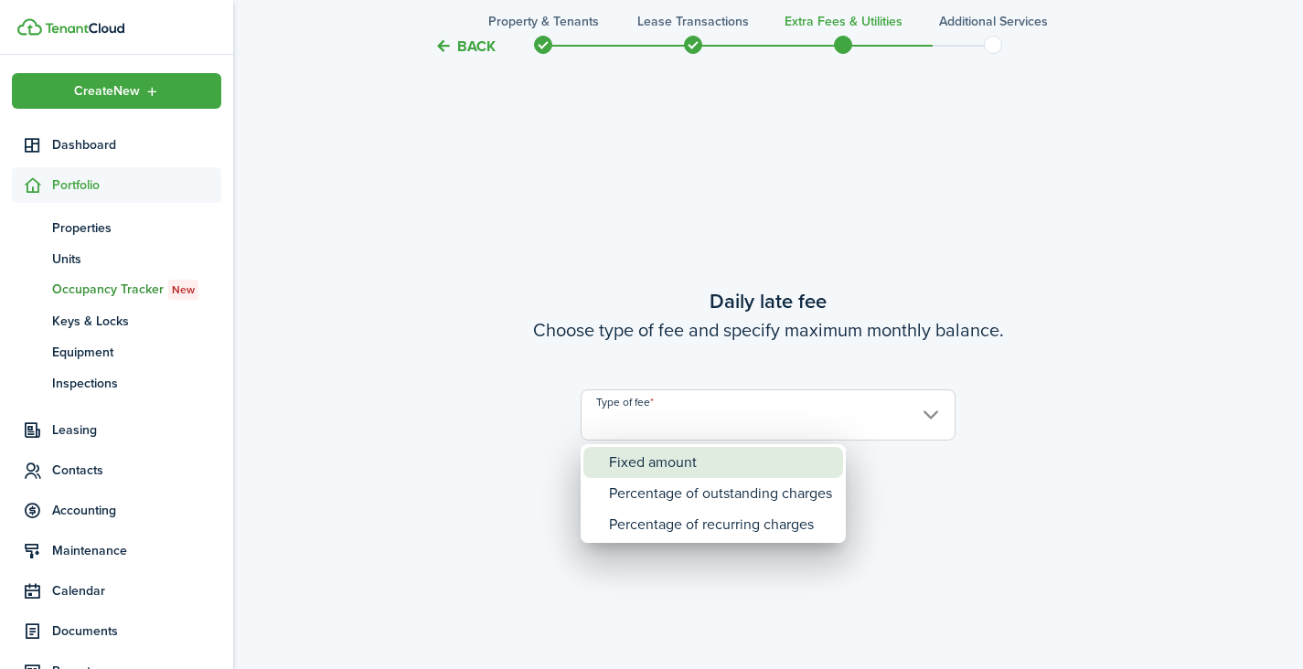
click at [669, 465] on div "Fixed amount" at bounding box center [720, 462] width 223 height 31
type input "Fixed amount"
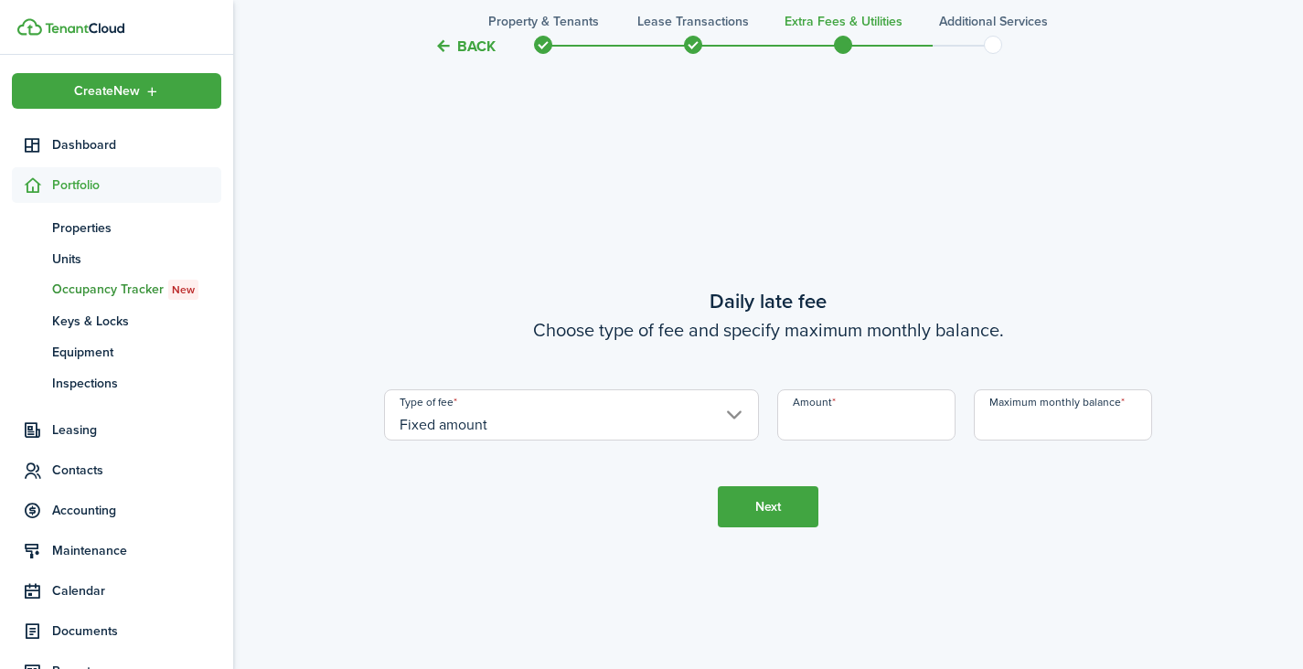
click at [817, 417] on input "Amount" at bounding box center [866, 415] width 178 height 51
type input "$5.00"
click at [998, 416] on input "Maximum monthly balance" at bounding box center [1063, 415] width 178 height 51
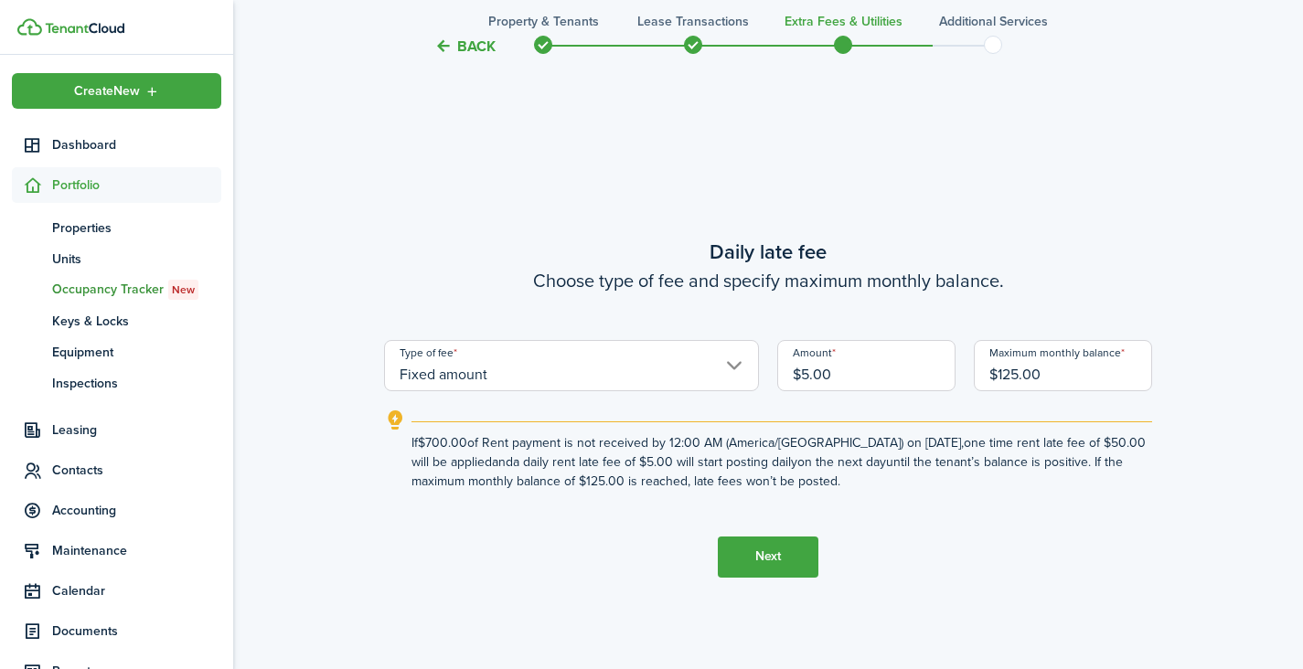
drag, startPoint x: 412, startPoint y: 444, endPoint x: 813, endPoint y: 479, distance: 402.1
click at [813, 479] on explanation-description "If $700.00 of Rent payment is not received by 12:00 AM (America/[GEOGRAPHIC_DAT…" at bounding box center [782, 463] width 741 height 58
copy explanation-description "If $700.00 of Rent payment is not received by 12:00 AM (America/[GEOGRAPHIC_DAT…"
click at [1001, 377] on input "$125.00" at bounding box center [1063, 365] width 178 height 51
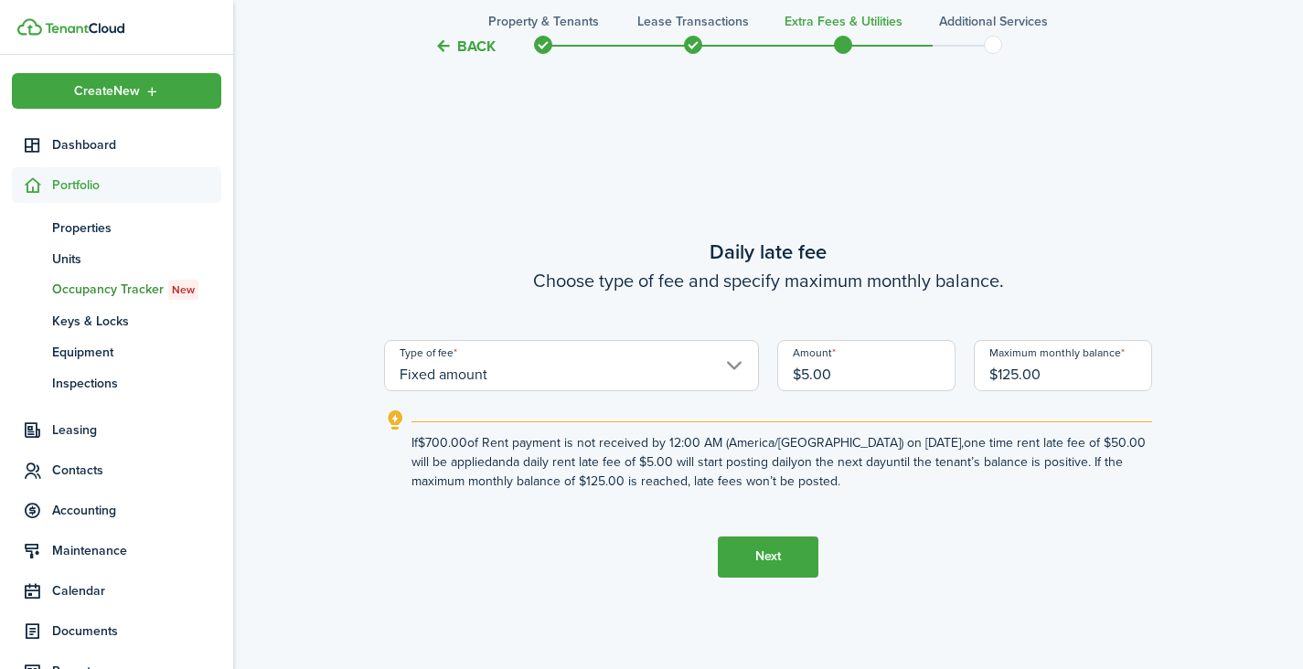
click at [996, 377] on input "$125.00" at bounding box center [1063, 365] width 178 height 51
click at [1006, 377] on input "$125.00" at bounding box center [1063, 365] width 178 height 51
type input "$825.00"
click at [773, 565] on button "Next" at bounding box center [768, 557] width 101 height 41
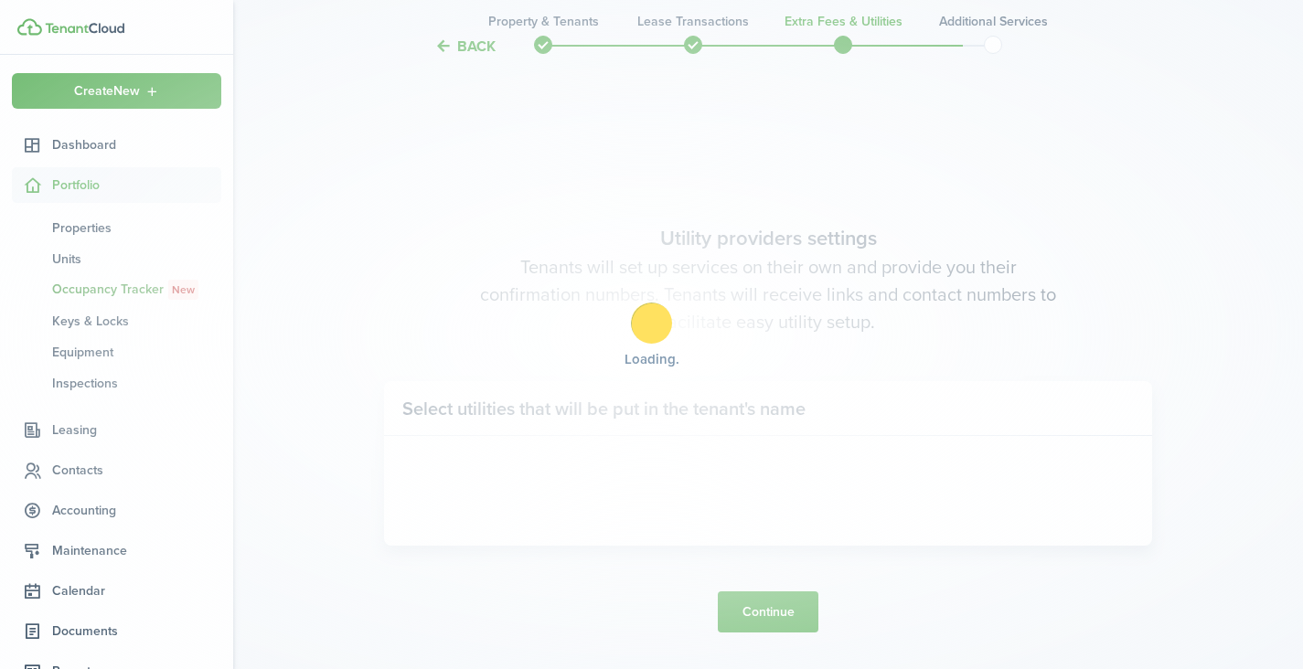
scroll to position [2555, 0]
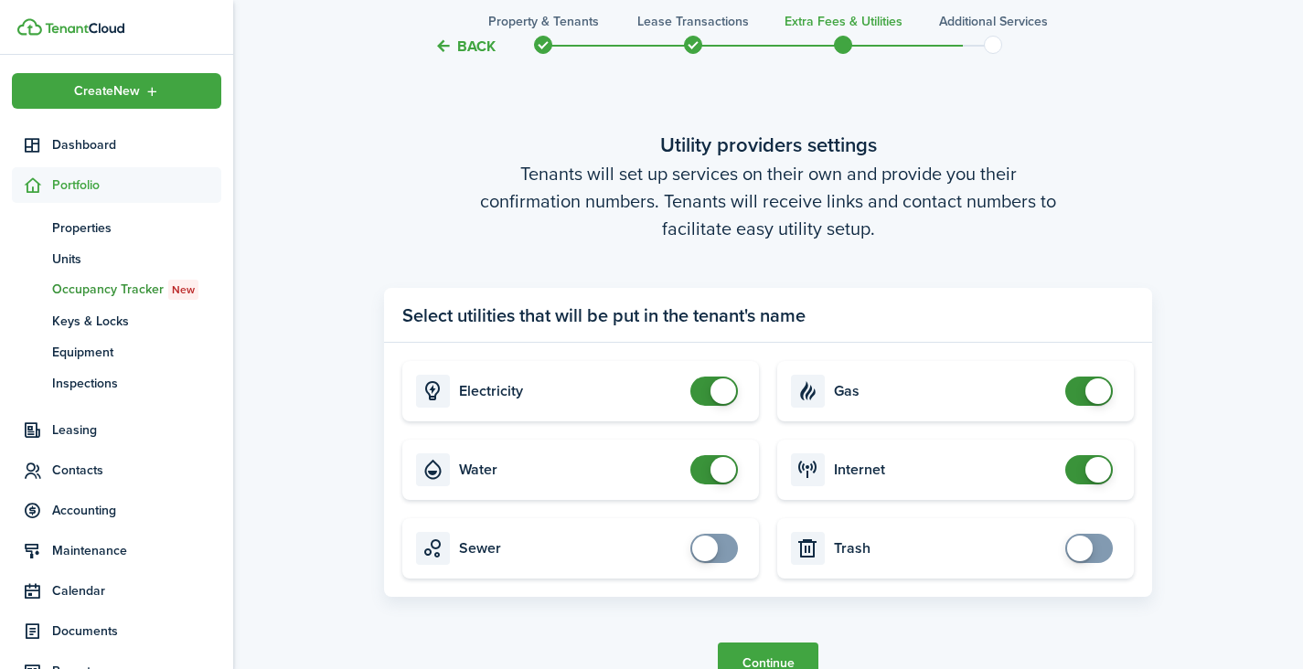
checkbox input "false"
click at [1080, 476] on span at bounding box center [1089, 469] width 18 height 29
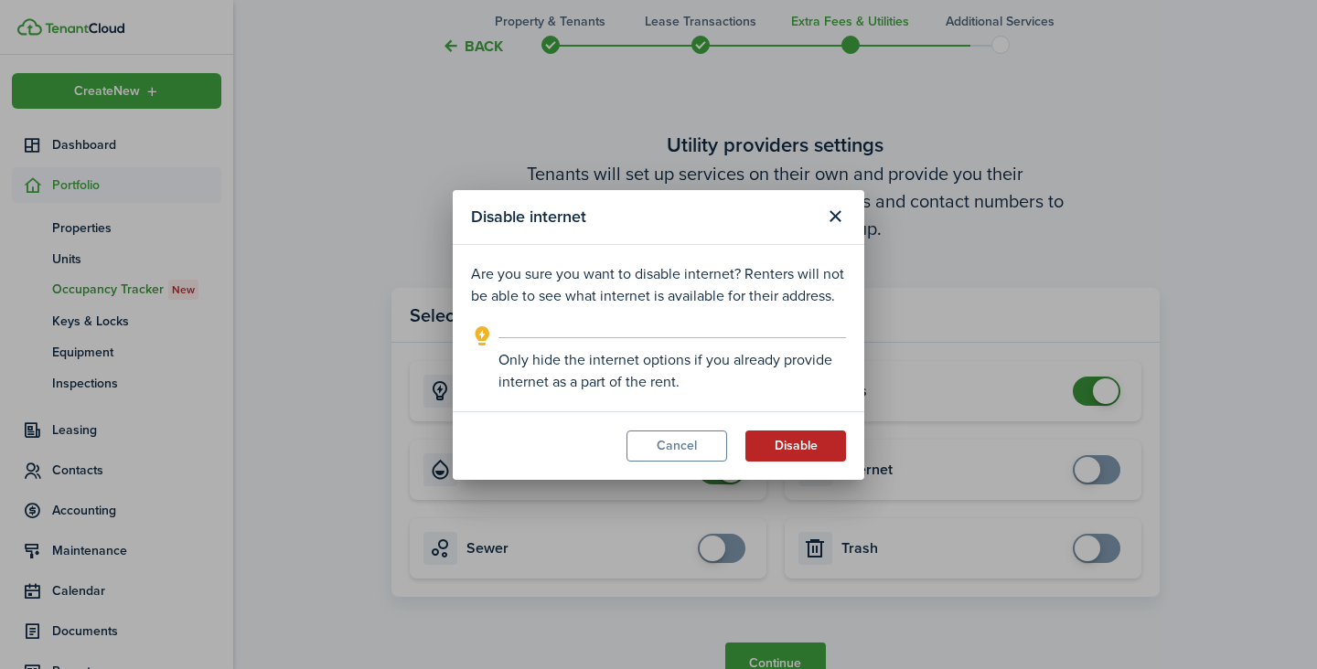
click at [787, 455] on button "Disable" at bounding box center [795, 446] width 101 height 31
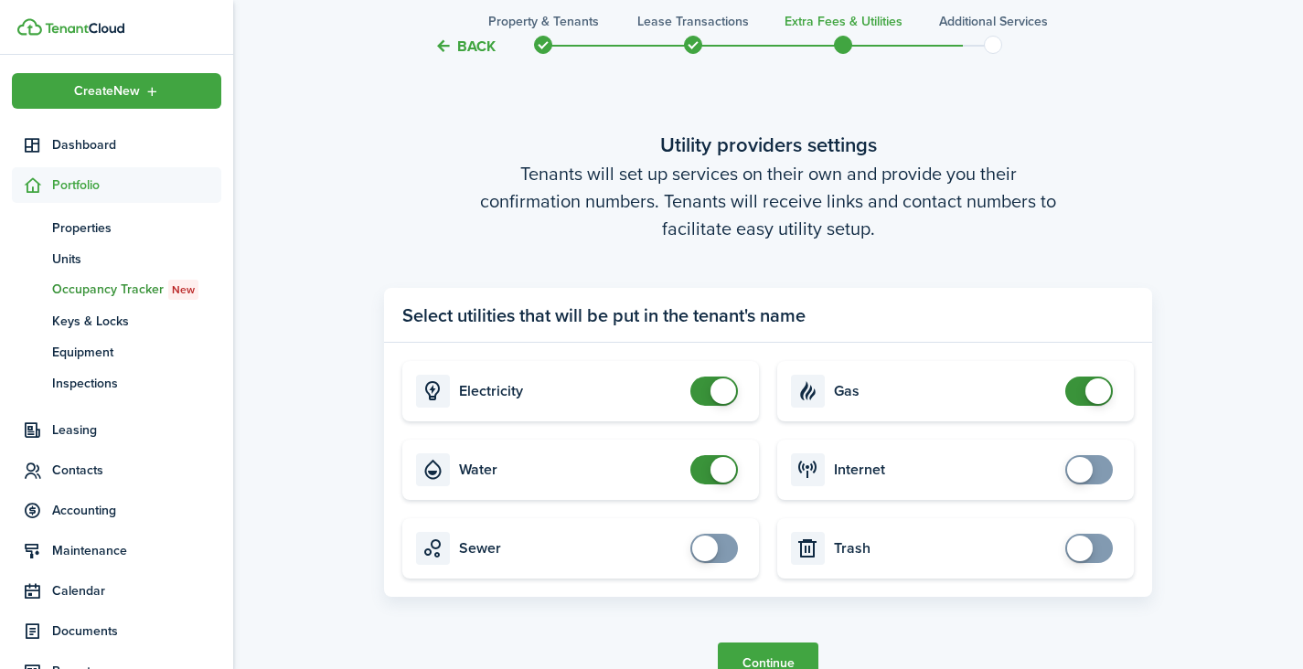
drag, startPoint x: 1278, startPoint y: 481, endPoint x: 1274, endPoint y: 533, distance: 52.3
click at [891, 631] on tc-wizard-step "Utility providers settings Tenants will set up services on their own and provid…" at bounding box center [768, 406] width 768 height 669
click at [764, 659] on button "Continue" at bounding box center [768, 663] width 101 height 41
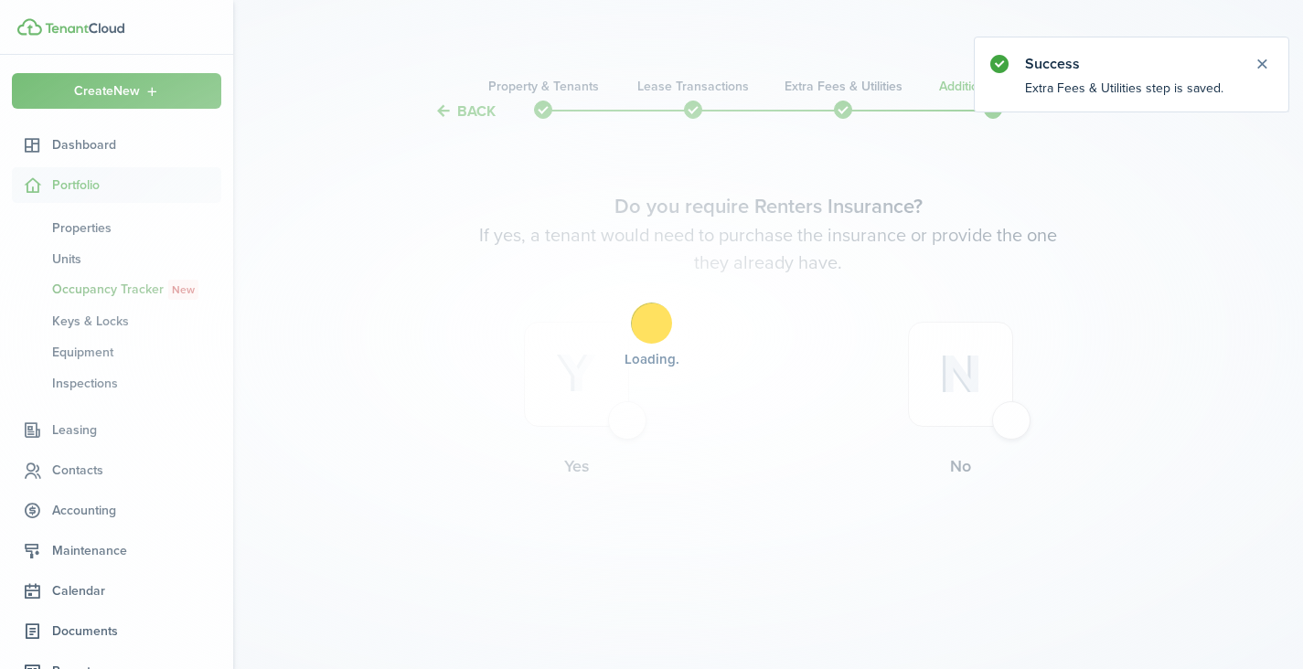
scroll to position [0, 0]
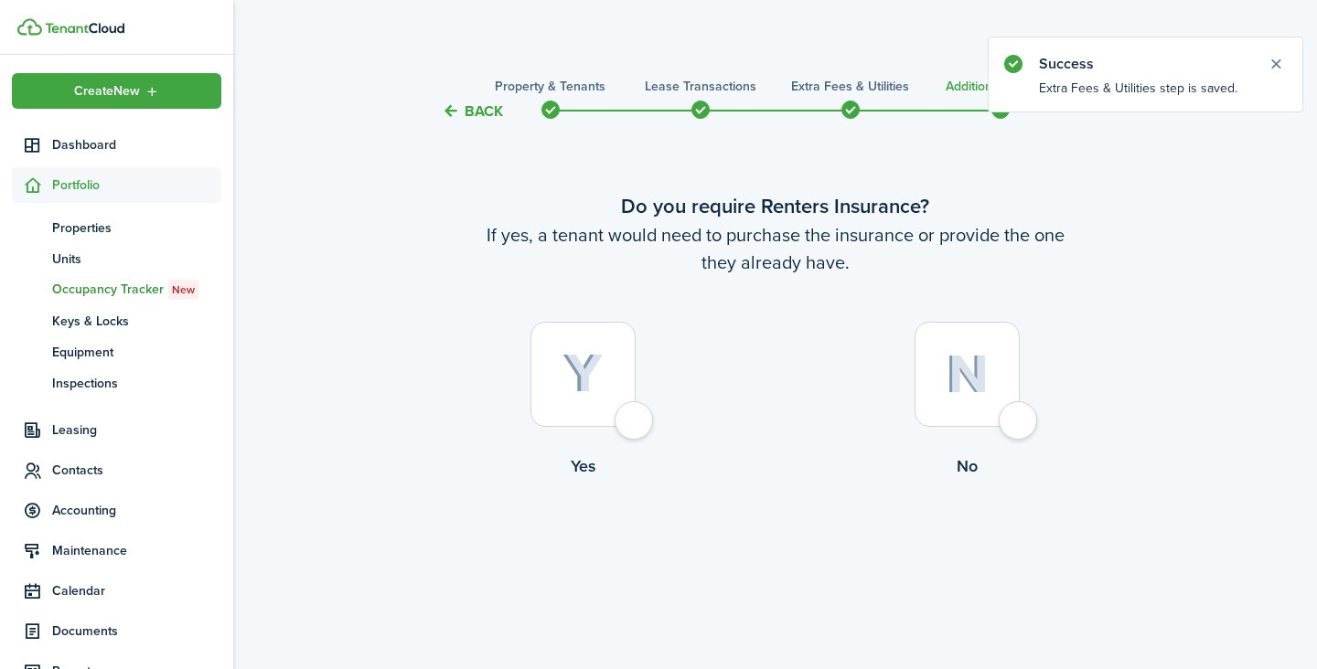
click at [996, 389] on div at bounding box center [967, 374] width 105 height 105
radio input "true"
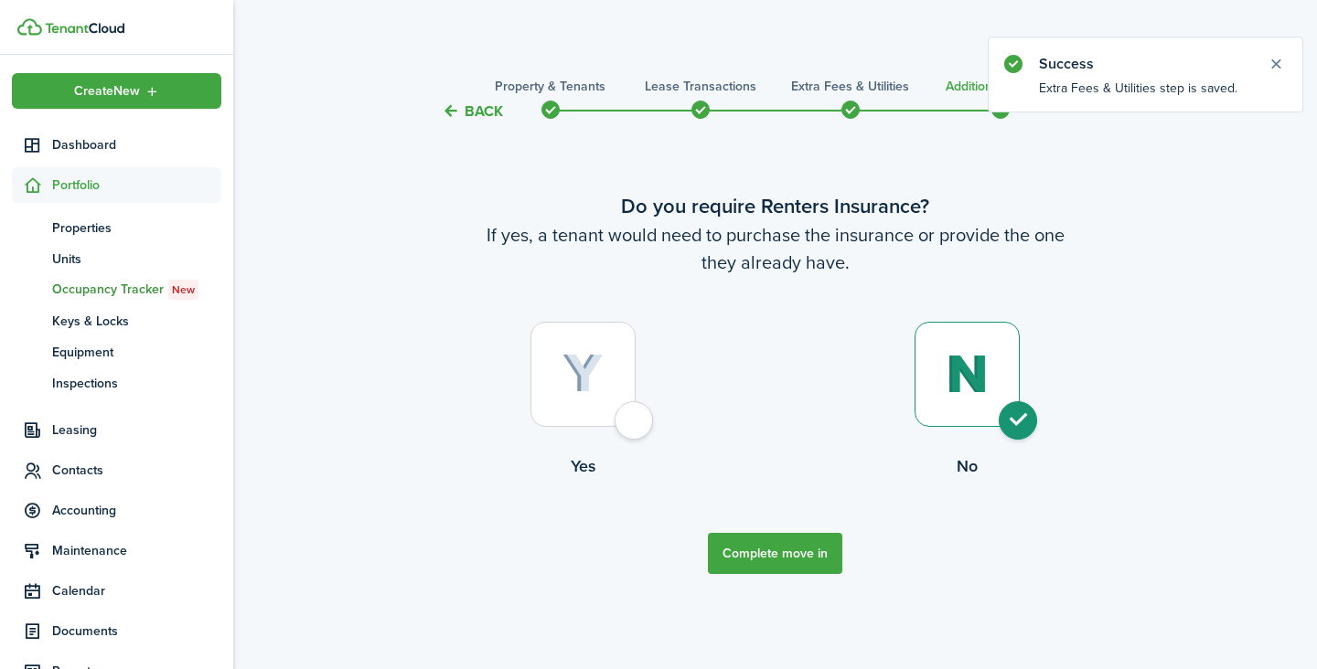
click at [791, 554] on button "Complete move in" at bounding box center [775, 553] width 134 height 41
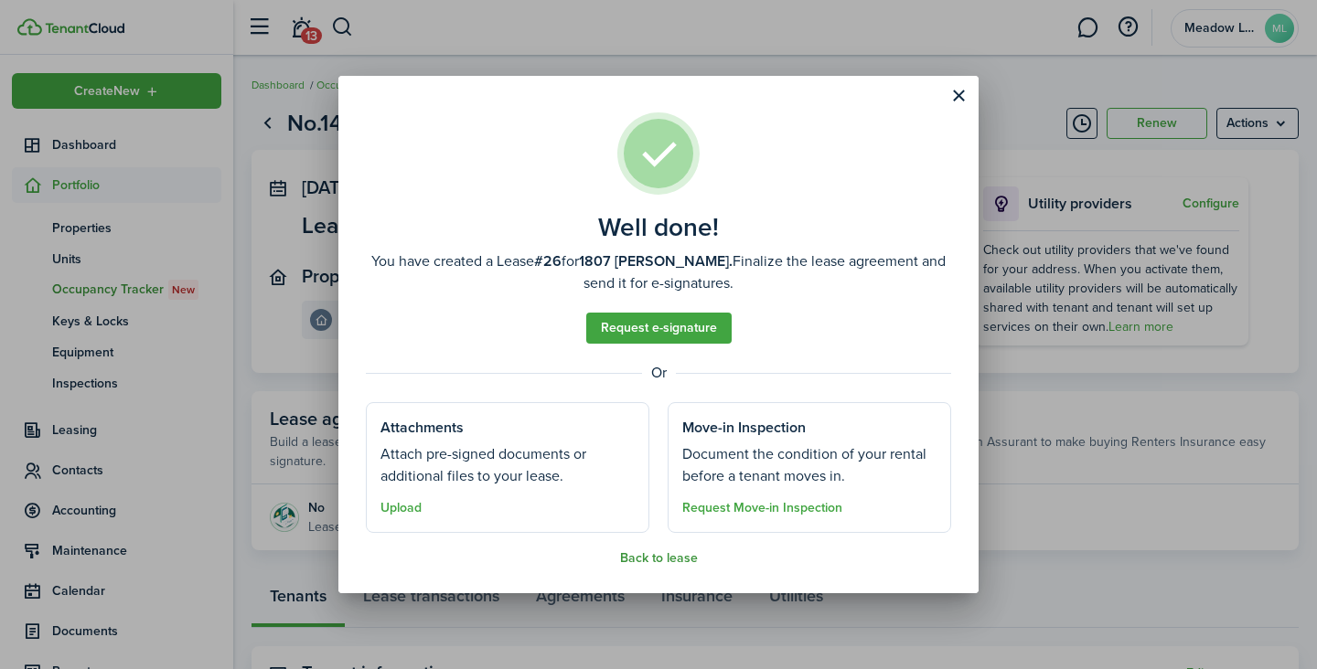
click at [663, 560] on button "Back to lease" at bounding box center [659, 559] width 78 height 15
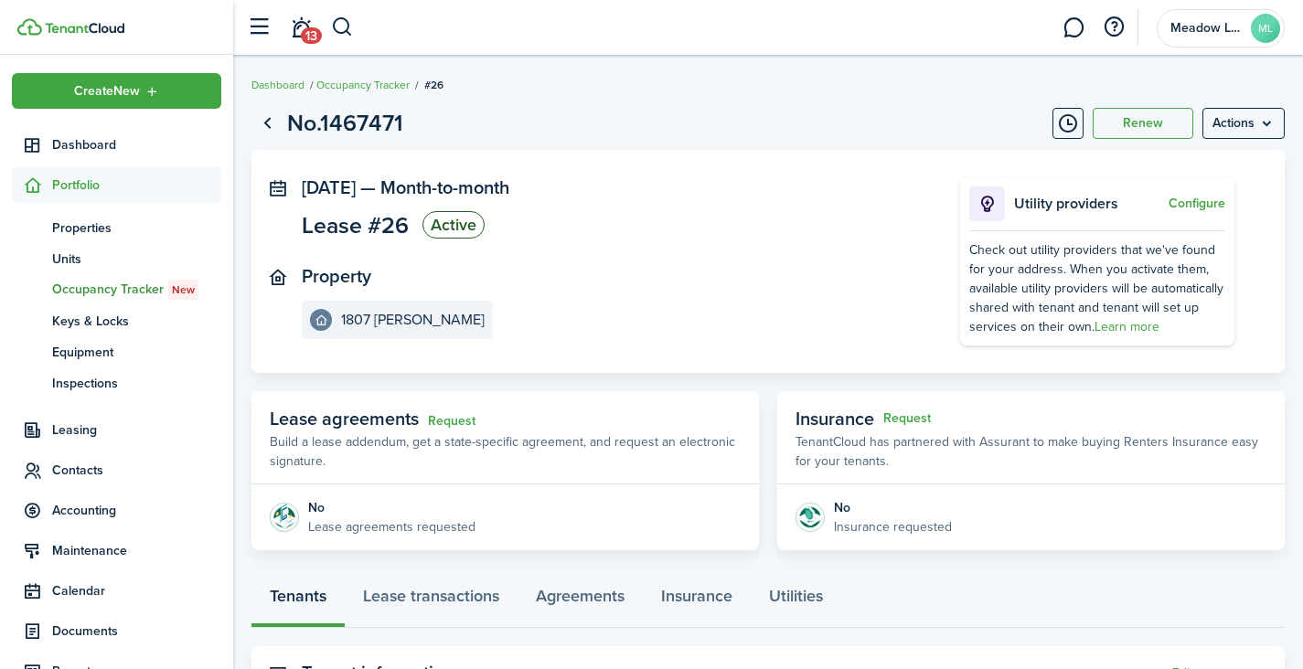
drag, startPoint x: 454, startPoint y: 421, endPoint x: 452, endPoint y: 441, distance: 20.2
click at [452, 441] on panel-main-header "Lease agreements Request Build a lease addendum, get a state-specific agreement…" at bounding box center [506, 437] width 508 height 93
click at [449, 422] on link "Request" at bounding box center [452, 421] width 48 height 15
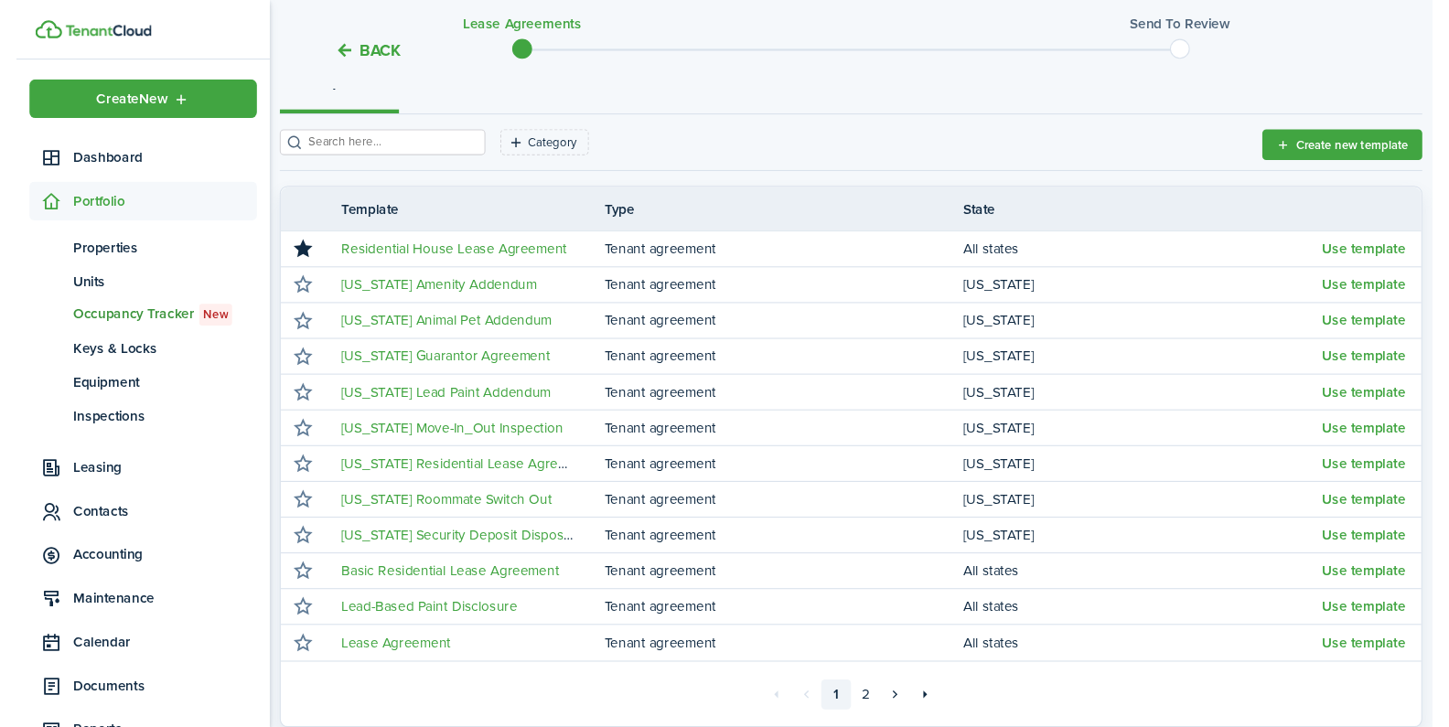
scroll to position [254, 0]
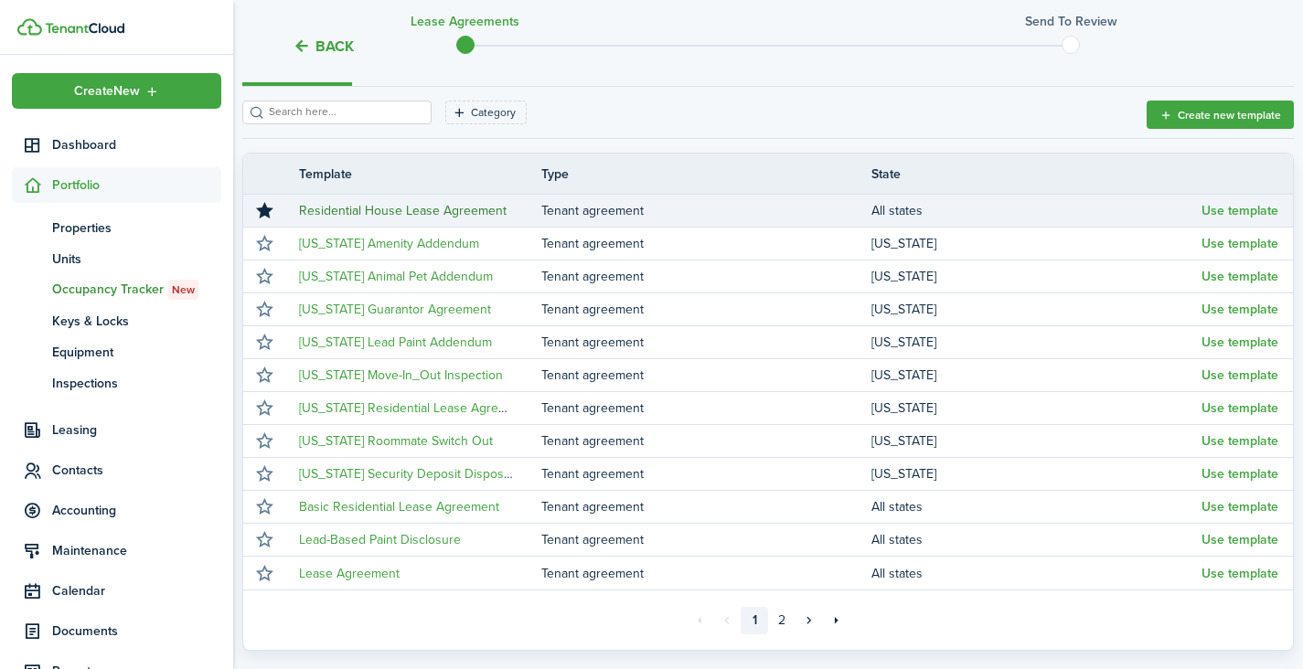
click at [348, 213] on link "Residential House Lease Agreement" at bounding box center [403, 210] width 208 height 19
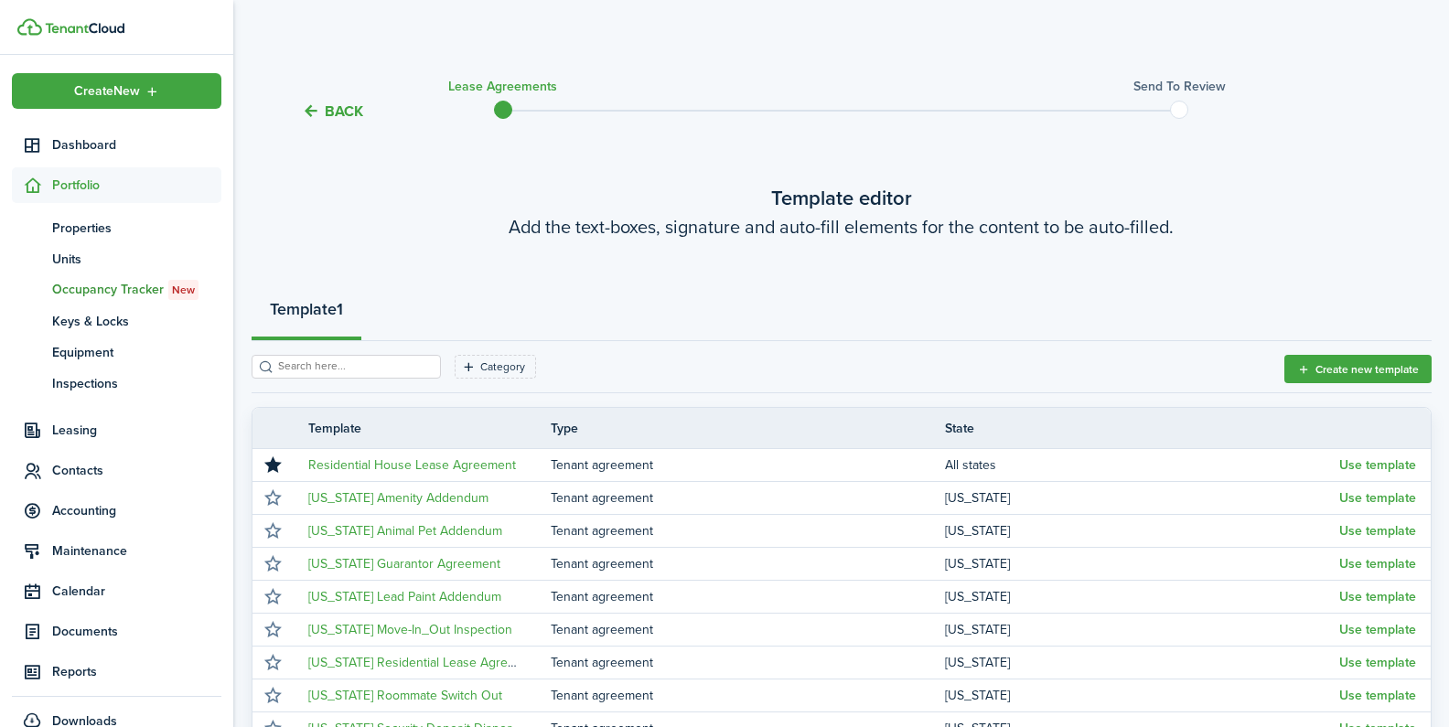
scroll to position [25, 0]
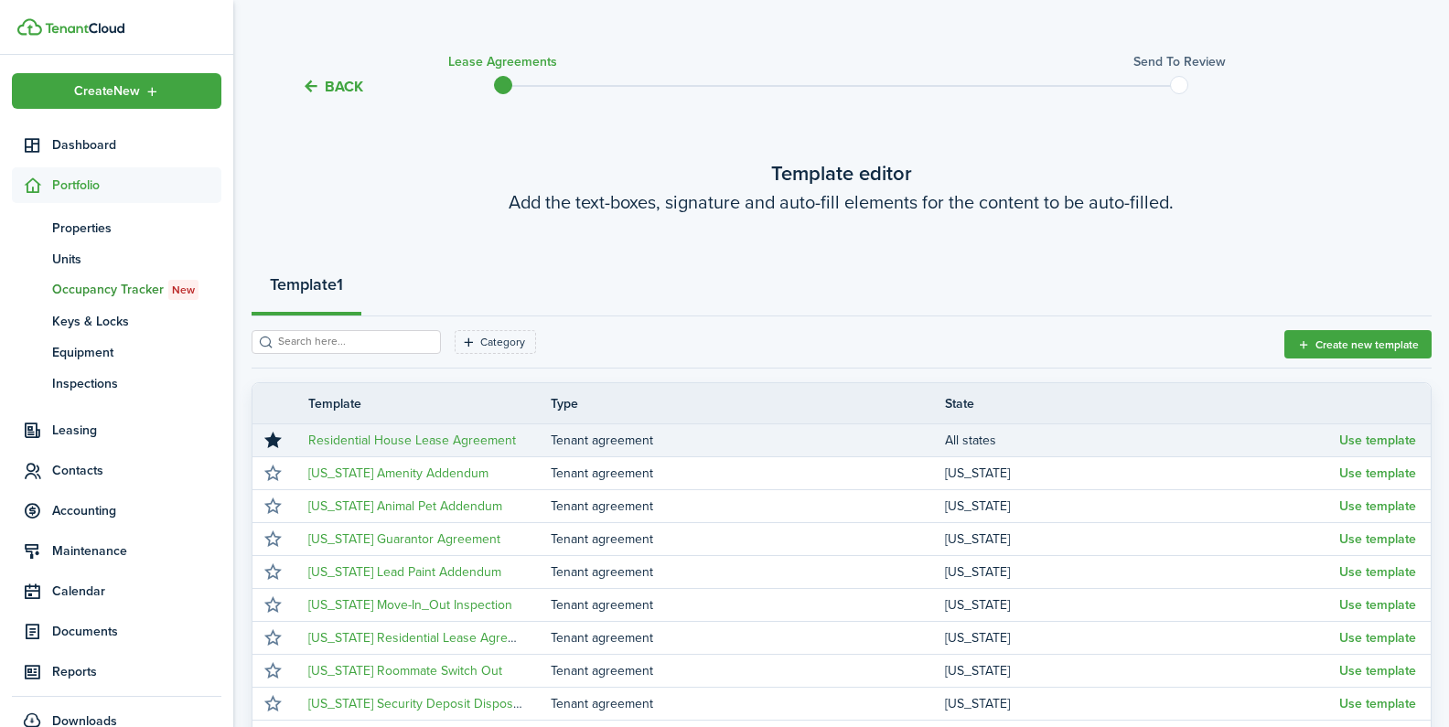
click at [452, 427] on tr "Residential House Lease Agreement Tenant agreement All states Use template" at bounding box center [841, 440] width 1178 height 33
click at [457, 442] on link "Residential House Lease Agreement" at bounding box center [412, 440] width 208 height 19
